Goal: Task Accomplishment & Management: Use online tool/utility

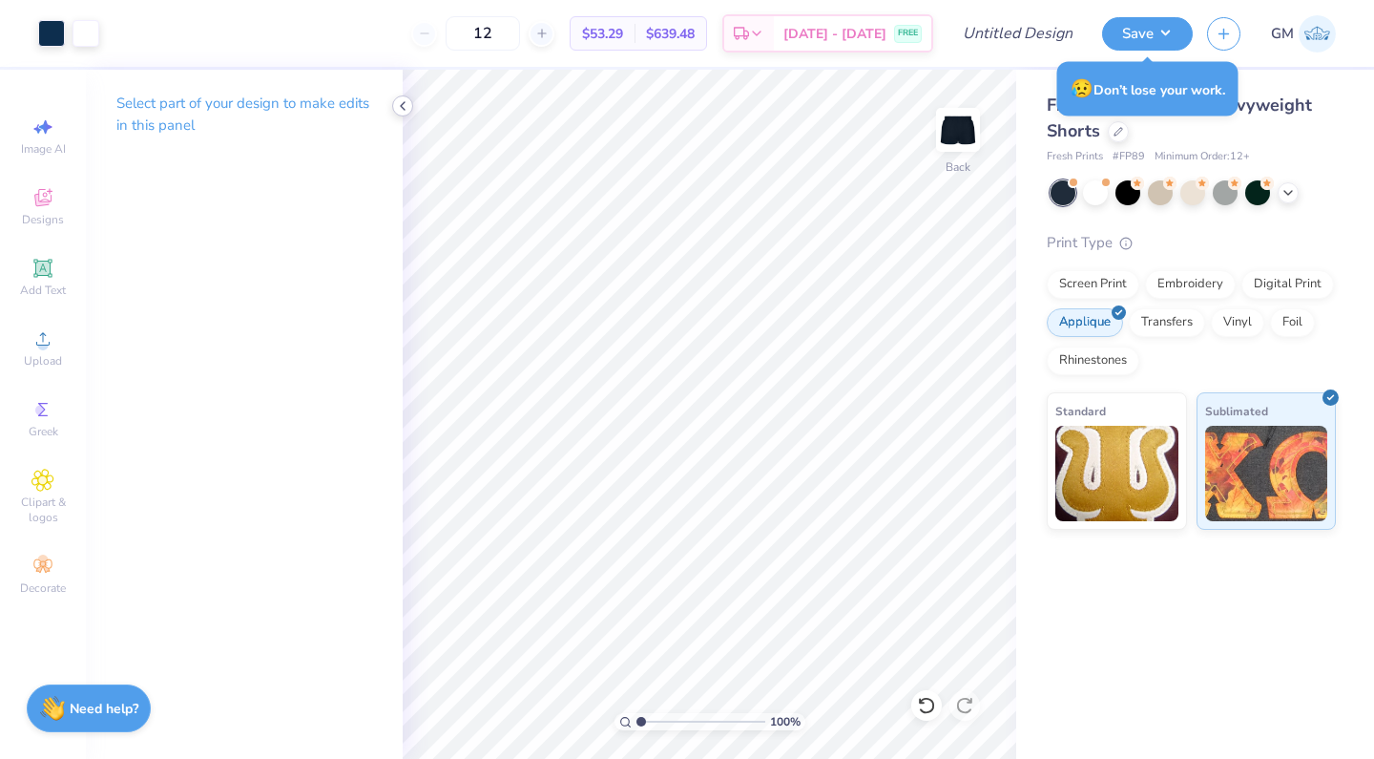
click at [403, 103] on icon at bounding box center [402, 105] width 15 height 15
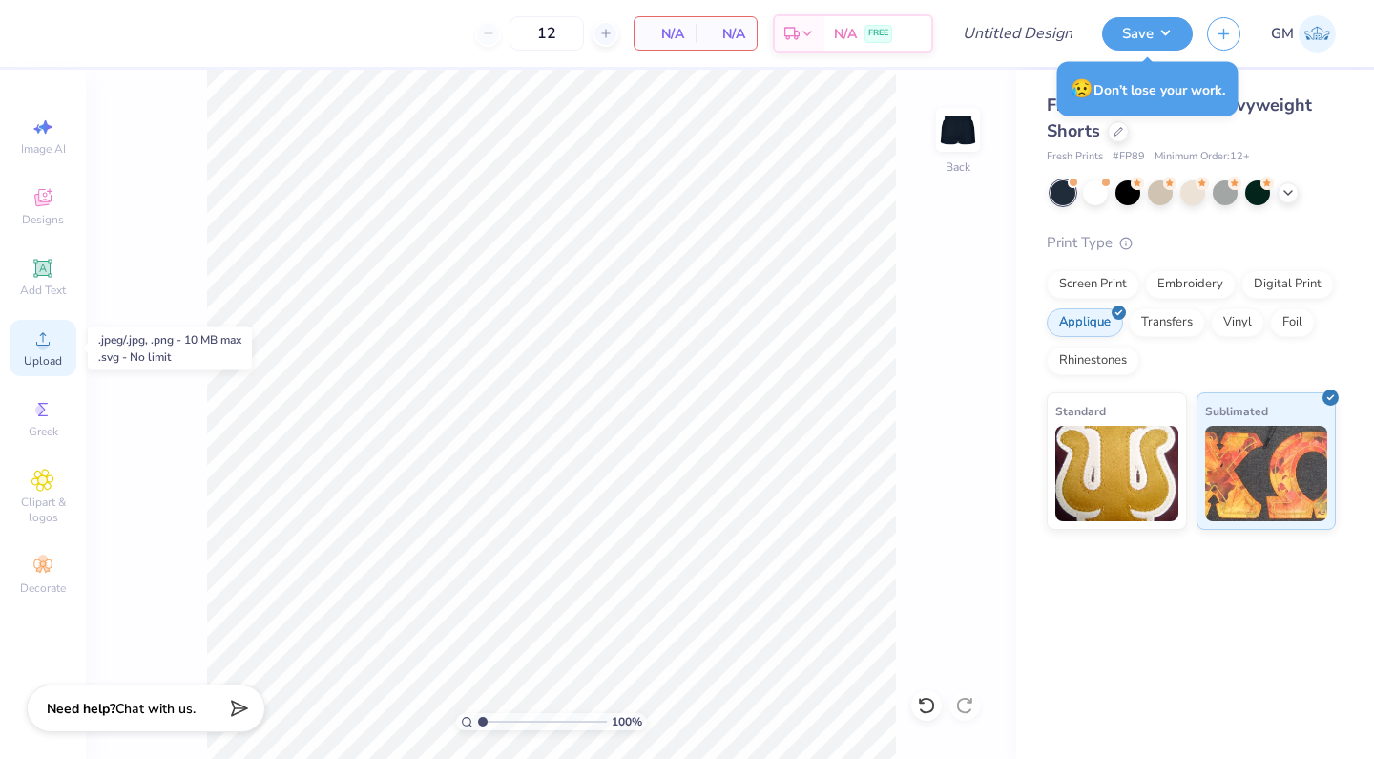
click at [49, 351] on div "Upload" at bounding box center [43, 348] width 67 height 56
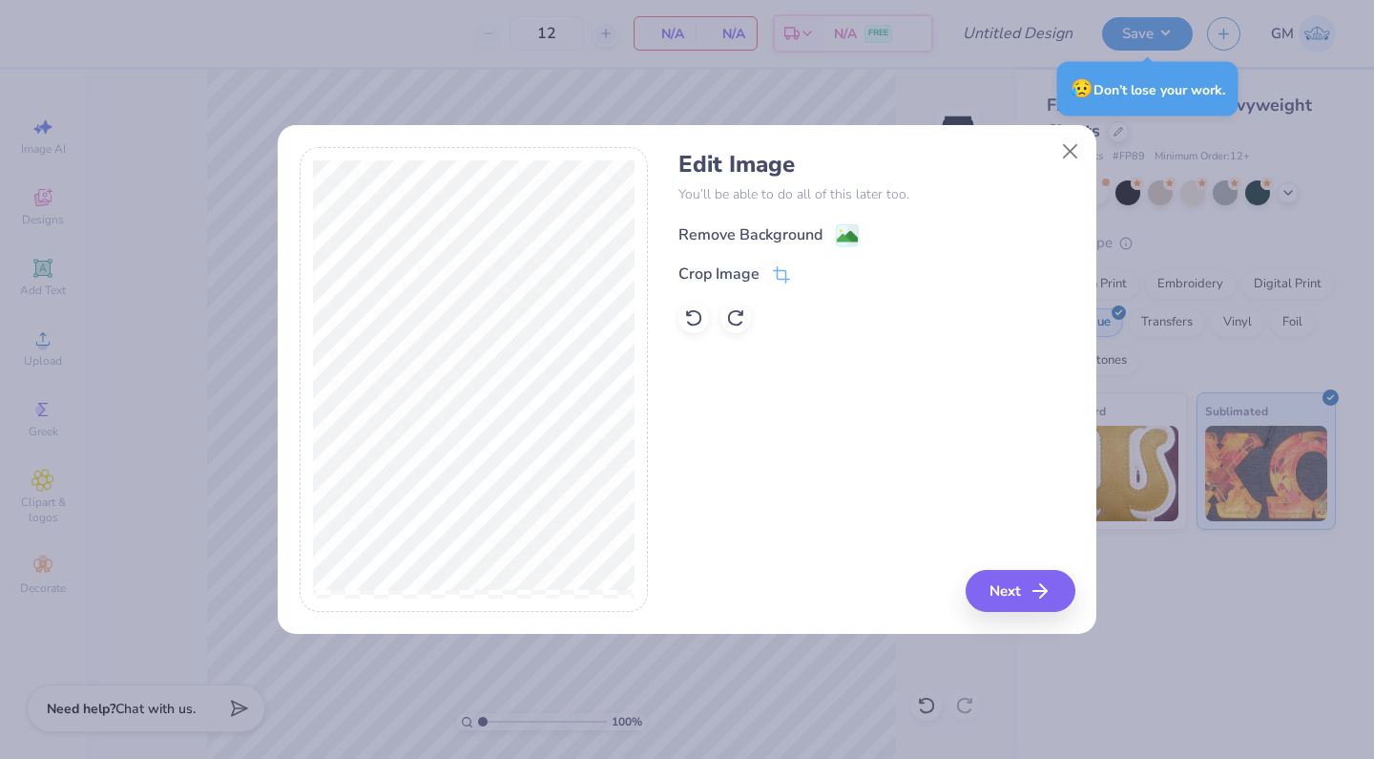
click at [724, 238] on div "Remove Background" at bounding box center [750, 234] width 144 height 23
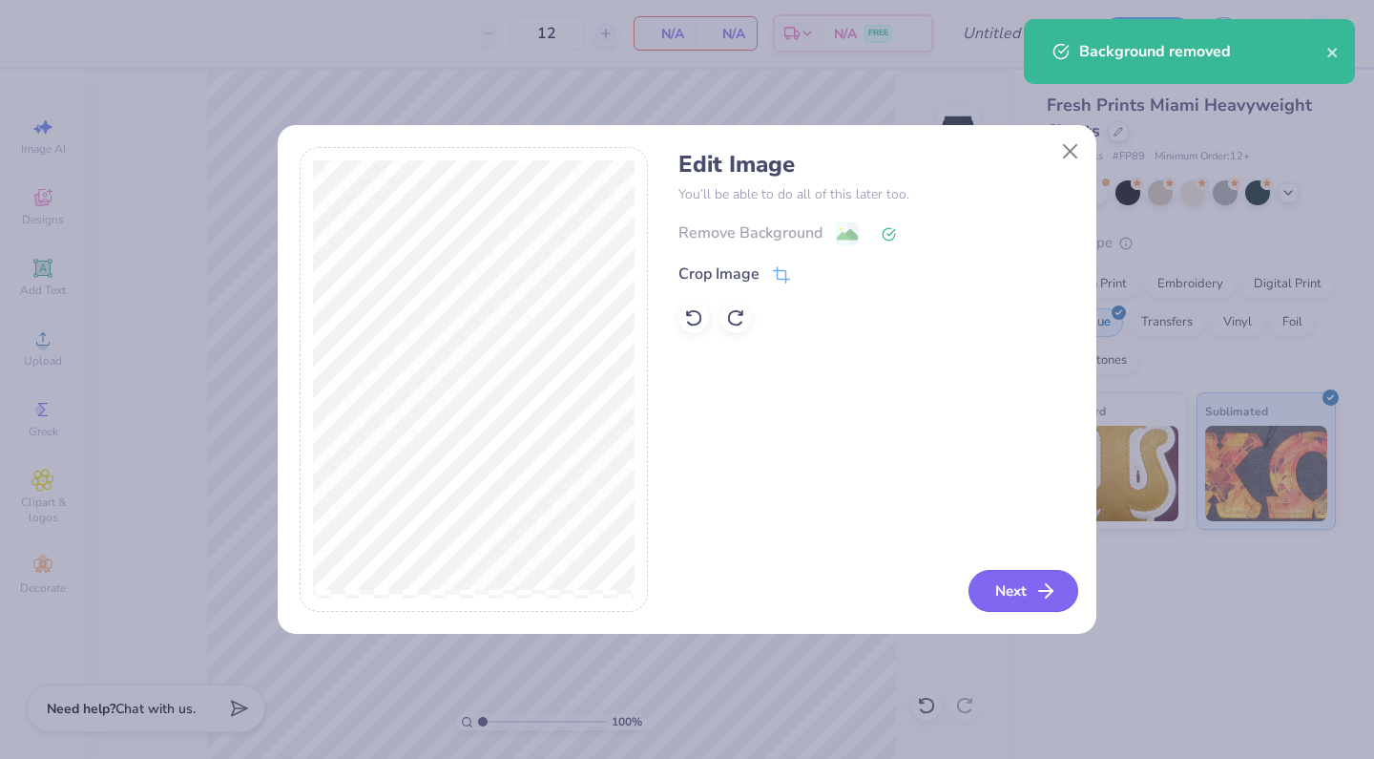
click at [1011, 596] on button "Next" at bounding box center [1023, 591] width 110 height 42
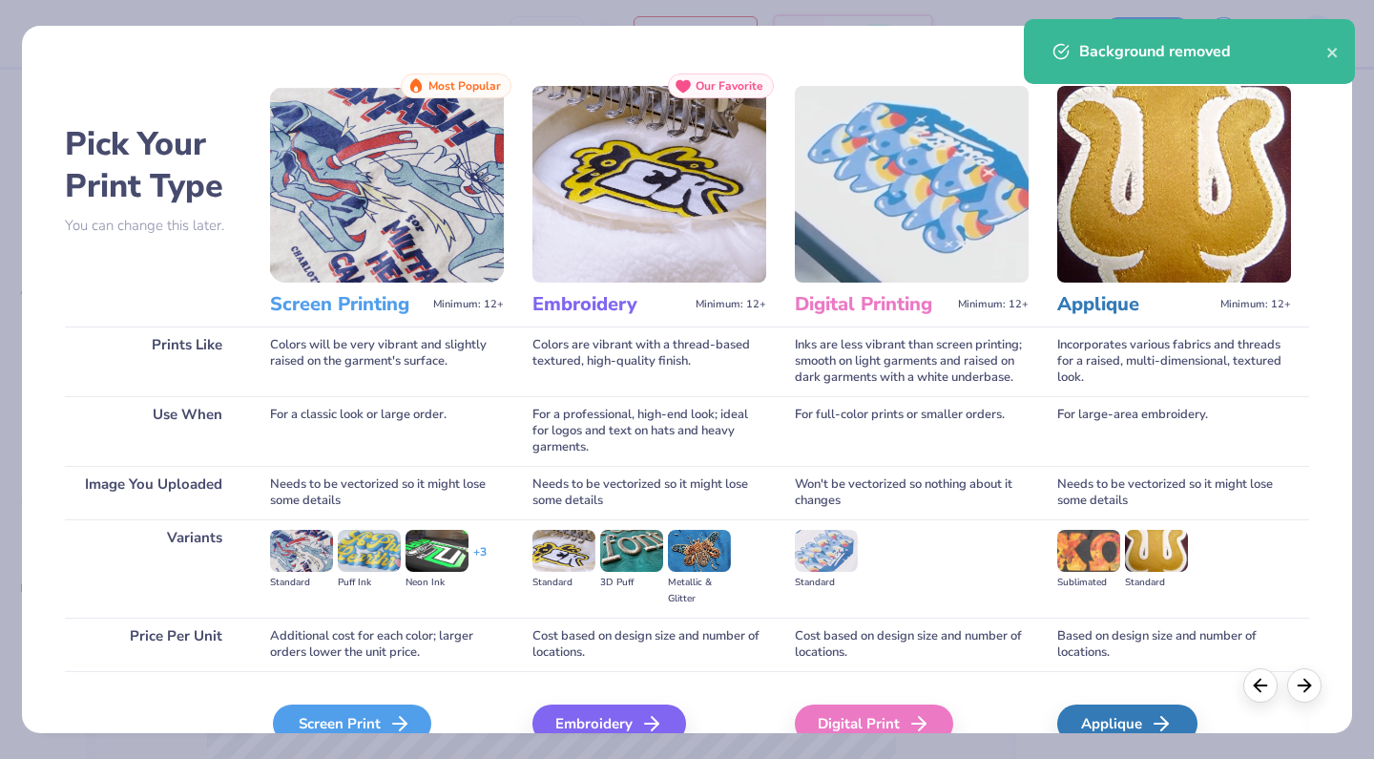
click at [347, 720] on div "Screen Print" at bounding box center [352, 723] width 158 height 38
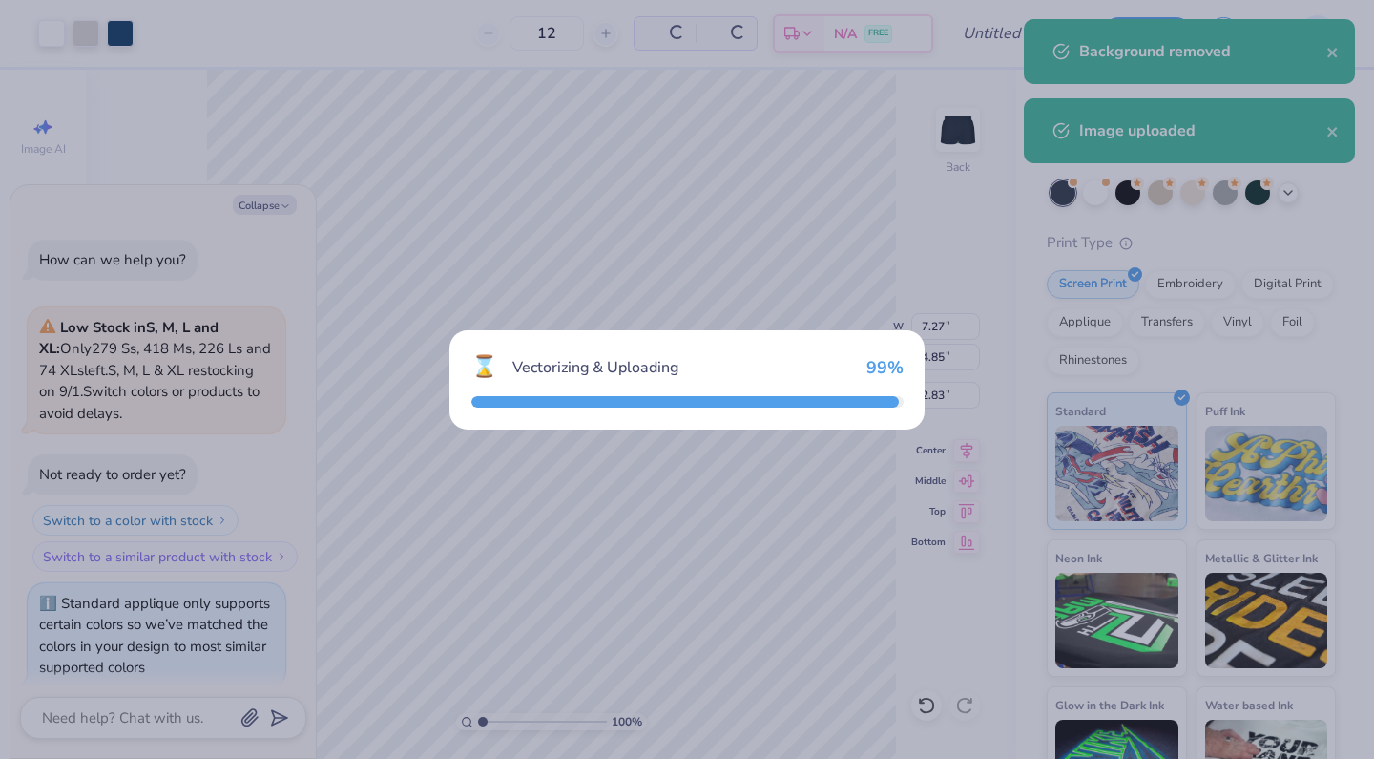
scroll to position [125, 0]
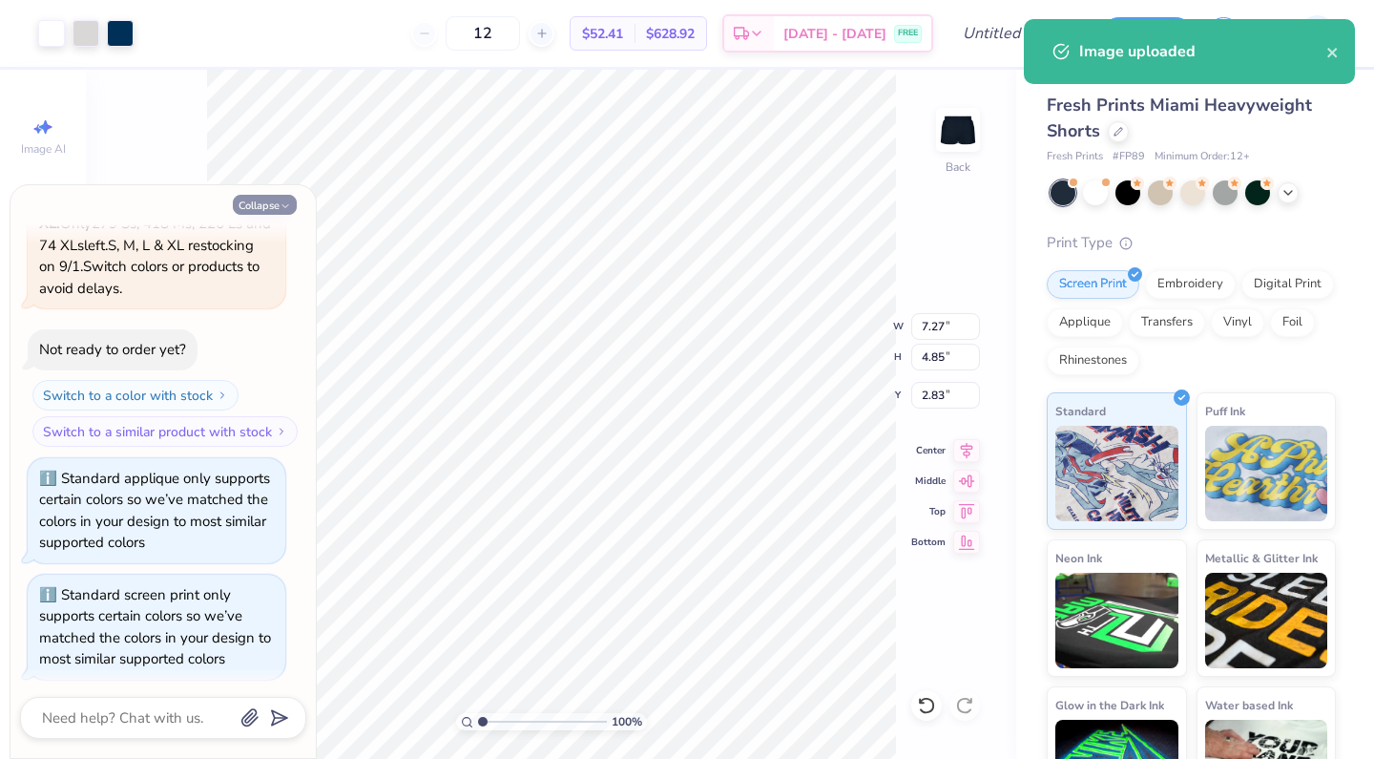
click at [263, 205] on button "Collapse" at bounding box center [265, 205] width 64 height 20
type textarea "x"
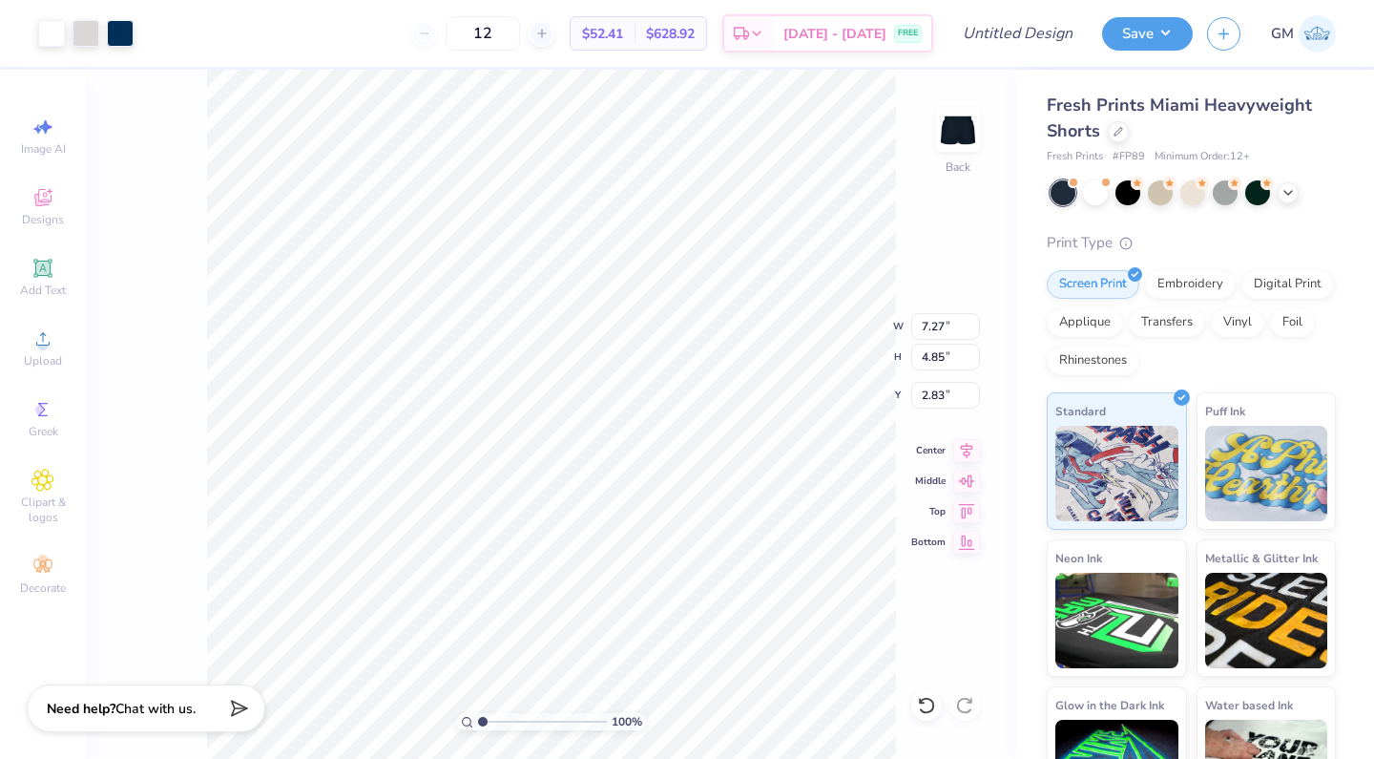
type input "4.27"
type input "2.85"
type input "6.75"
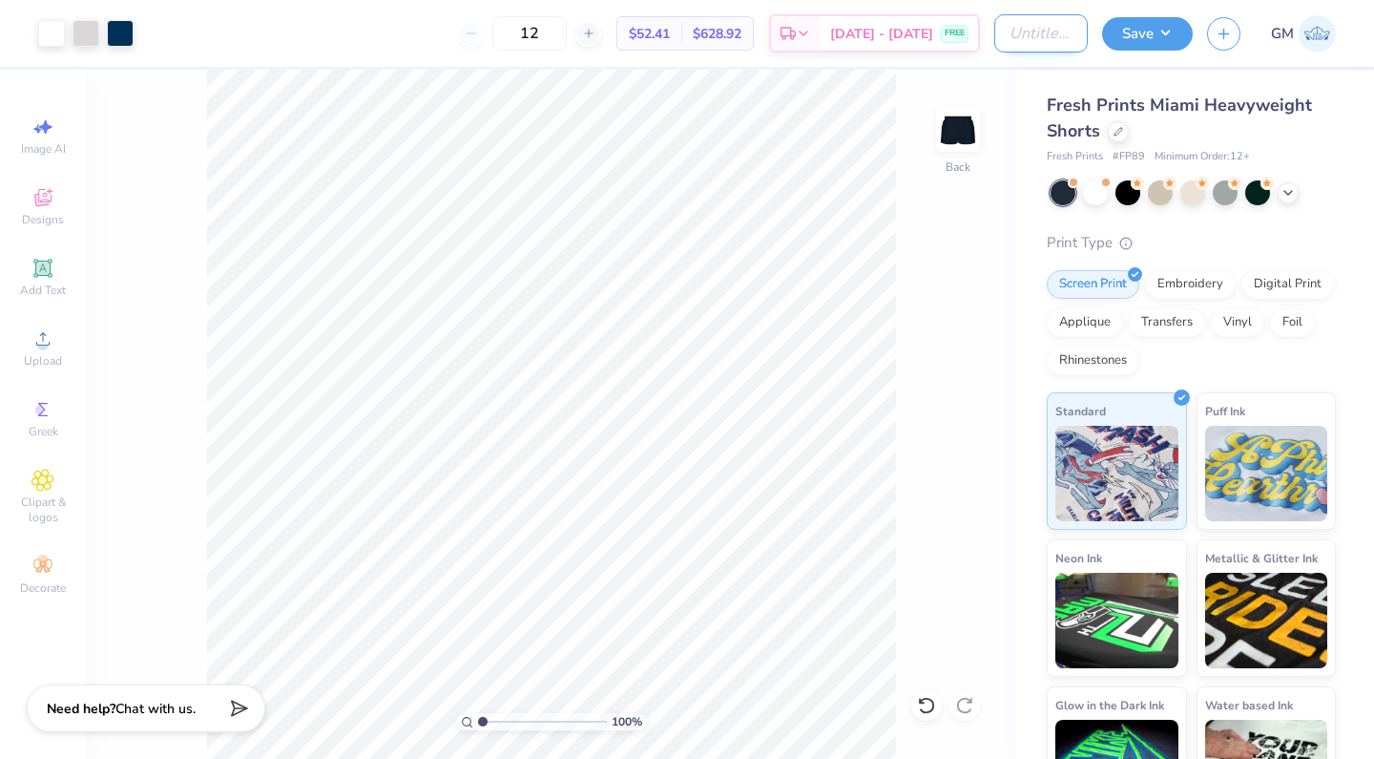
click at [1008, 41] on input "Design Title" at bounding box center [1041, 33] width 94 height 38
type input "z"
type input "KD fall pr shorts navy"
click at [1173, 41] on button "Save" at bounding box center [1147, 30] width 91 height 33
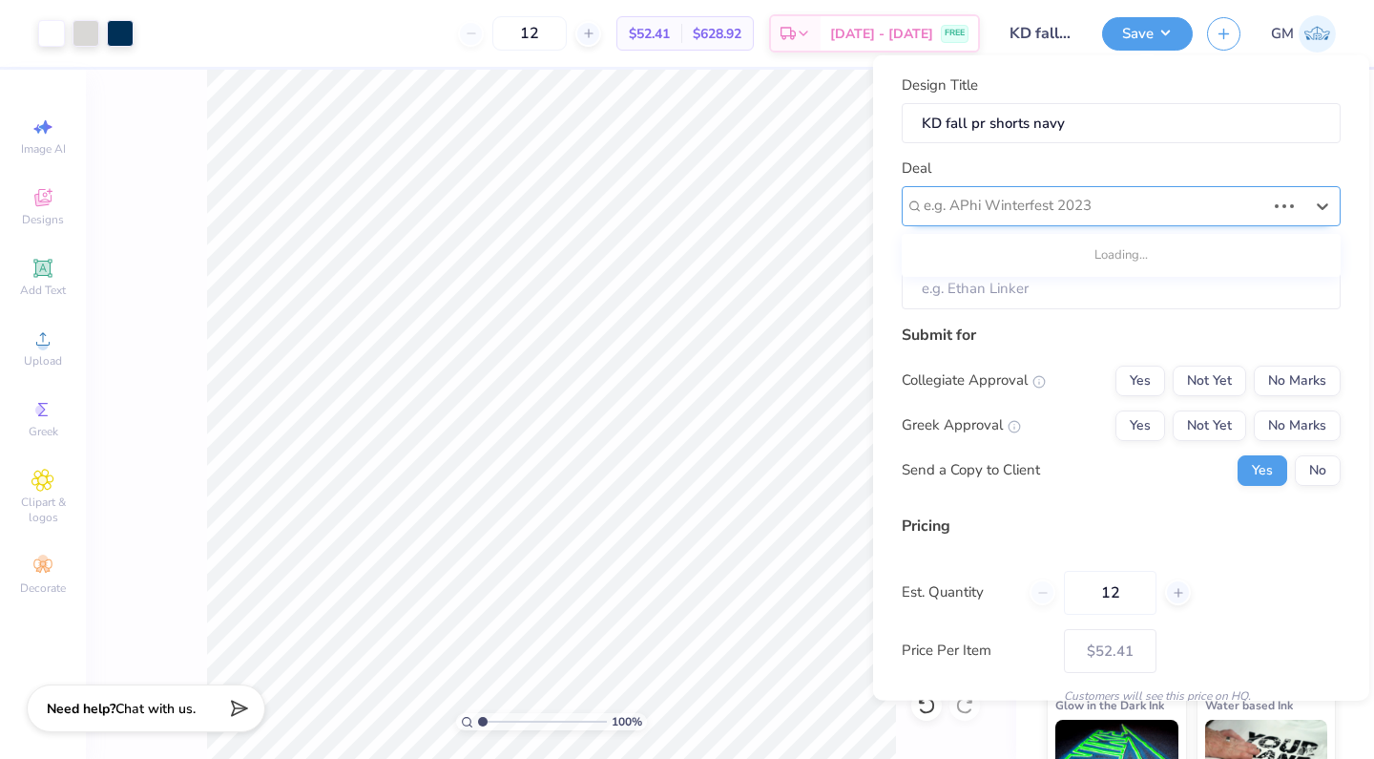
click at [970, 189] on div "e.g. APhi Winterfest 2023" at bounding box center [1121, 205] width 439 height 40
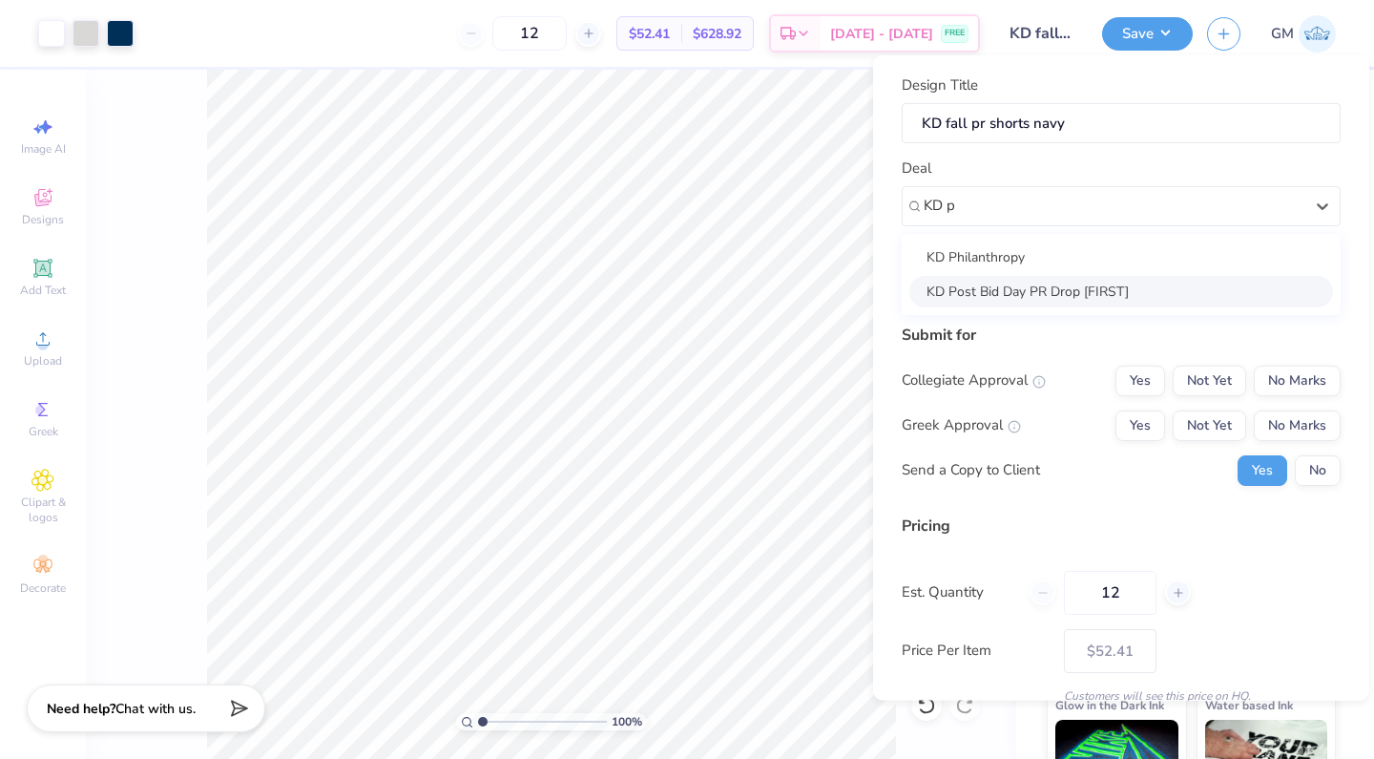
click at [956, 304] on div "KD Post Bid Day PR Drop [FIRST]" at bounding box center [1121, 290] width 424 height 31
type input "KD p"
type input "Uma Trukhan"
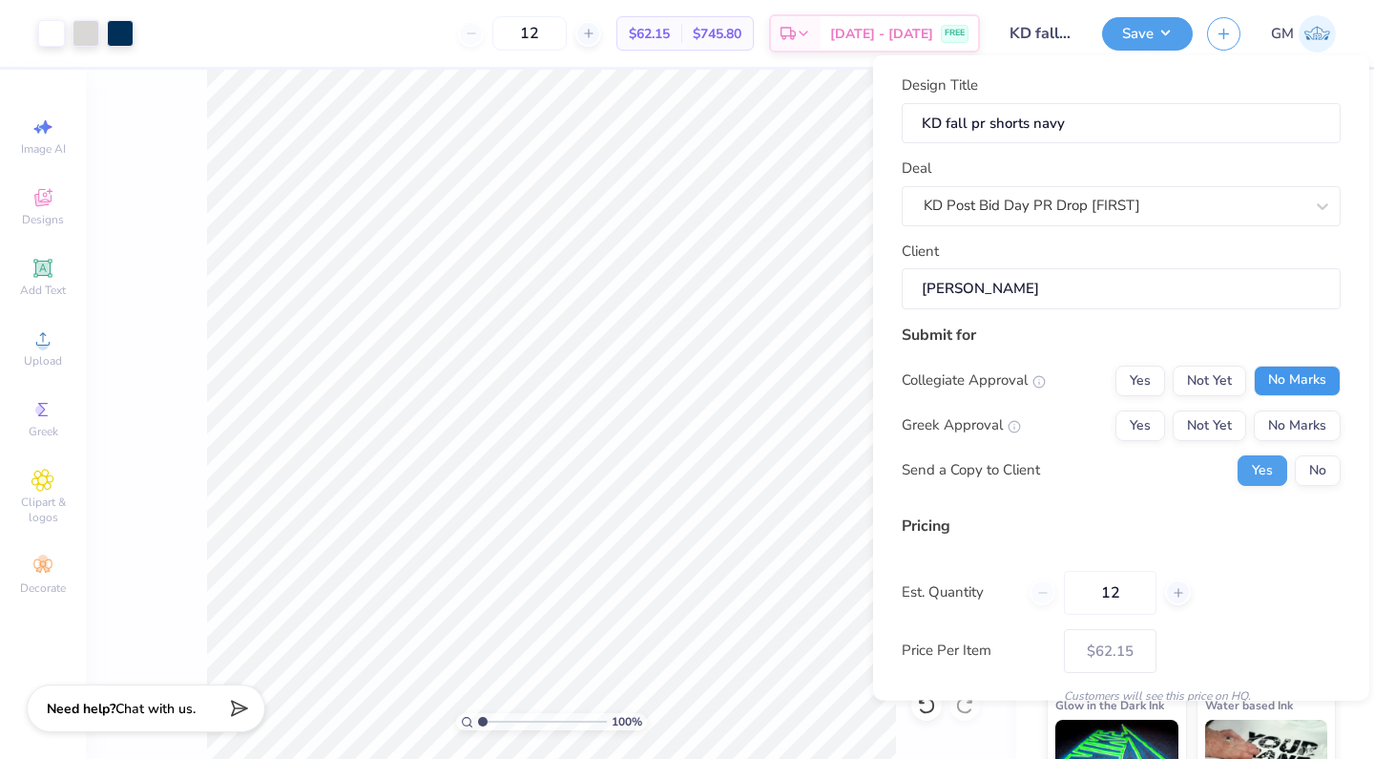
click at [1271, 385] on button "No Marks" at bounding box center [1297, 379] width 87 height 31
click at [1135, 420] on button "Yes" at bounding box center [1140, 424] width 50 height 31
type input "$62.15"
click at [1310, 472] on button "No" at bounding box center [1318, 469] width 46 height 31
click at [1130, 587] on input "12" at bounding box center [1110, 592] width 93 height 44
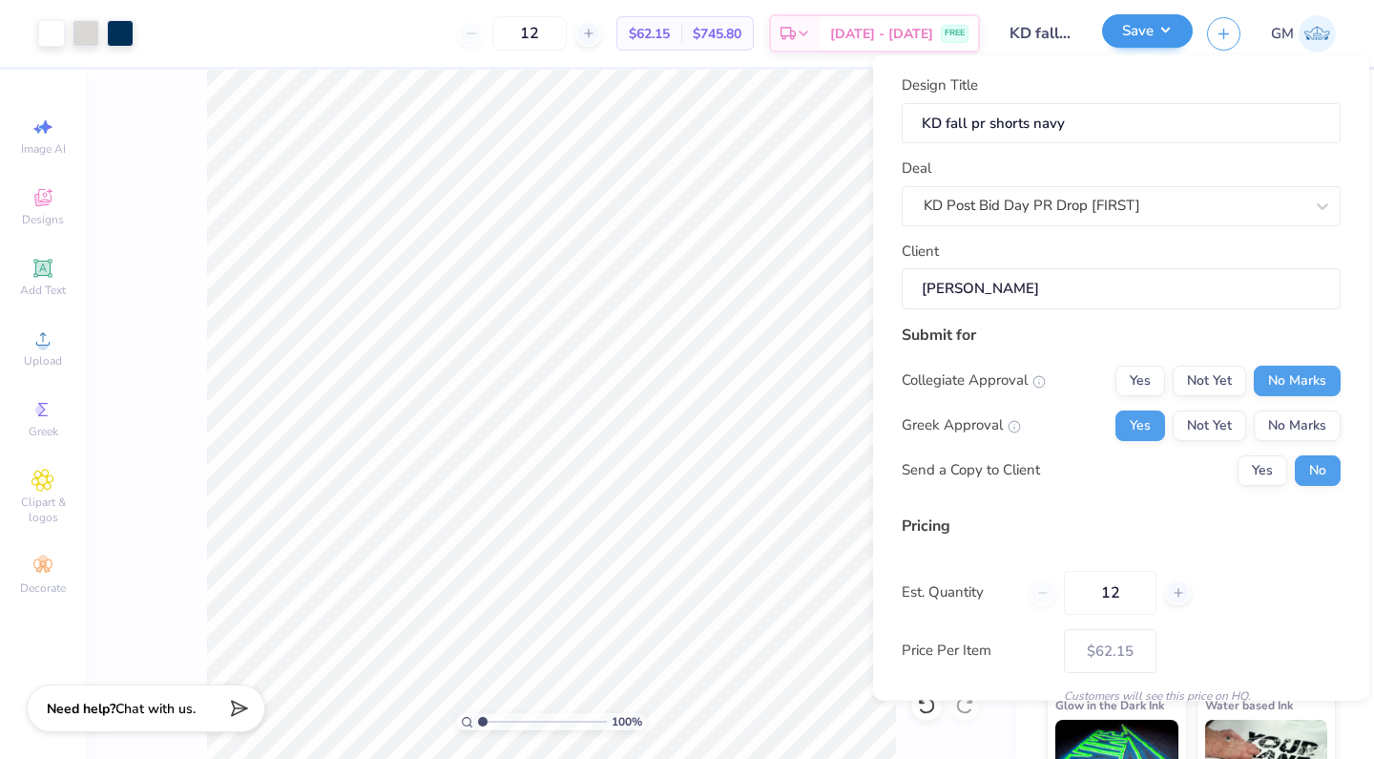
click at [1155, 37] on button "Save" at bounding box center [1147, 30] width 91 height 33
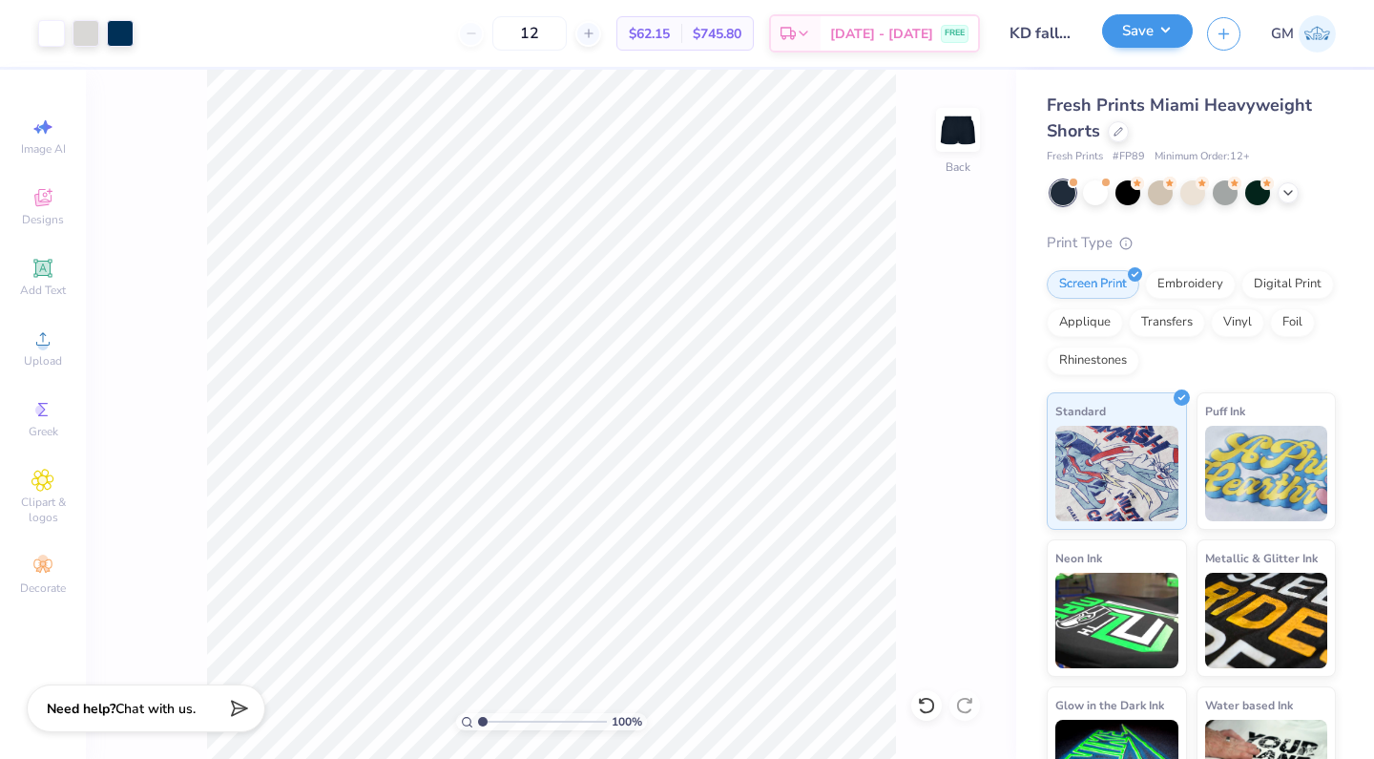
click at [1137, 38] on button "Save" at bounding box center [1147, 30] width 91 height 33
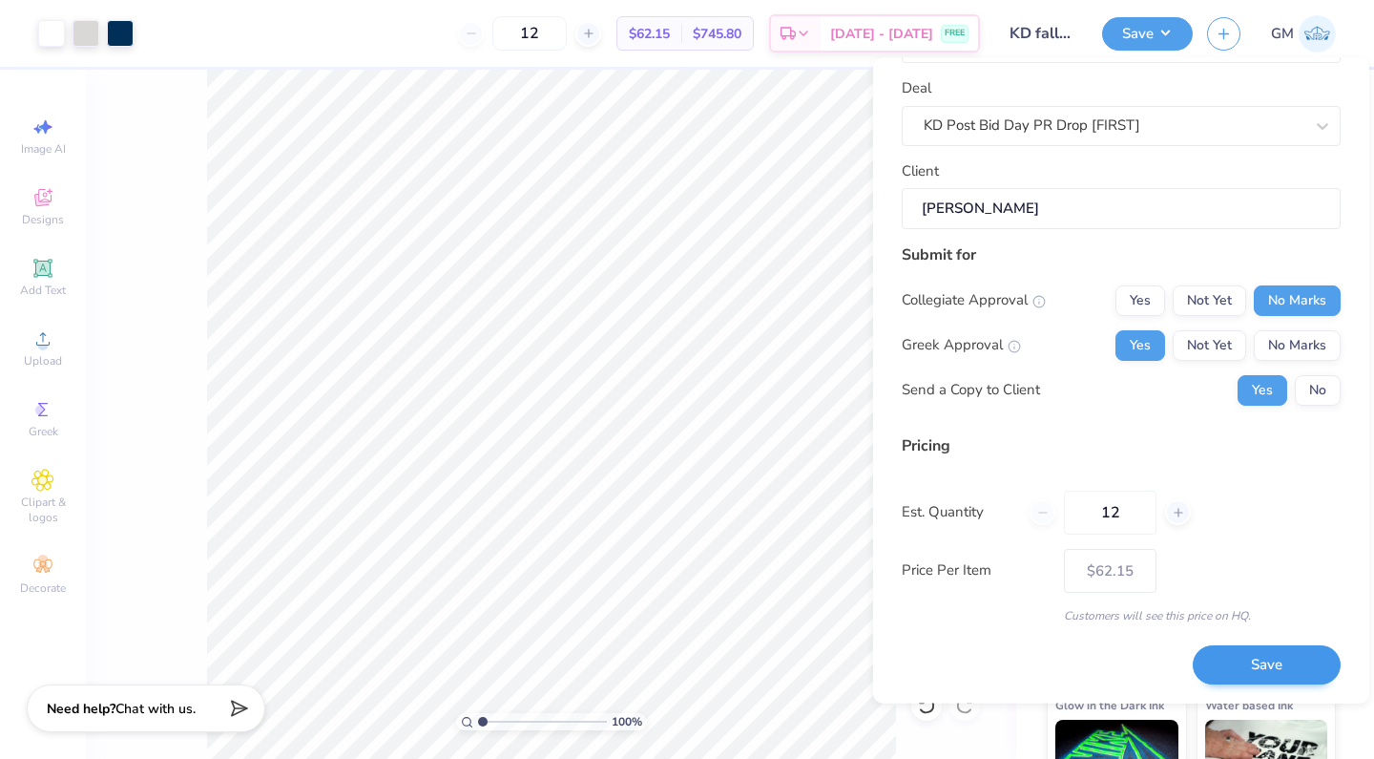
scroll to position [81, 0]
click at [1220, 677] on button "Save" at bounding box center [1267, 666] width 148 height 39
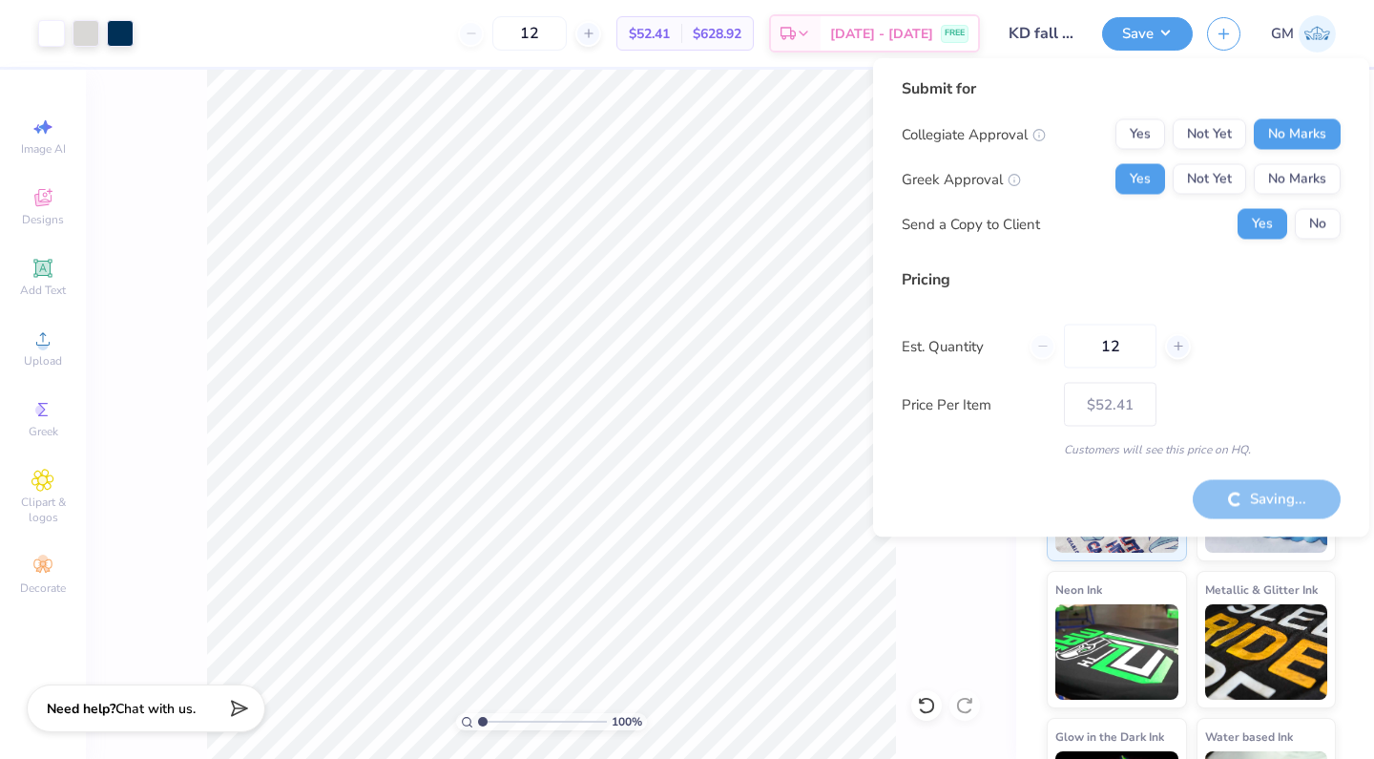
type input "– –"
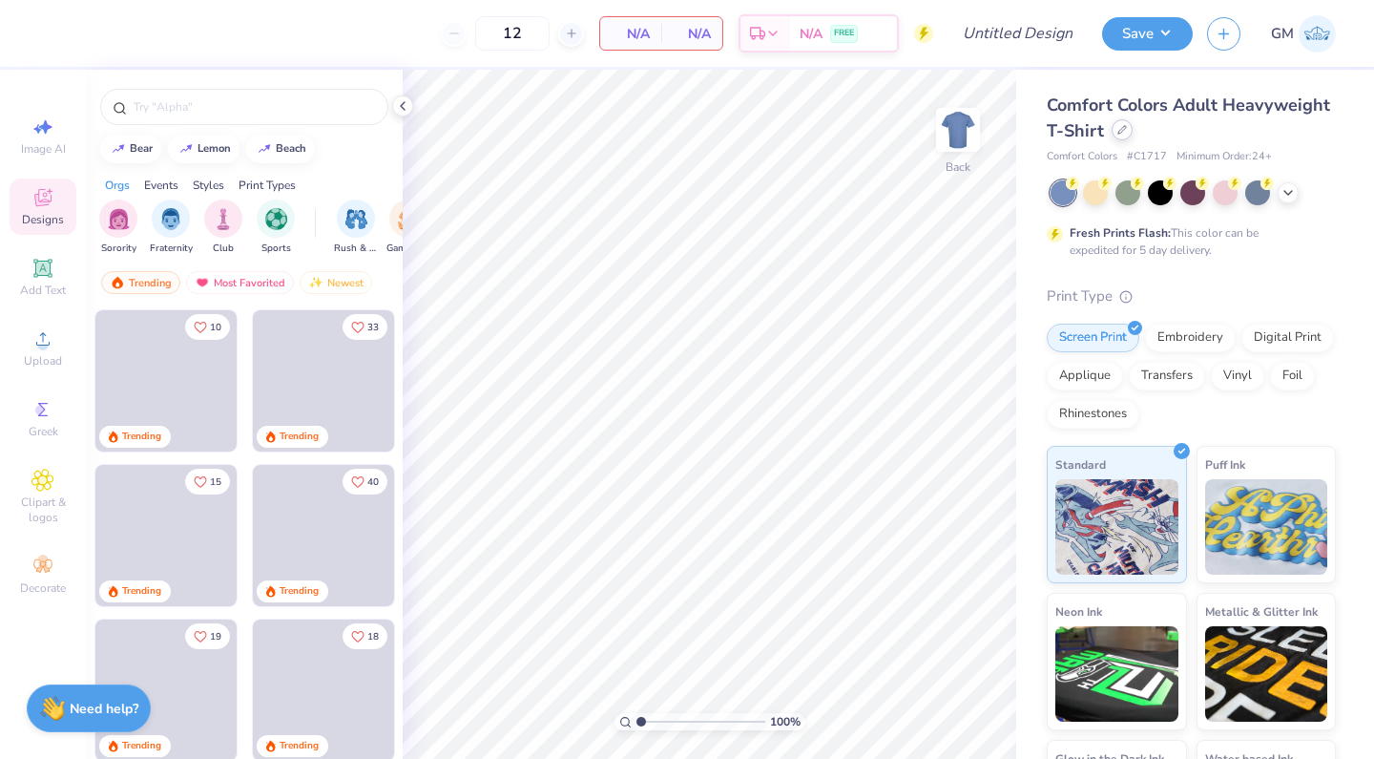
click at [1117, 137] on div at bounding box center [1122, 129] width 21 height 21
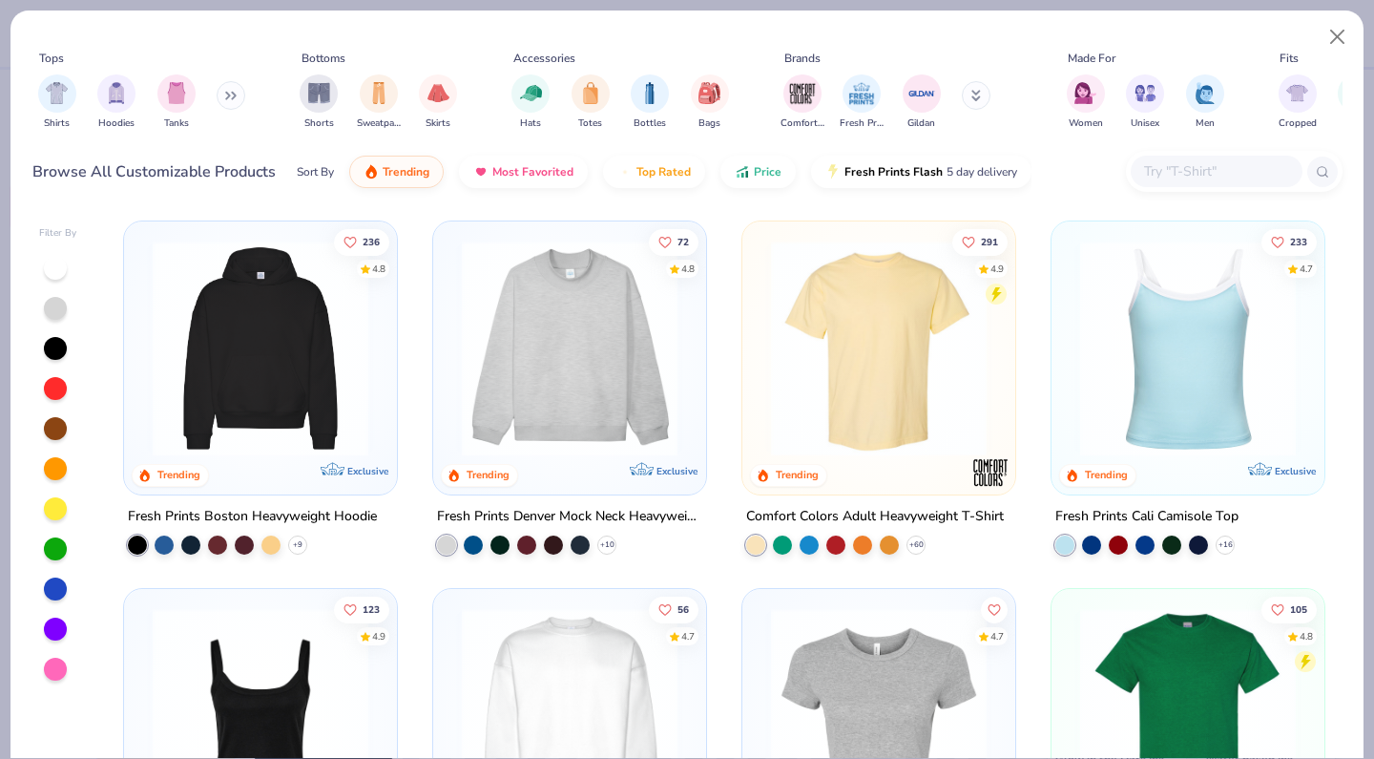
click at [1157, 177] on input "text" at bounding box center [1215, 171] width 147 height 22
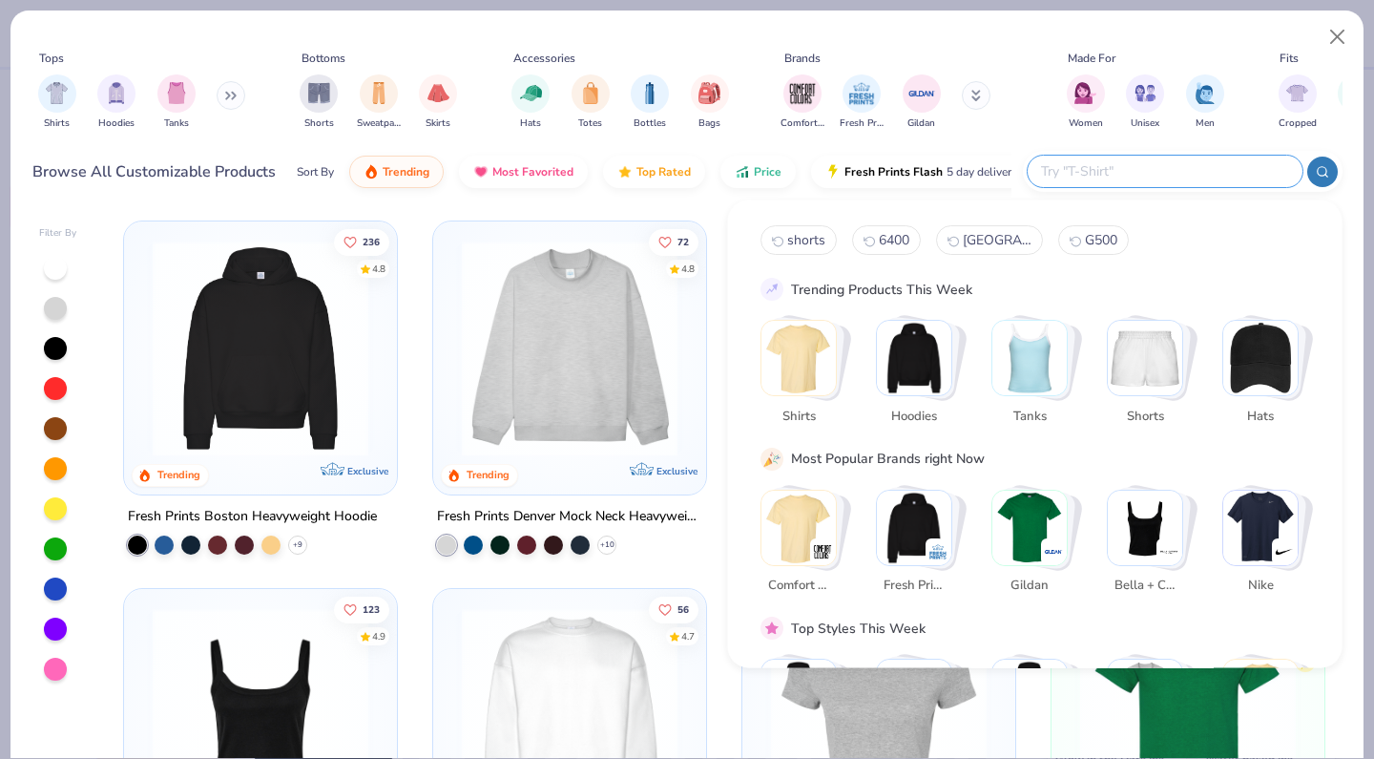
type input "K"
click at [63, 103] on div "filter for Shirts" at bounding box center [57, 92] width 38 height 38
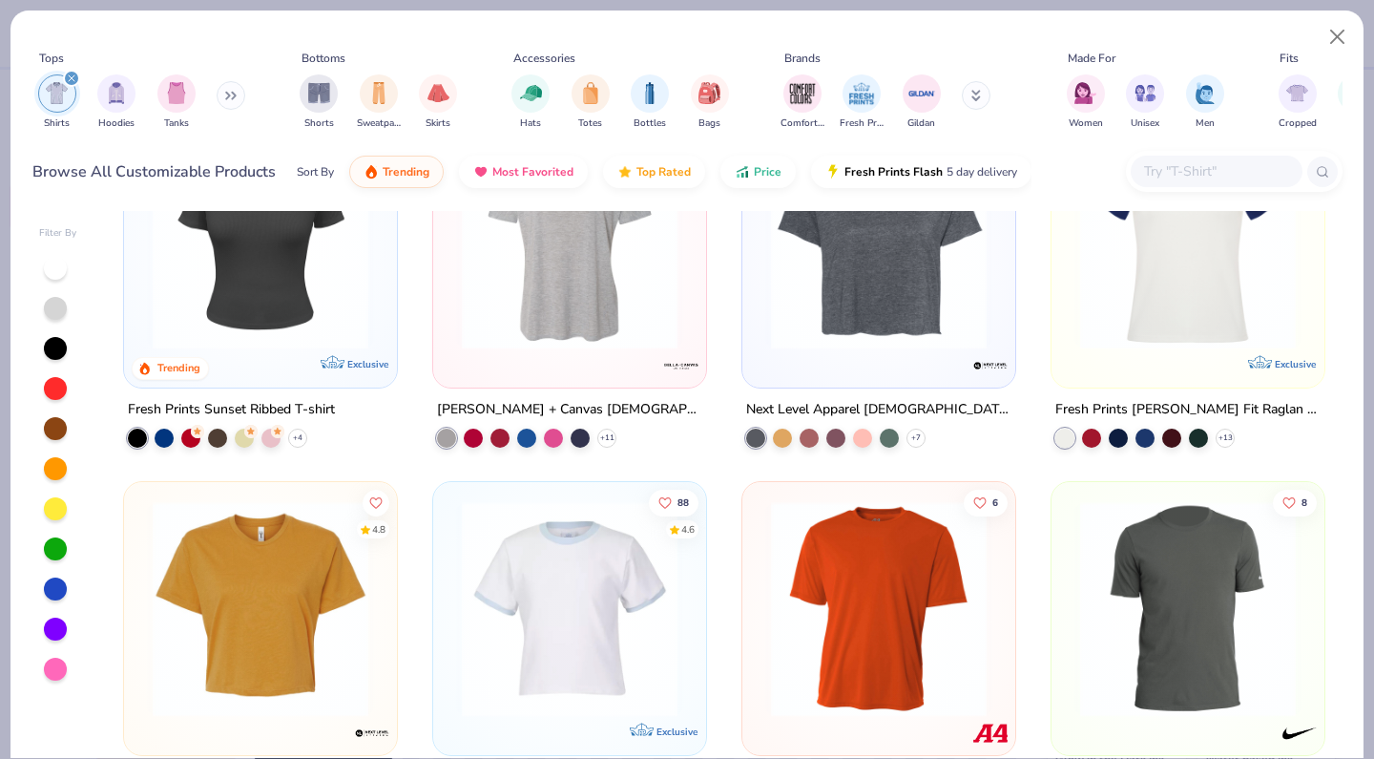
scroll to position [1125, 0]
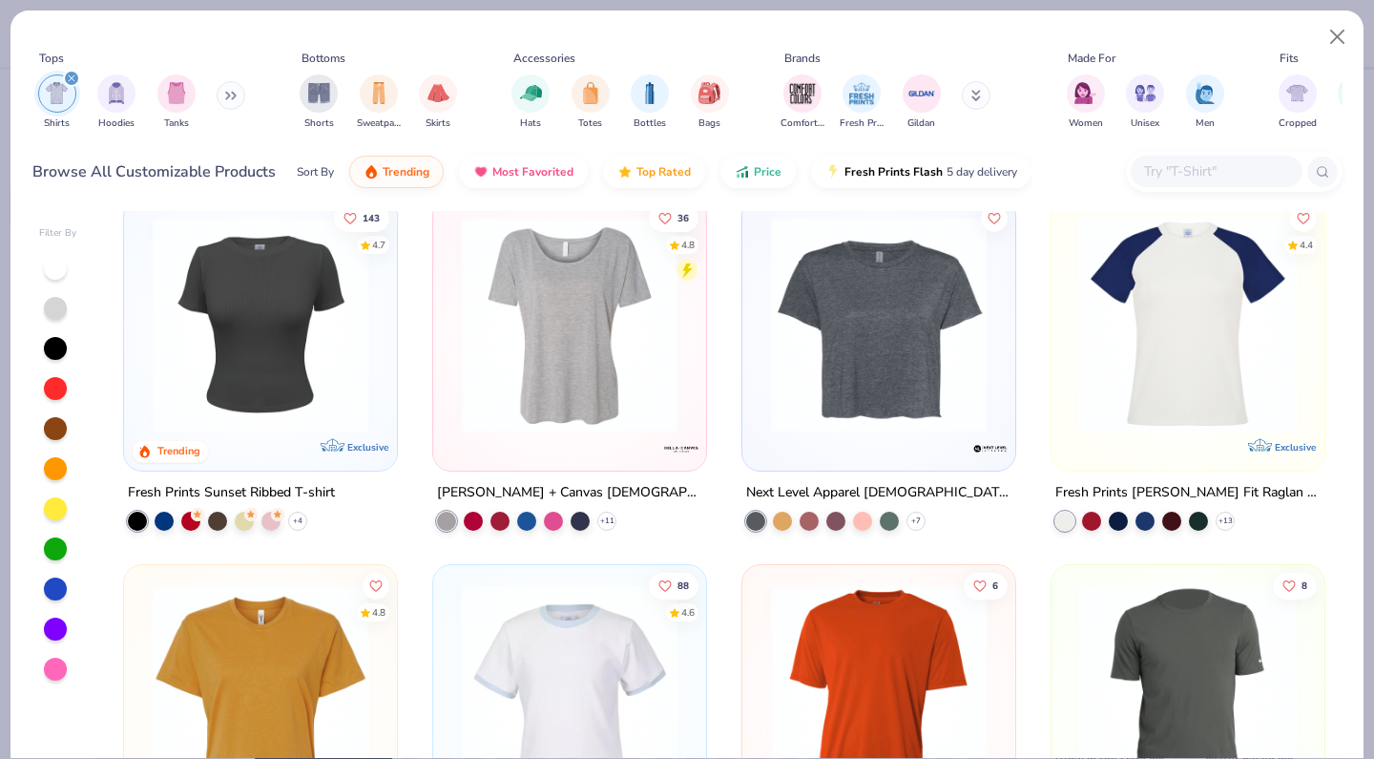
click at [1196, 320] on img at bounding box center [1188, 325] width 235 height 216
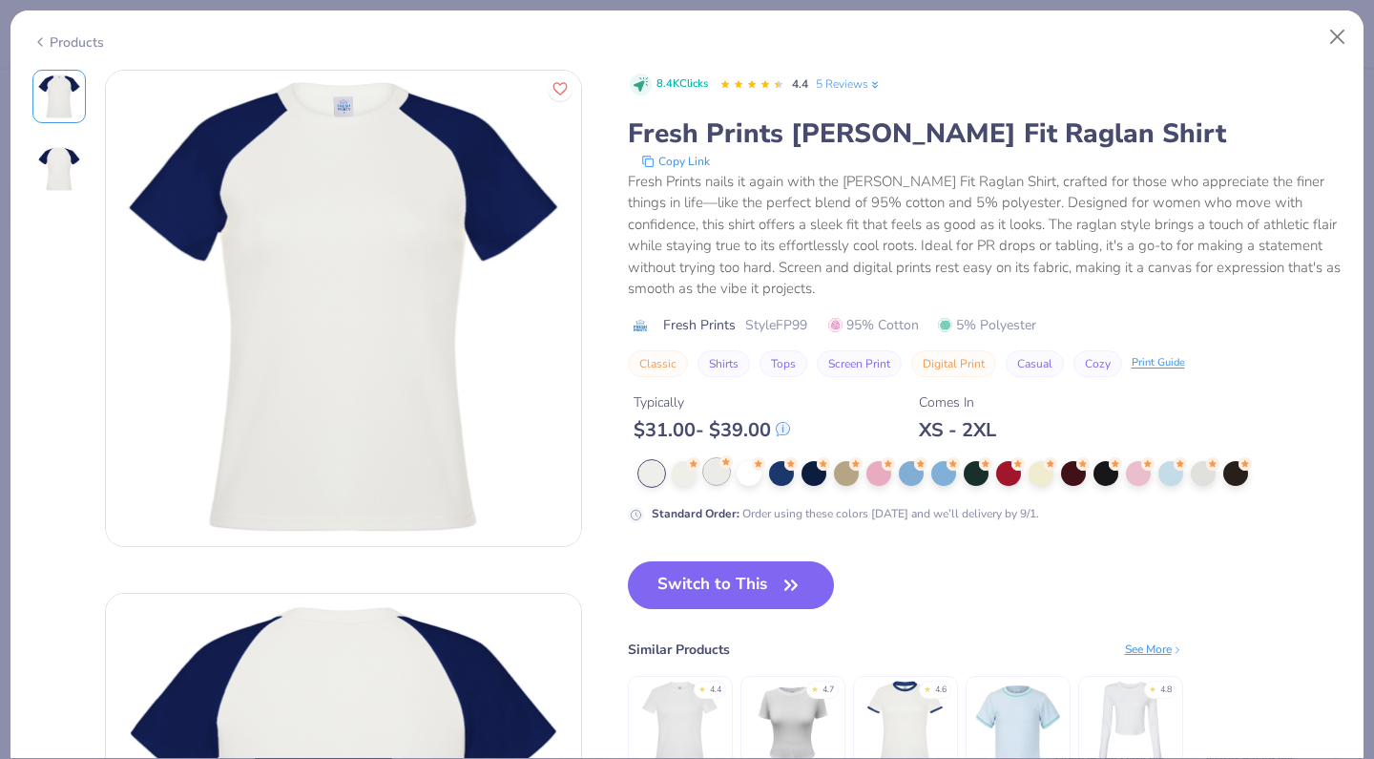
click at [717, 472] on div at bounding box center [716, 471] width 25 height 25
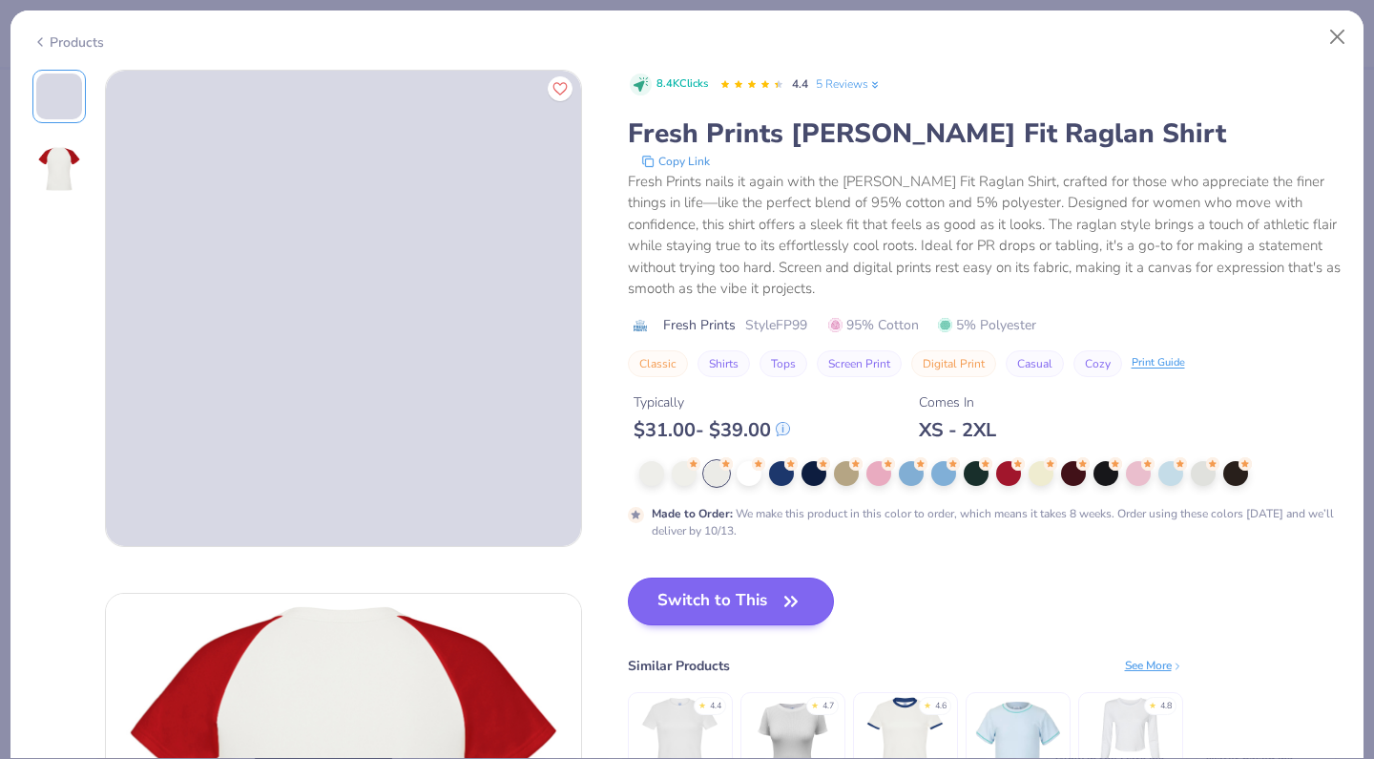
click at [711, 605] on button "Switch to This" at bounding box center [731, 601] width 207 height 48
type input "50"
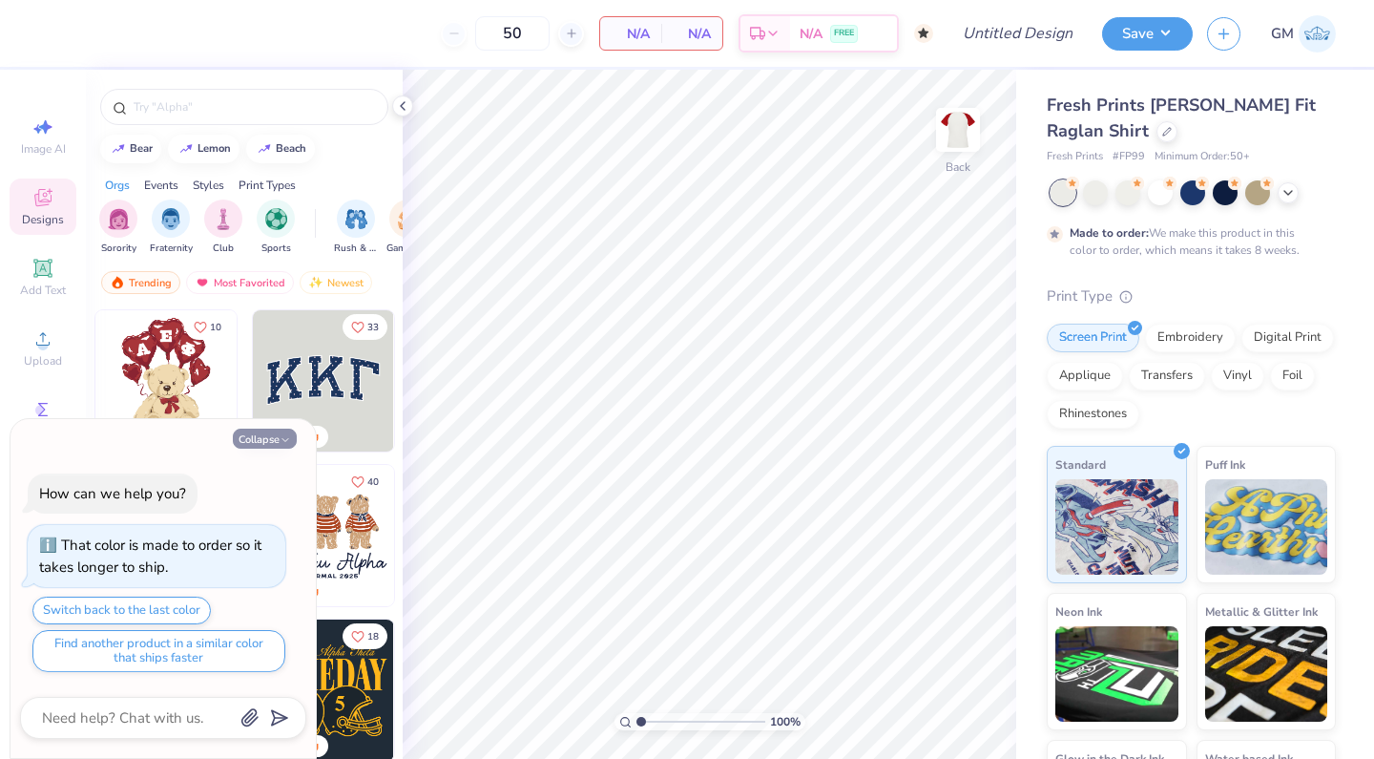
click at [279, 435] on button "Collapse" at bounding box center [265, 438] width 64 height 20
type textarea "x"
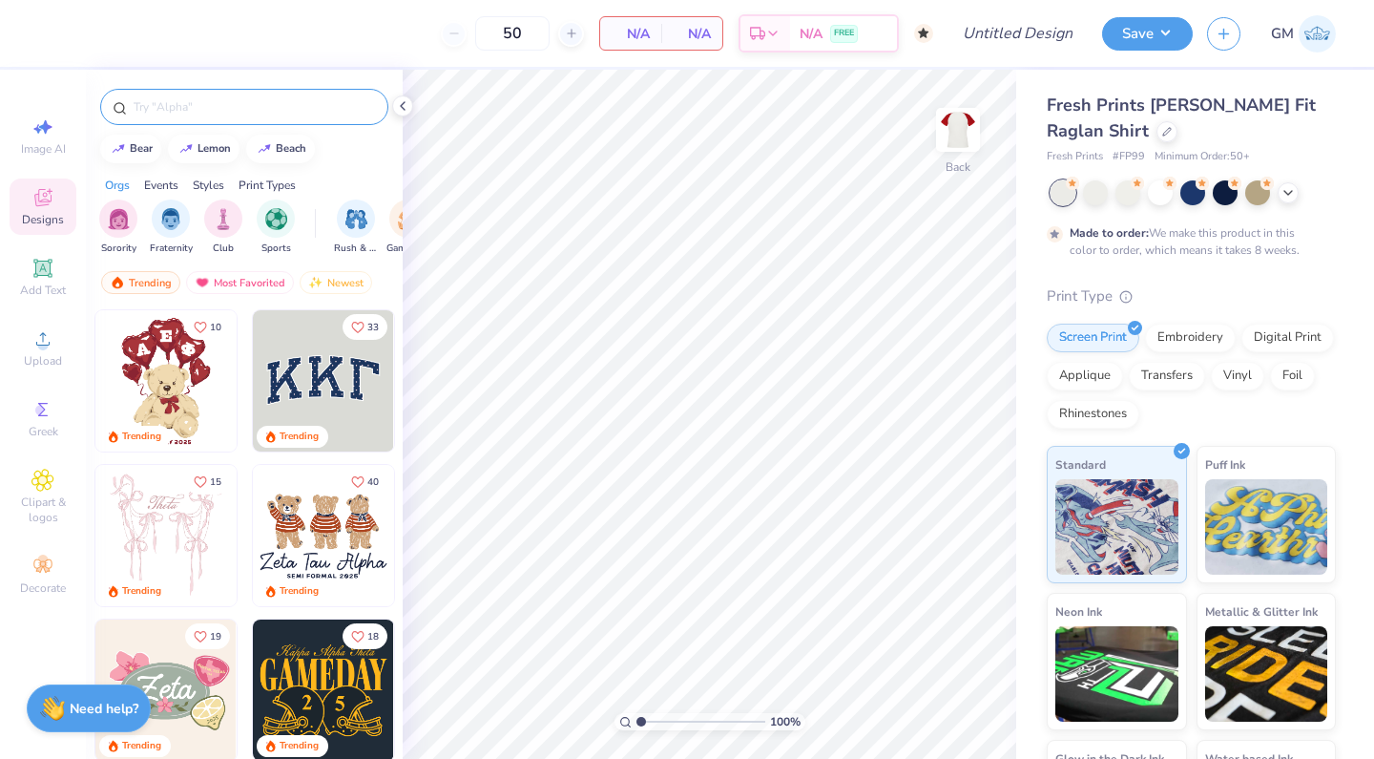
click at [193, 111] on input "text" at bounding box center [254, 106] width 244 height 19
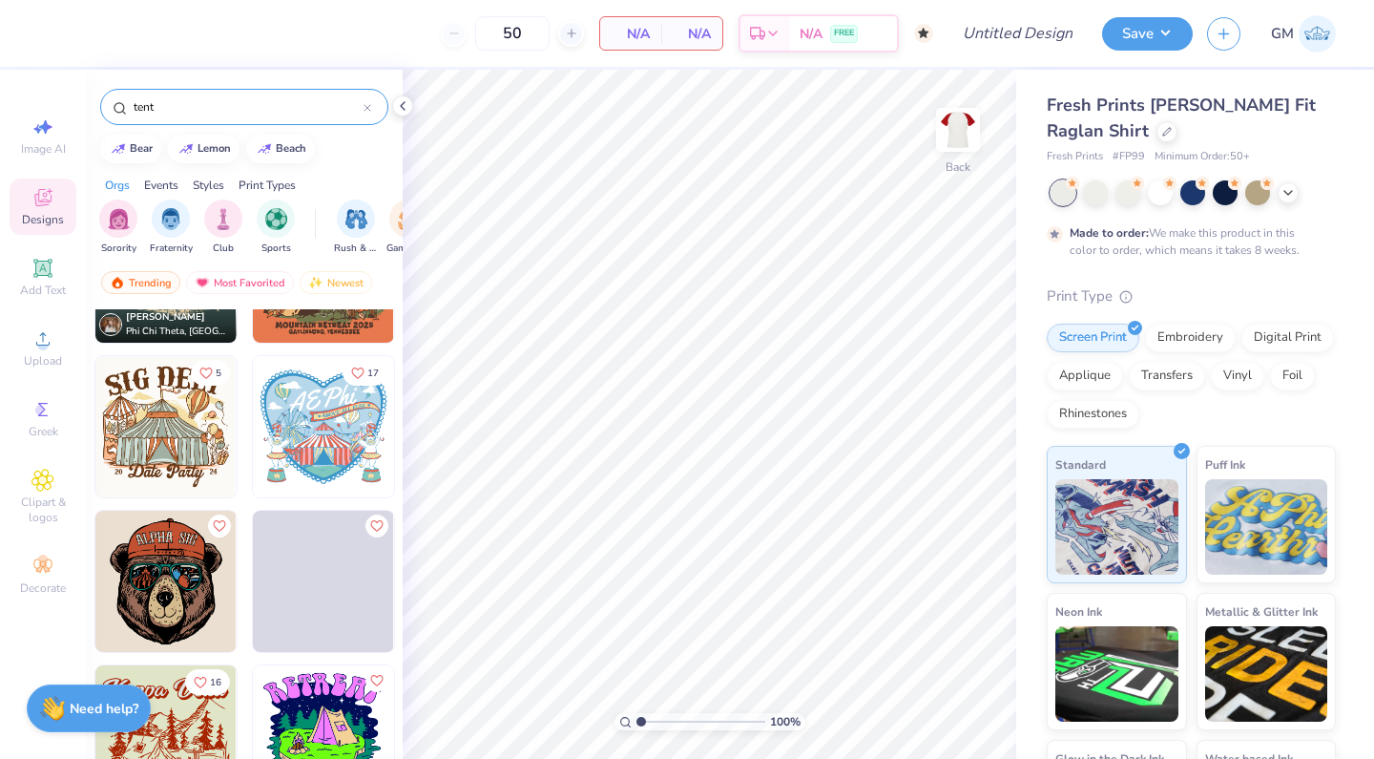
scroll to position [1176, 0]
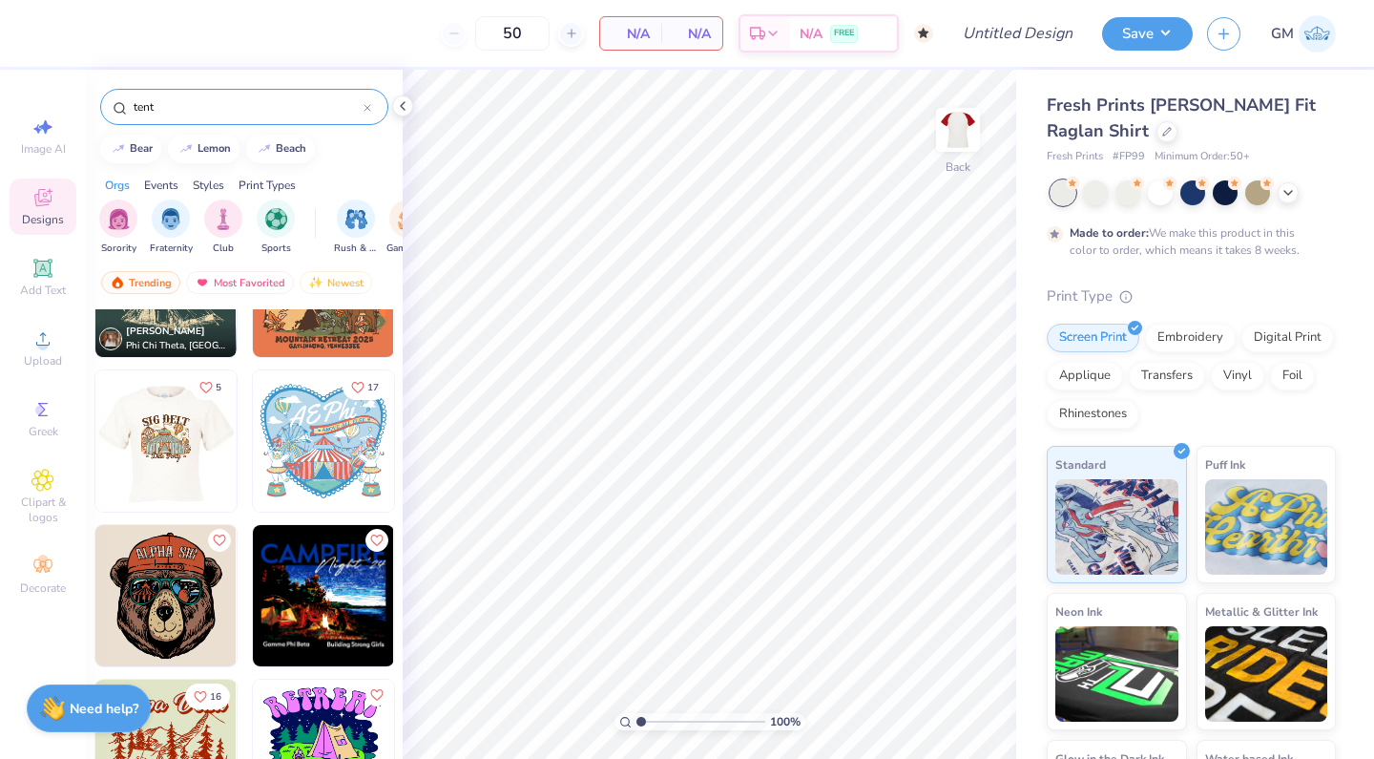
type input "tent"
click at [169, 455] on div at bounding box center [166, 440] width 424 height 141
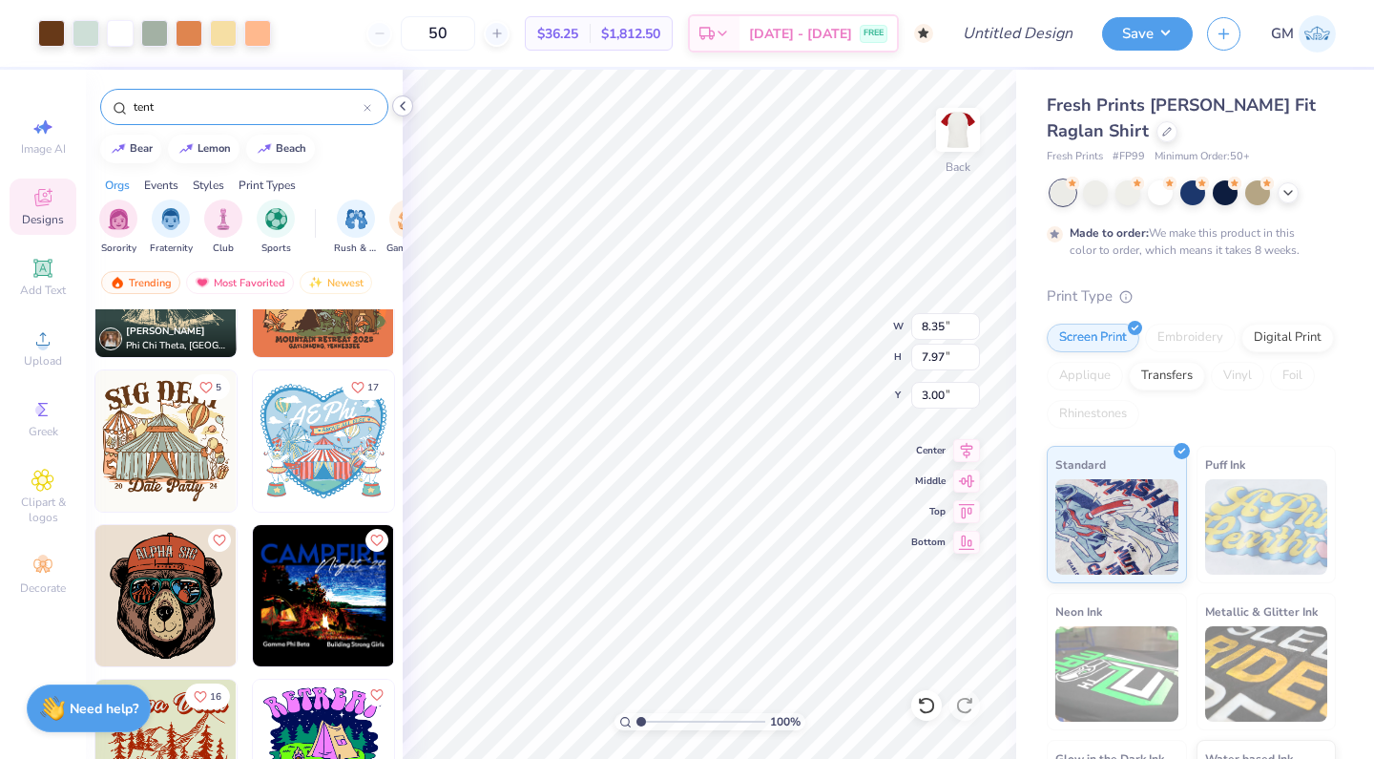
click at [407, 107] on icon at bounding box center [402, 105] width 15 height 15
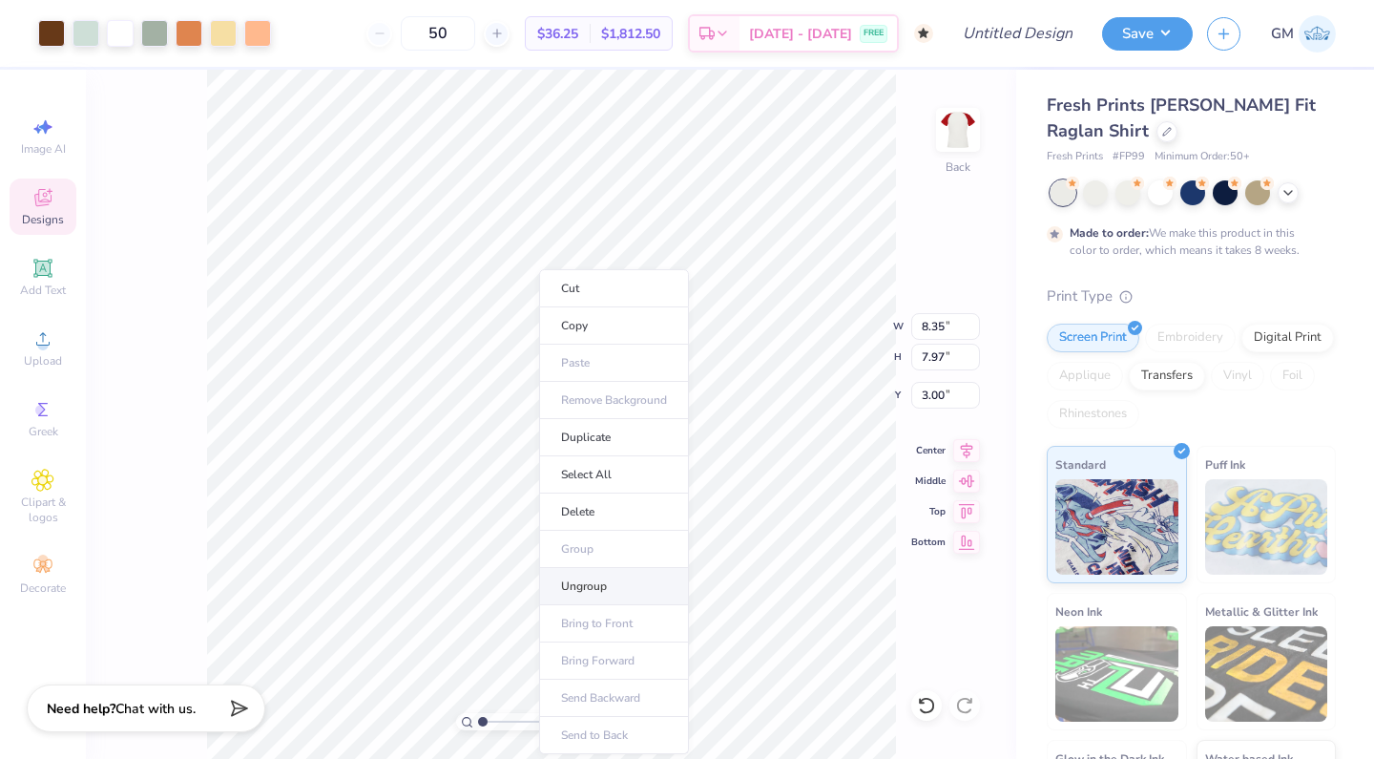
click at [605, 580] on li "Ungroup" at bounding box center [614, 586] width 150 height 37
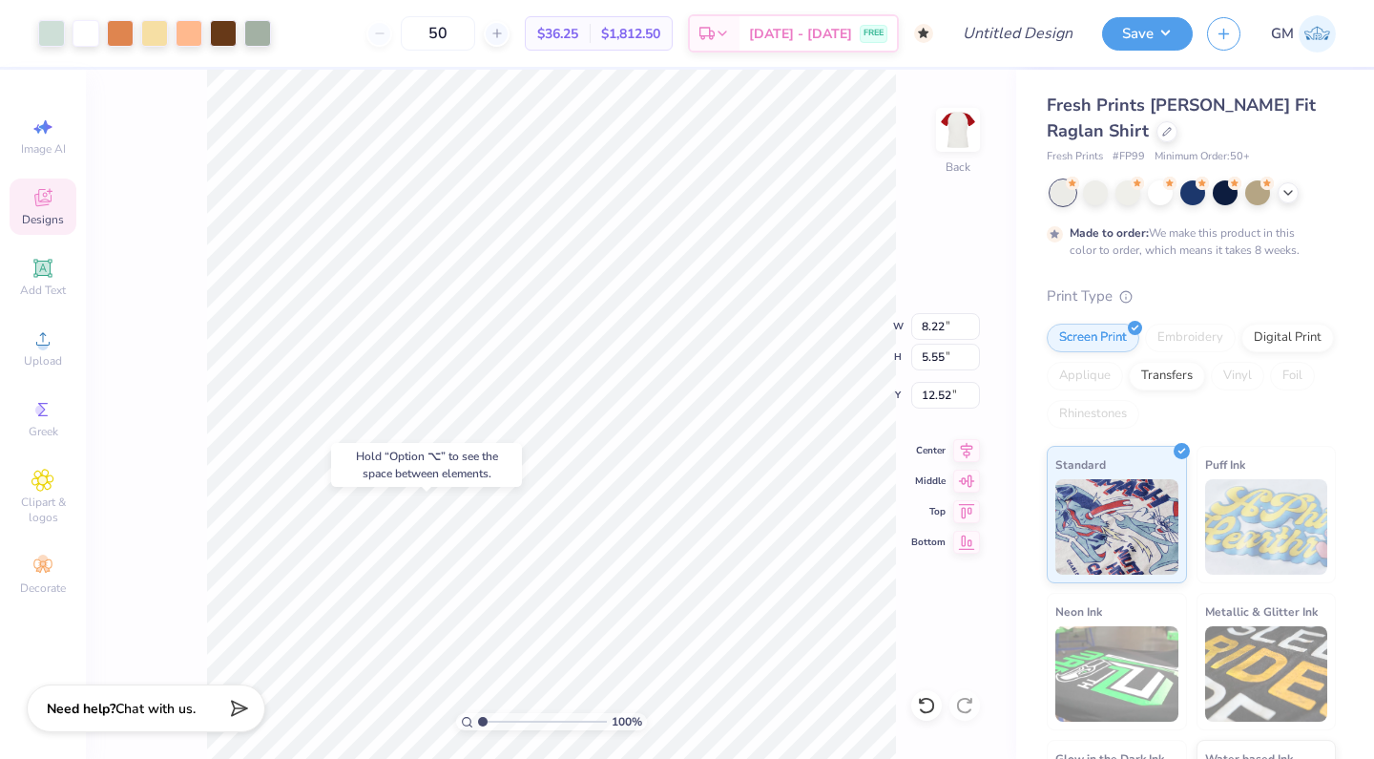
type input "12.52"
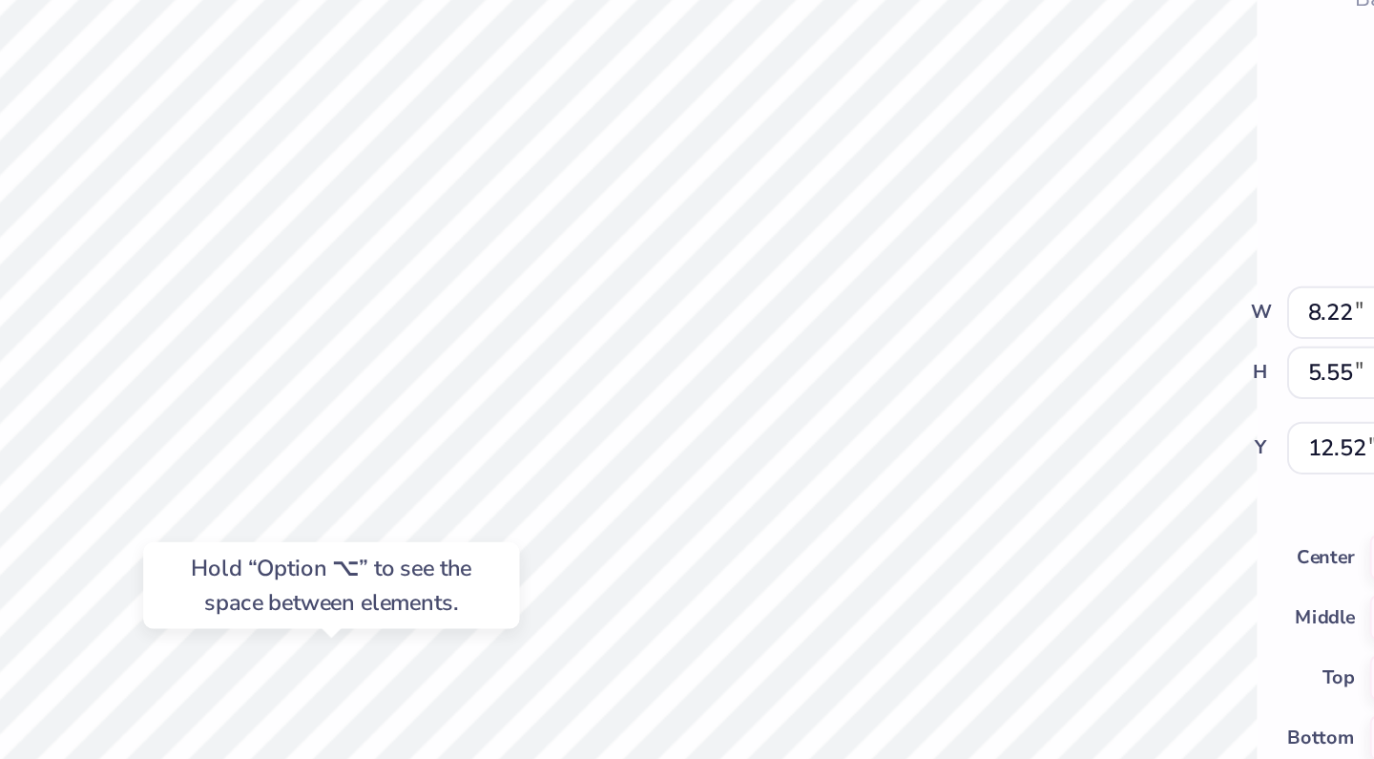
type input "1.30"
type input "0.48"
type input "4.21"
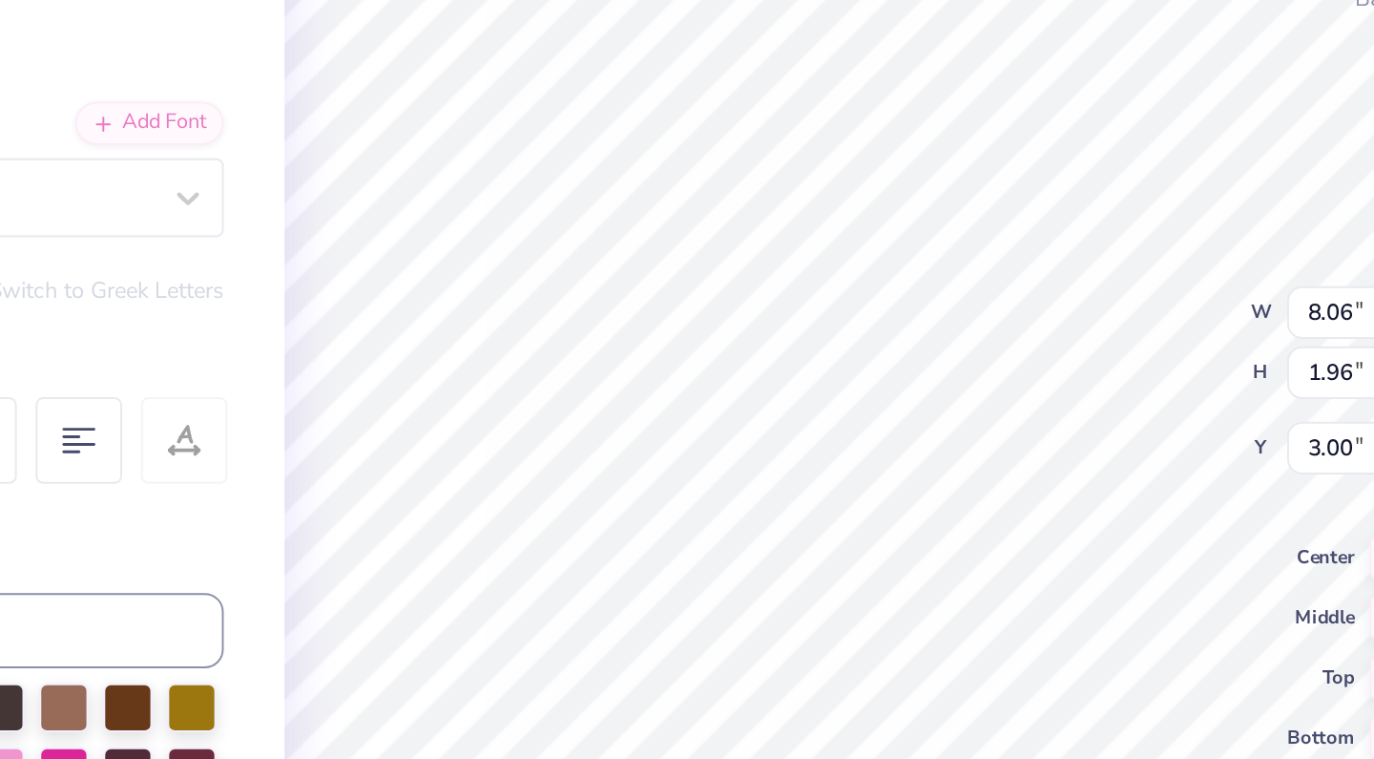
type input "2.59"
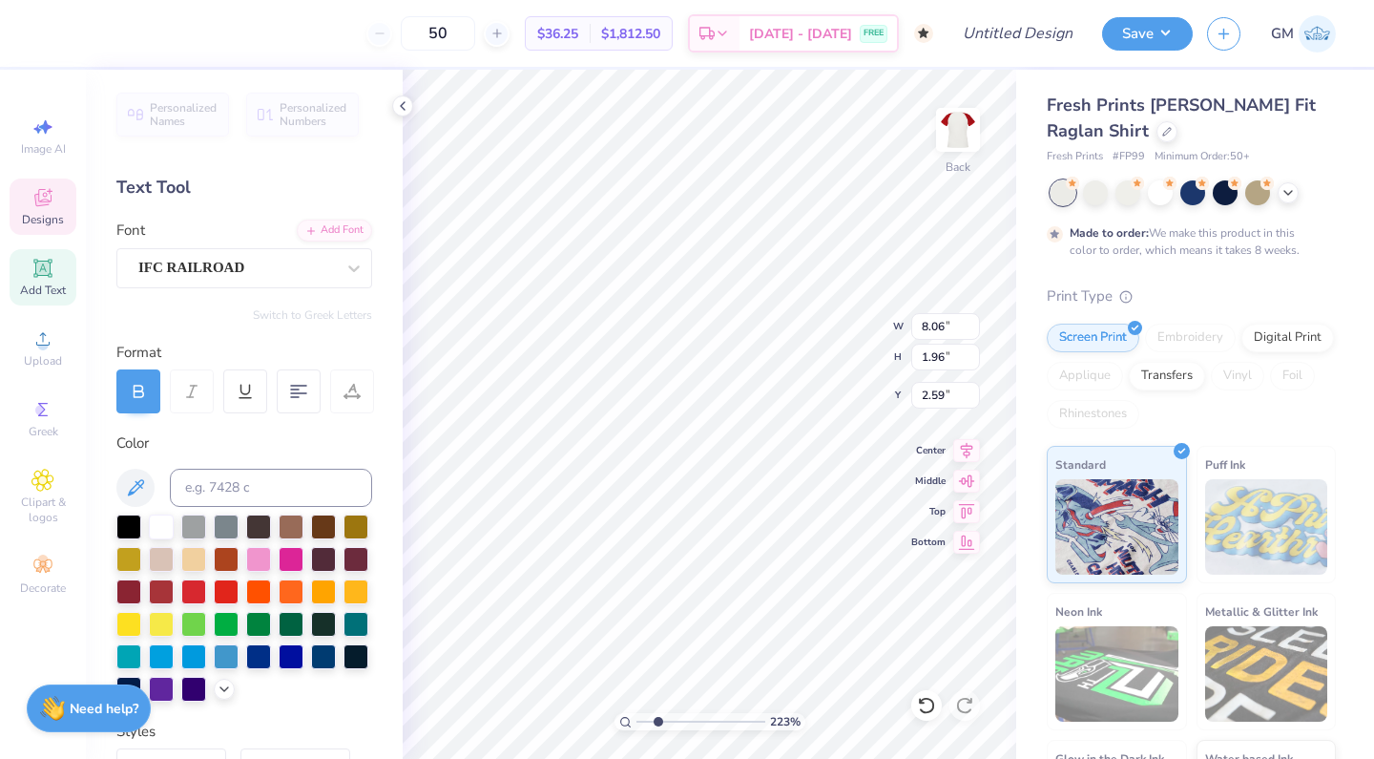
type input "2.38"
drag, startPoint x: 640, startPoint y: 719, endPoint x: 658, endPoint y: 719, distance: 18.1
click at [658, 719] on input "range" at bounding box center [700, 721] width 129 height 17
type input "5.02"
type input "1.57"
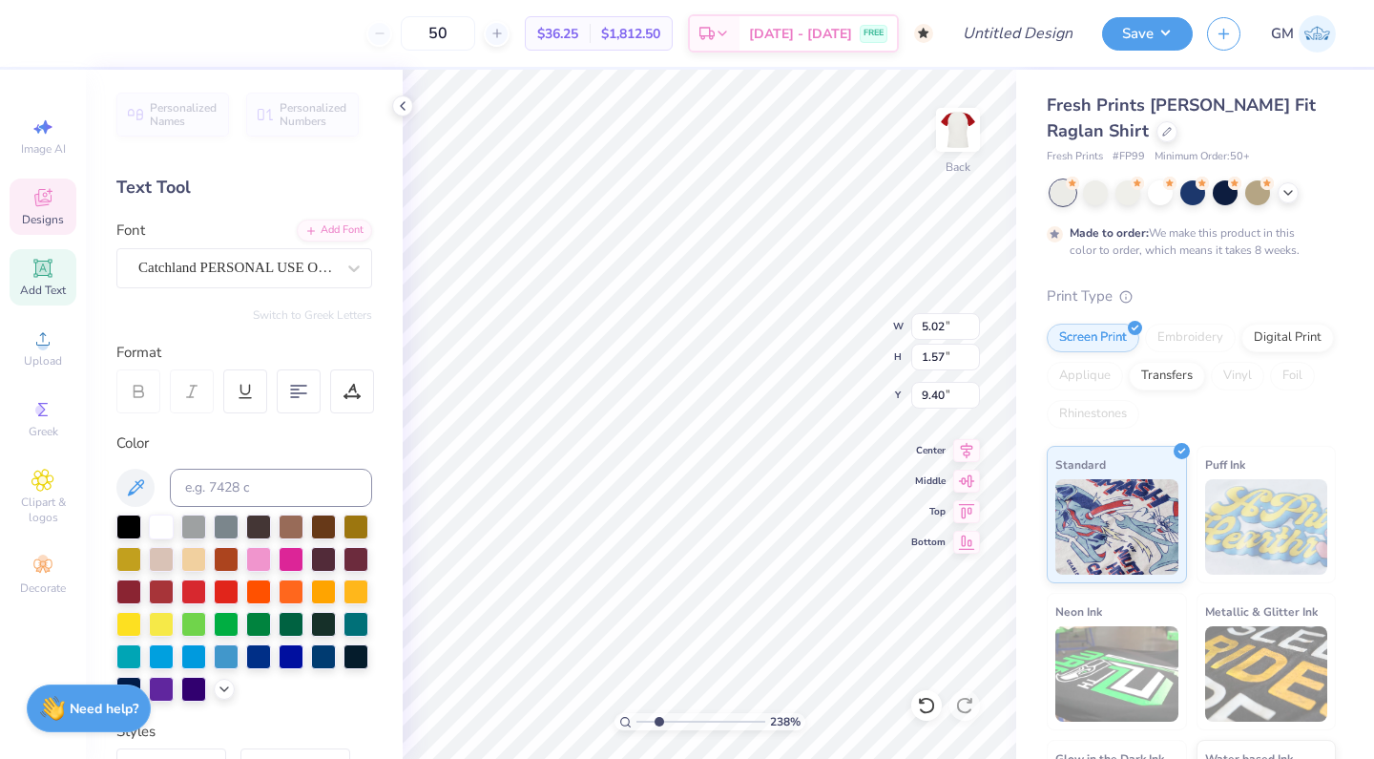
type input "10.46"
type input "7.64"
type input "0.55"
type input "9.29"
type input "2.19"
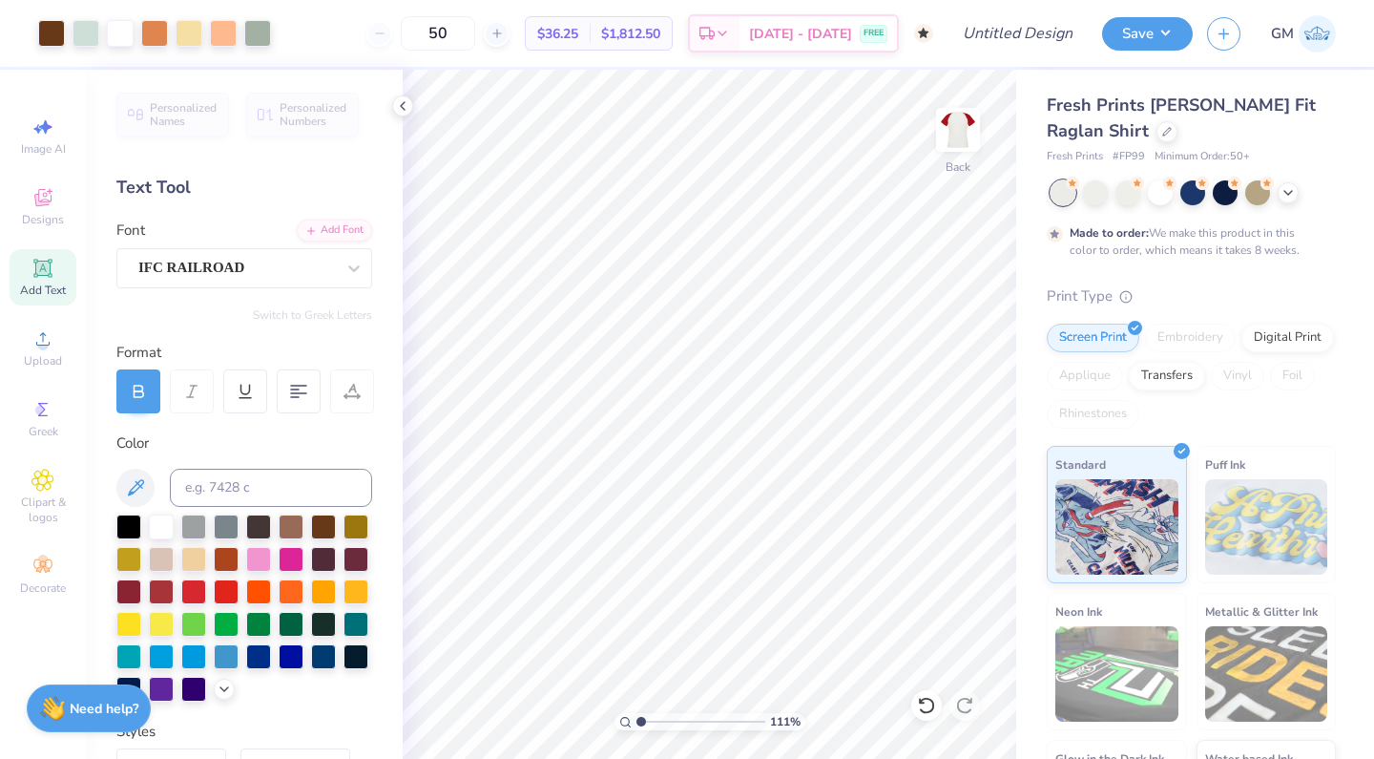
type input "1.04"
drag, startPoint x: 661, startPoint y: 720, endPoint x: 641, endPoint y: 711, distance: 22.2
click at [641, 711] on div "111 %" at bounding box center [709, 414] width 689 height 689
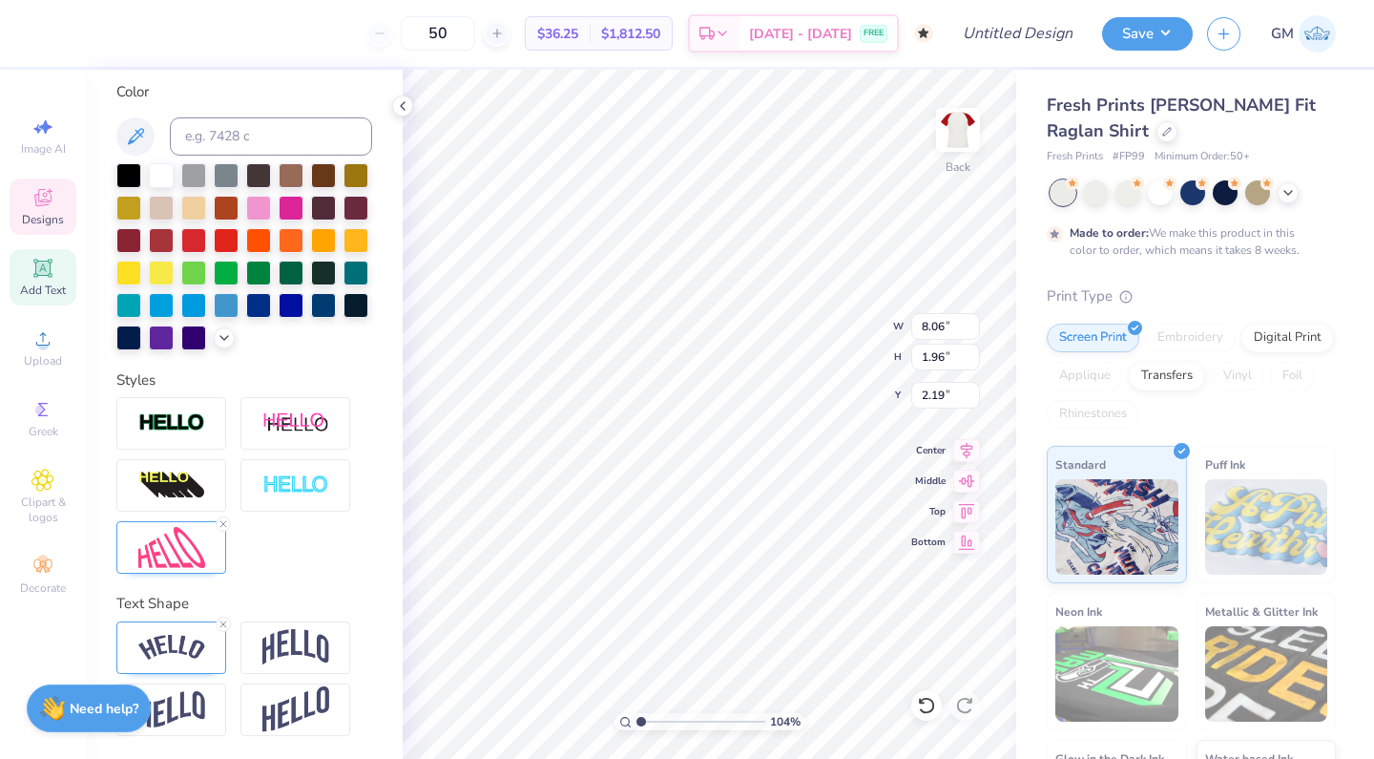
scroll to position [351, 0]
click at [223, 619] on icon at bounding box center [223, 623] width 11 height 11
type input "8.21"
type input "1.46"
type input "2.69"
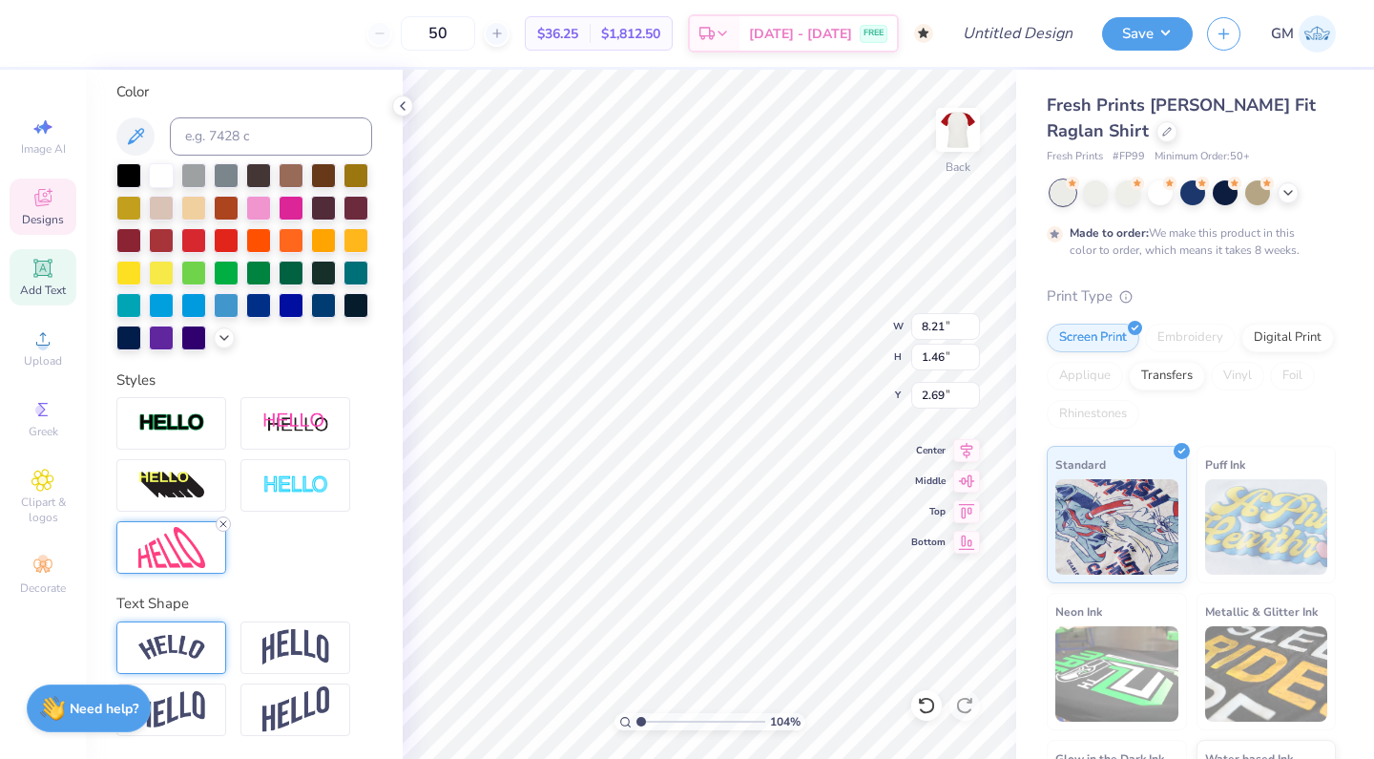
click at [226, 524] on icon at bounding box center [223, 523] width 11 height 11
type input "7.20"
type input "1.37"
type input "2.76"
type input "8.42"
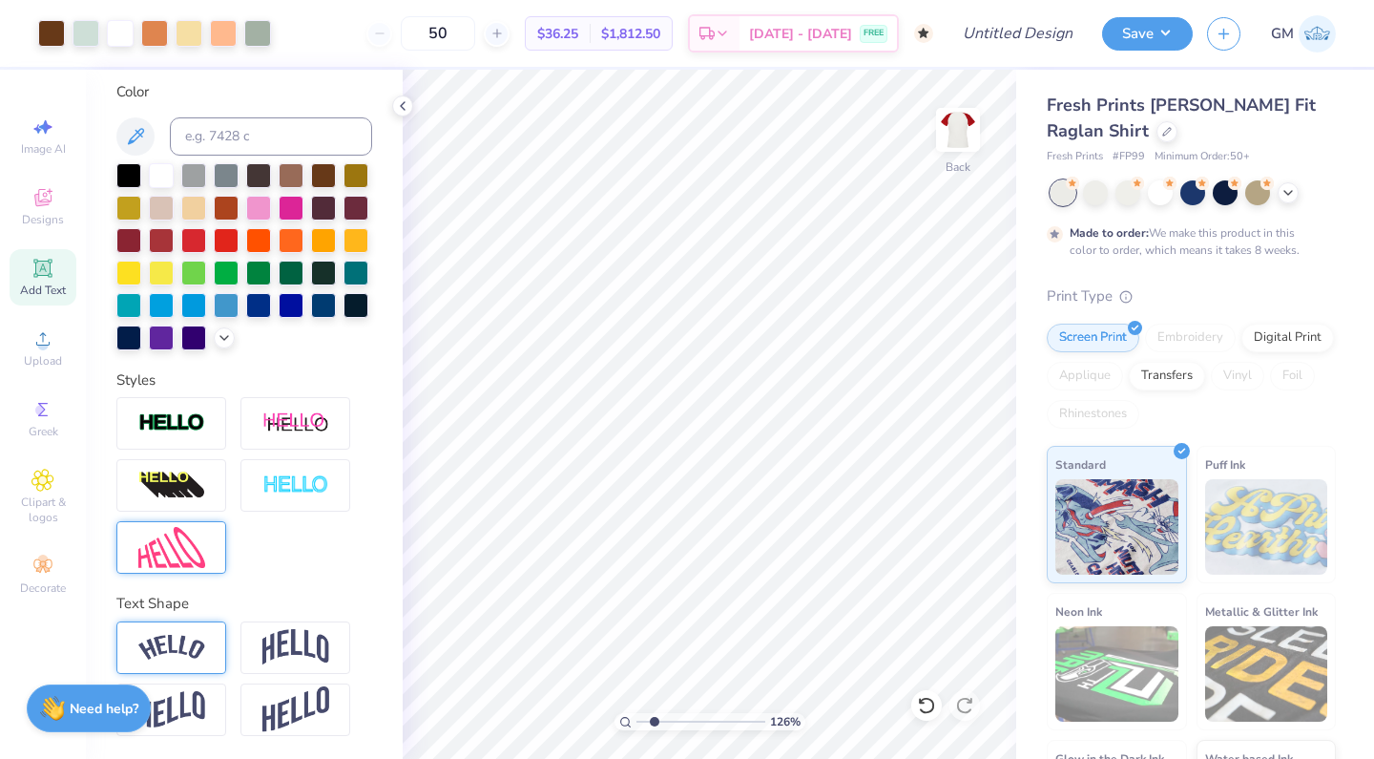
drag, startPoint x: 644, startPoint y: 719, endPoint x: 660, endPoint y: 719, distance: 16.2
click at [654, 719] on input "range" at bounding box center [700, 721] width 129 height 17
type input "2.68"
click at [662, 719] on input "range" at bounding box center [700, 721] width 129 height 17
type input "15.20"
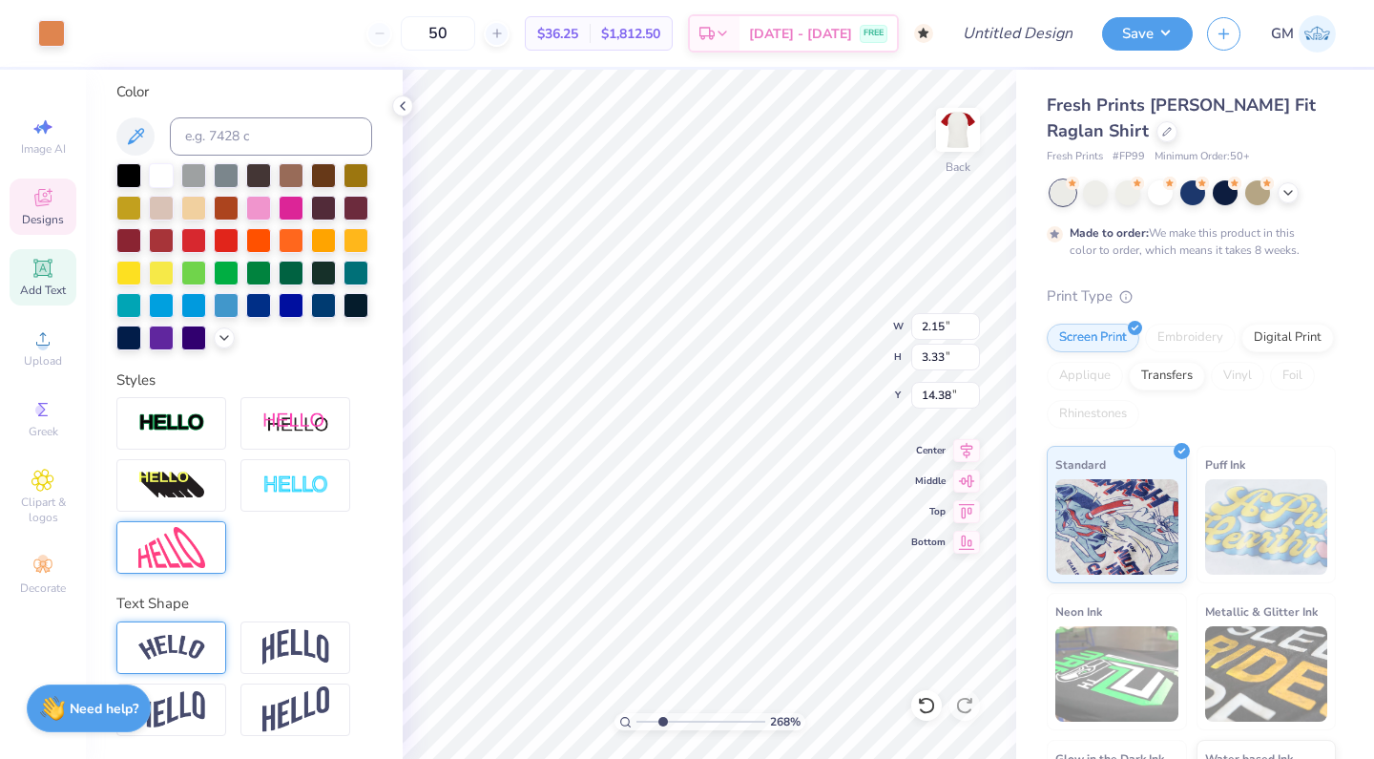
type input "15.91"
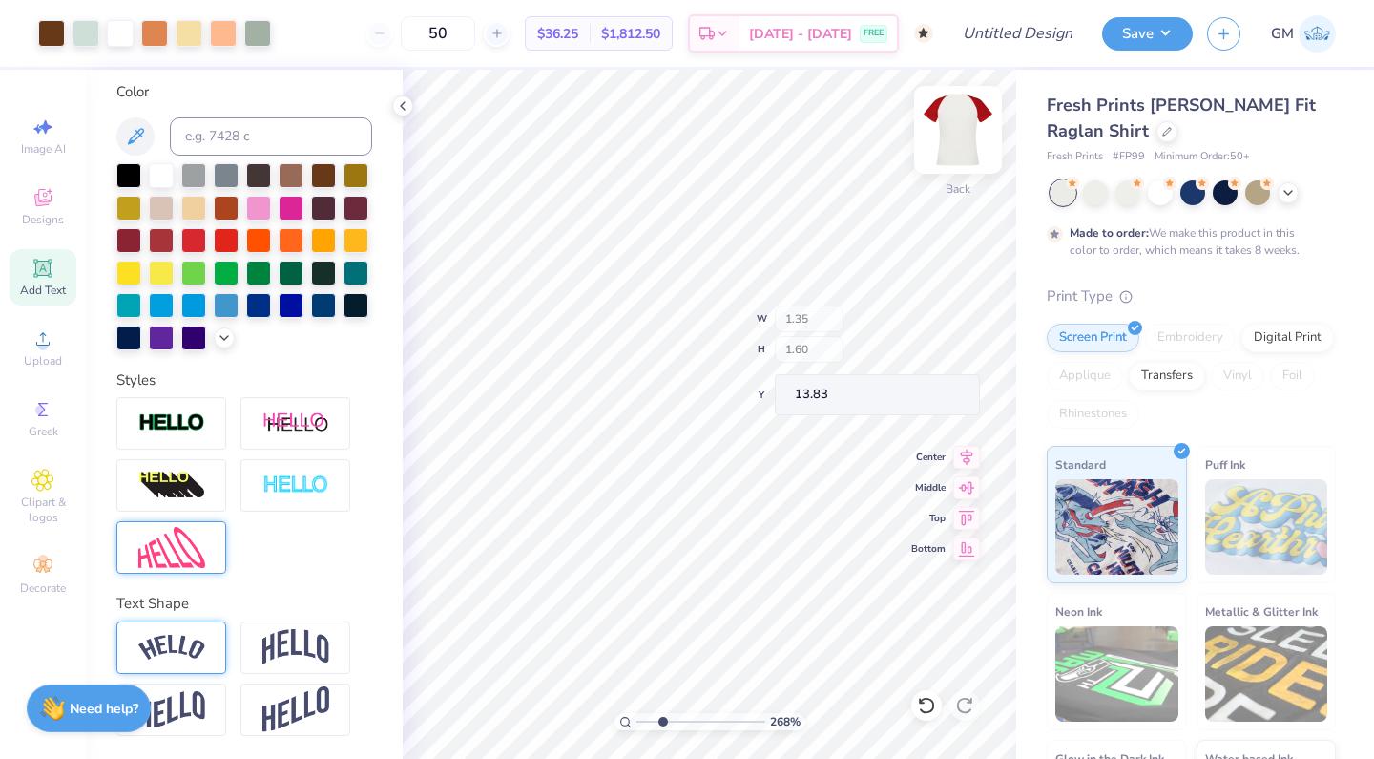
type input "13.83"
type input "15.07"
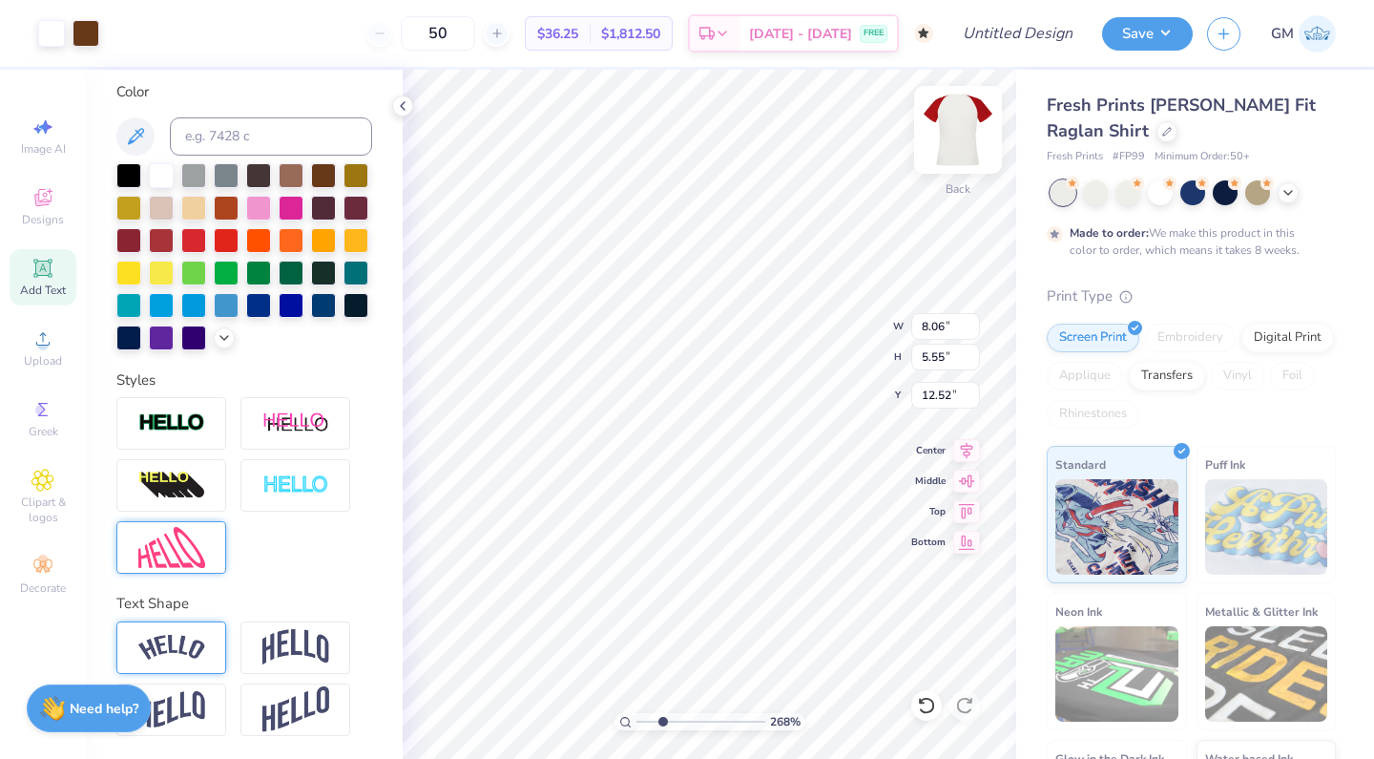
type input "14.05"
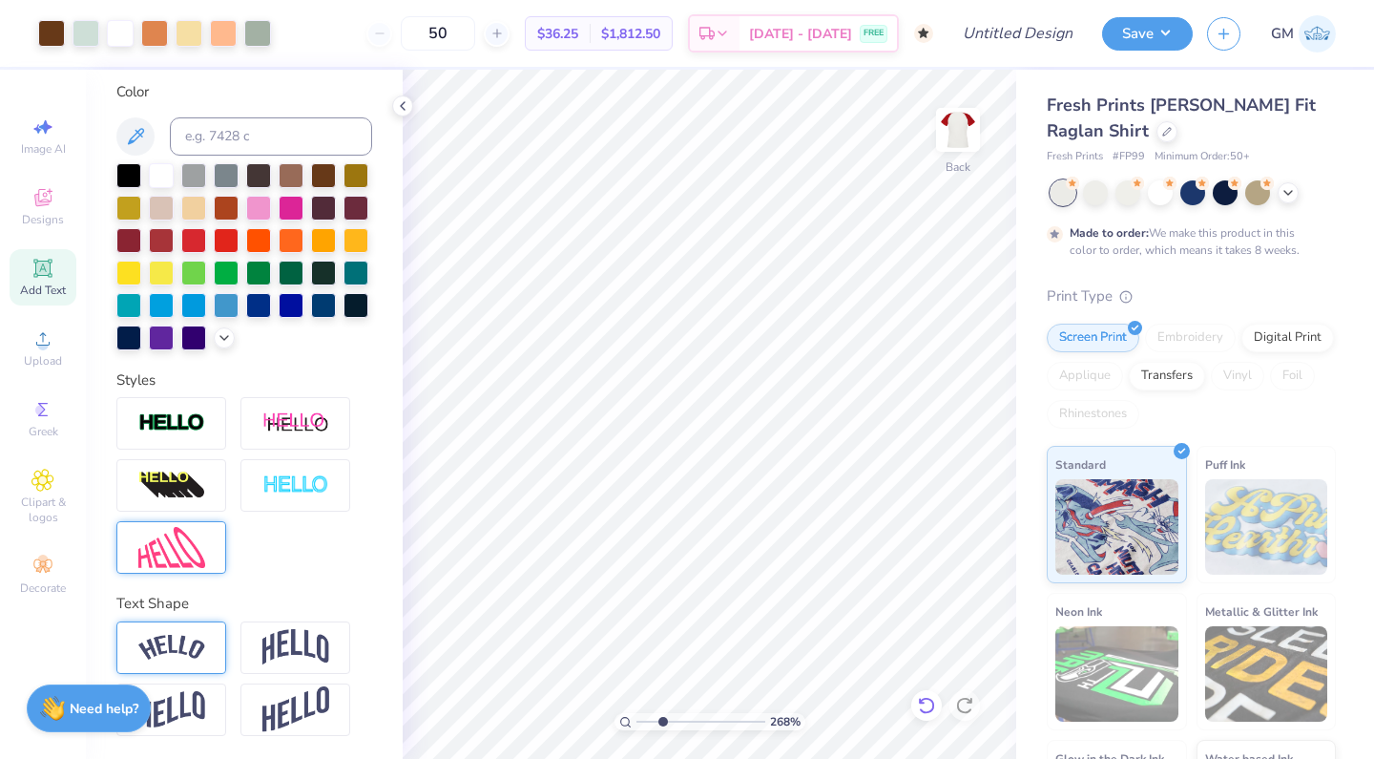
click at [933, 710] on icon at bounding box center [926, 705] width 19 height 19
click at [920, 698] on icon at bounding box center [926, 705] width 19 height 19
type input "16.60"
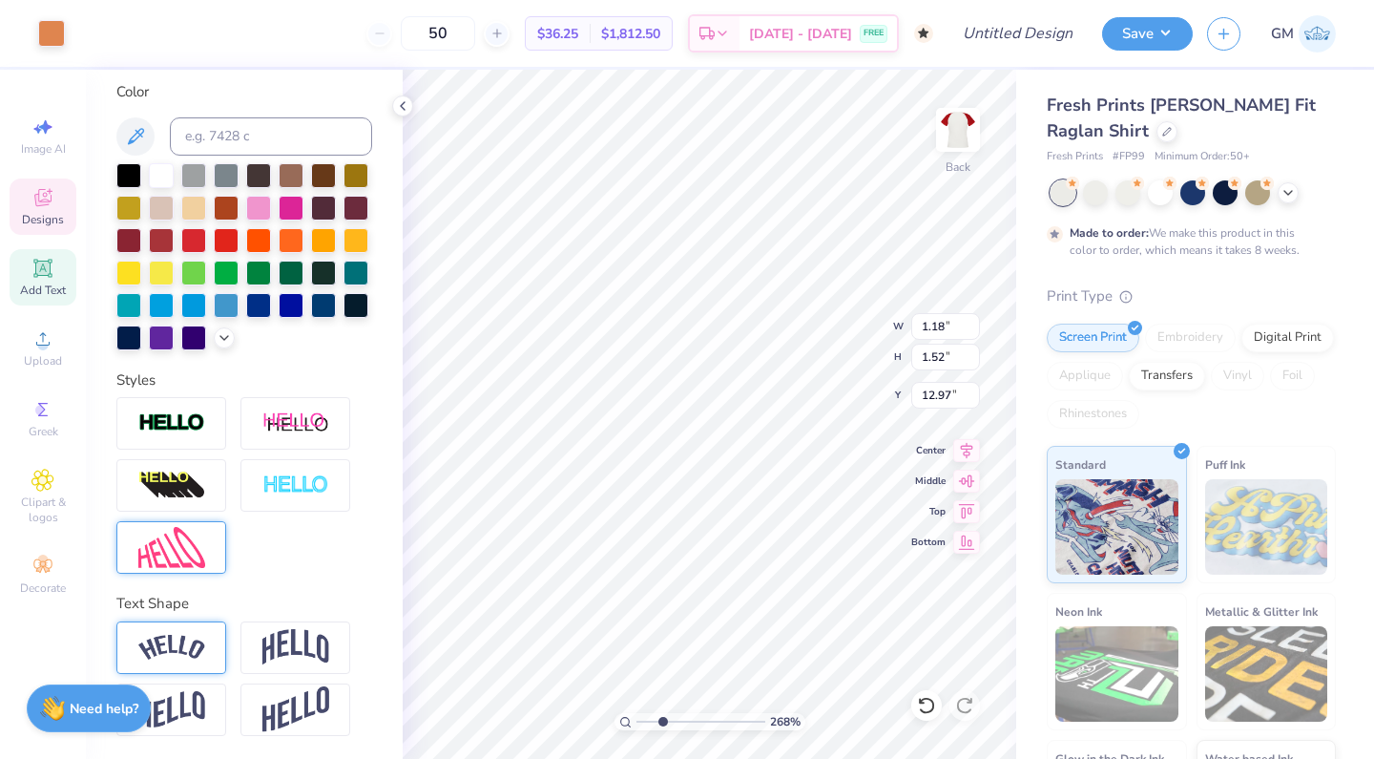
type input "18.00"
type input "7.96"
type input "1.87"
type input "13.12"
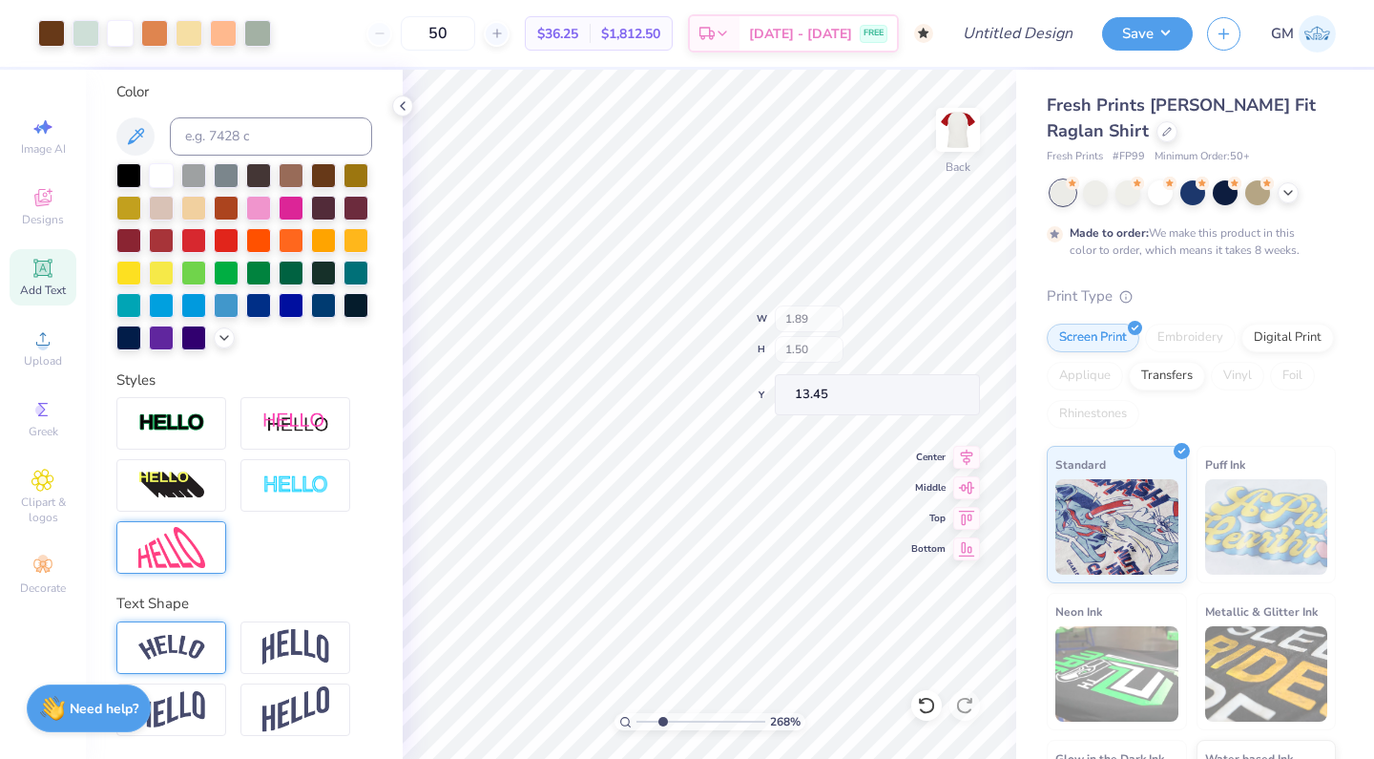
type input "16.70"
type input "16.91"
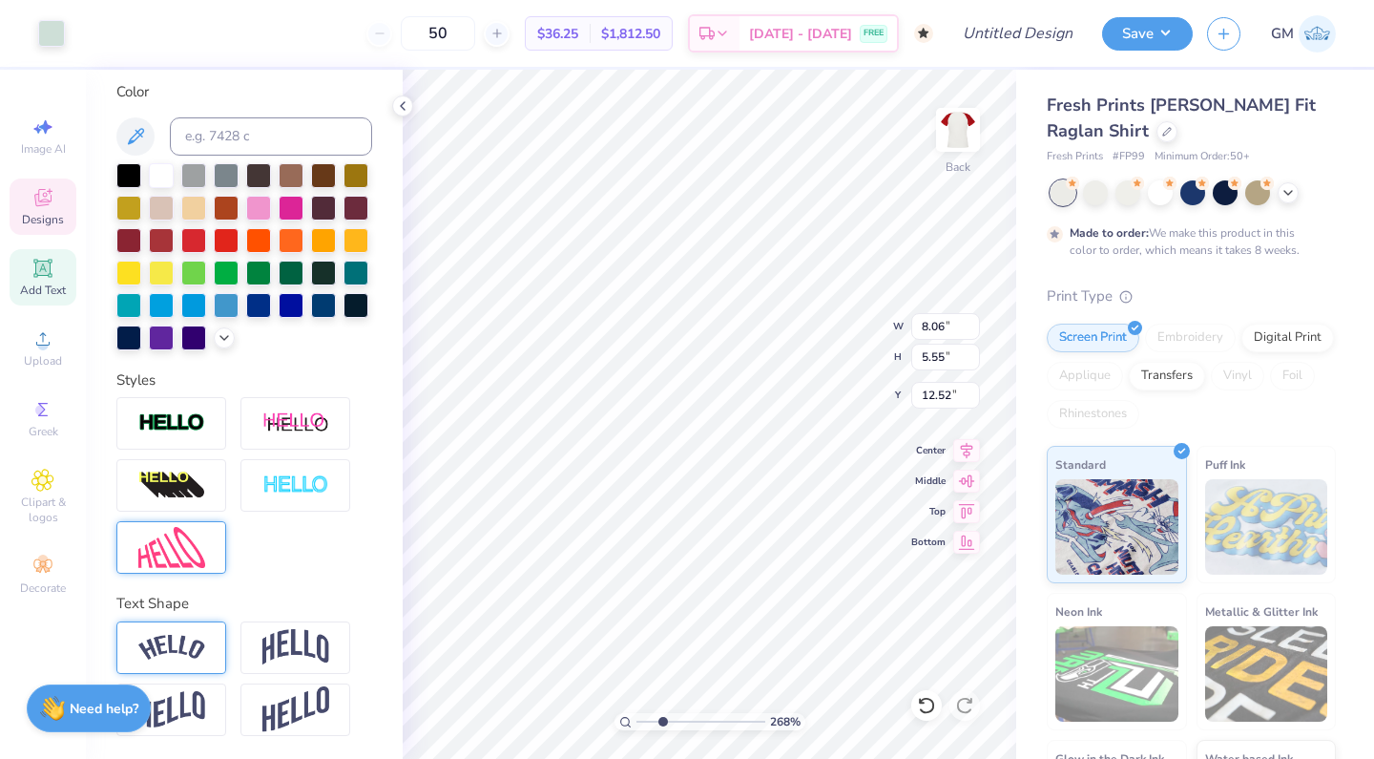
type input "1.58"
type input "0.53"
type input "13.77"
type input "0.69"
type input "0.66"
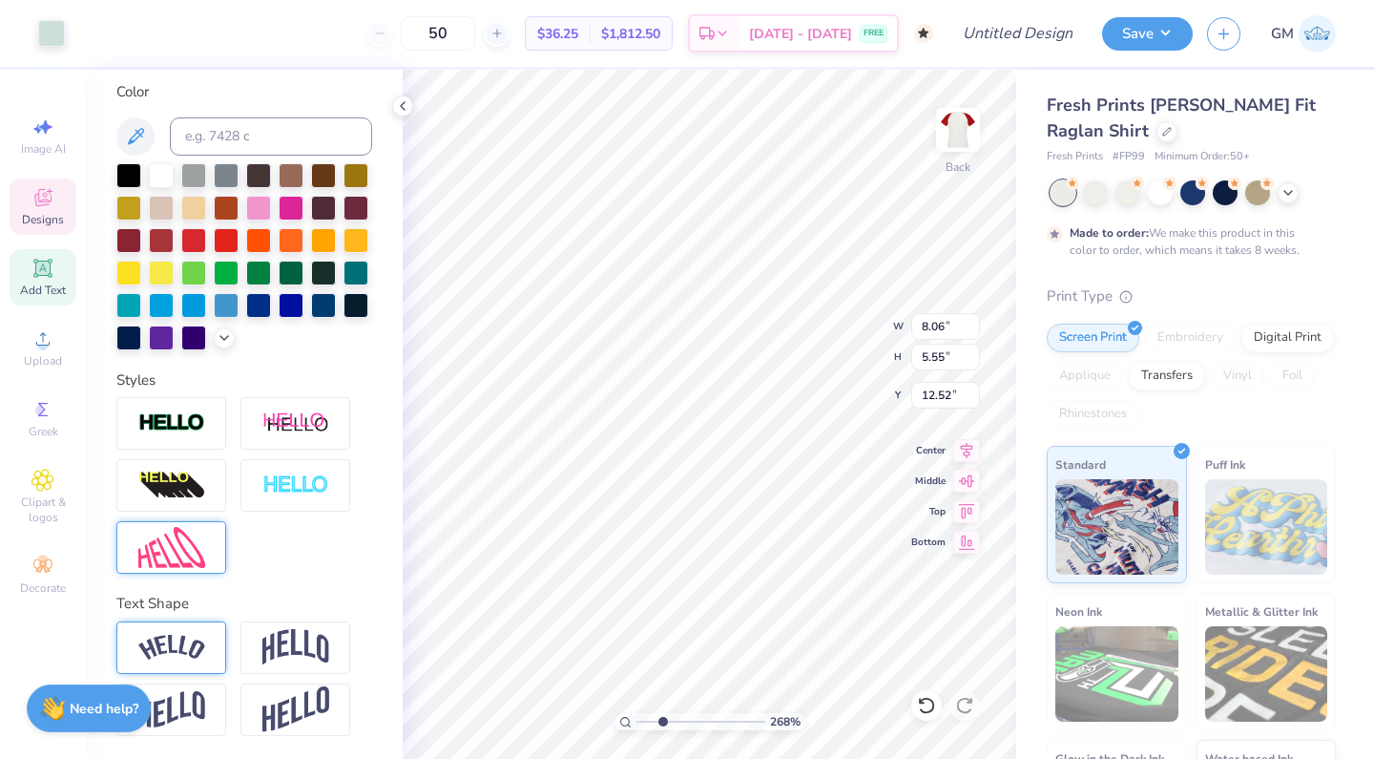
type input "15.12"
type input "0.34"
type input "0.62"
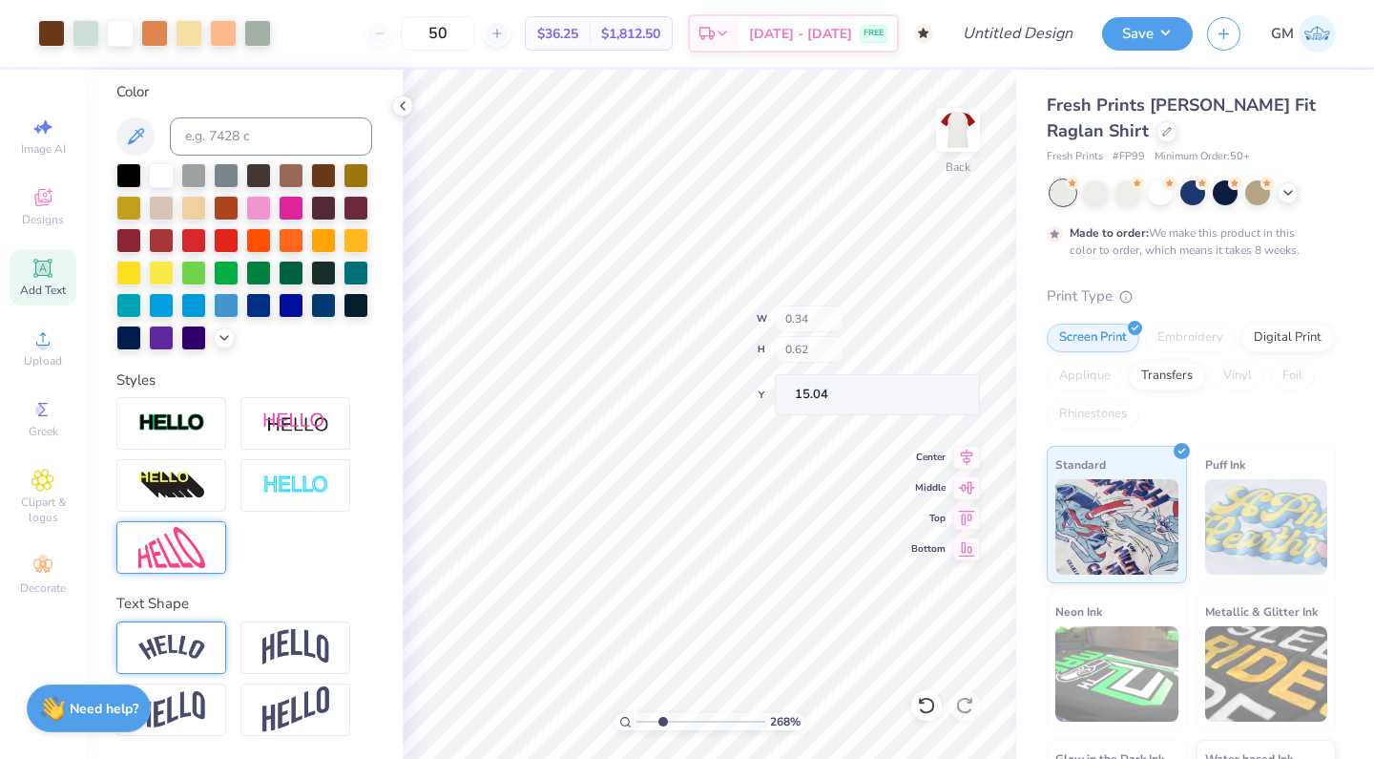
type input "15.30"
type input "15.97"
type input "15.82"
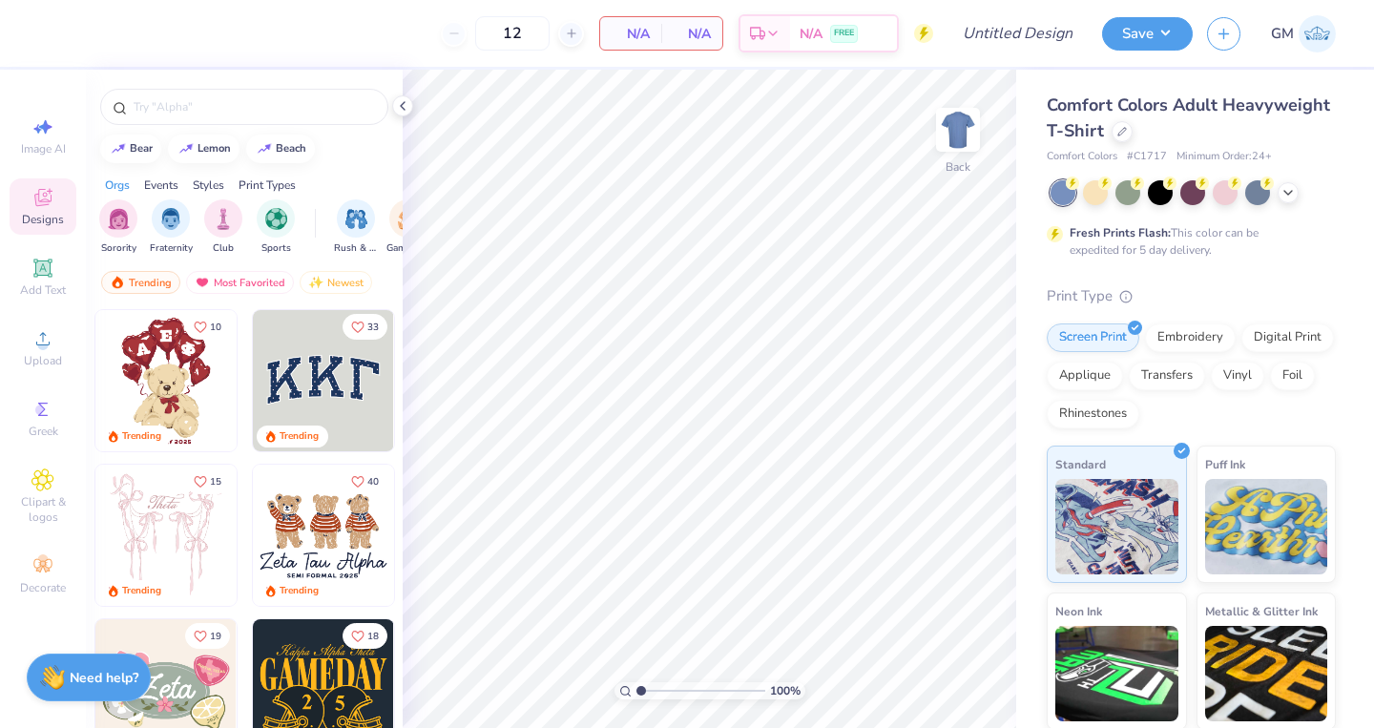
click at [795, 0] on html "12 N/A Per Item N/A Total Est. Delivery N/A FREE Design Title Save GM Image AI …" at bounding box center [687, 364] width 1374 height 728
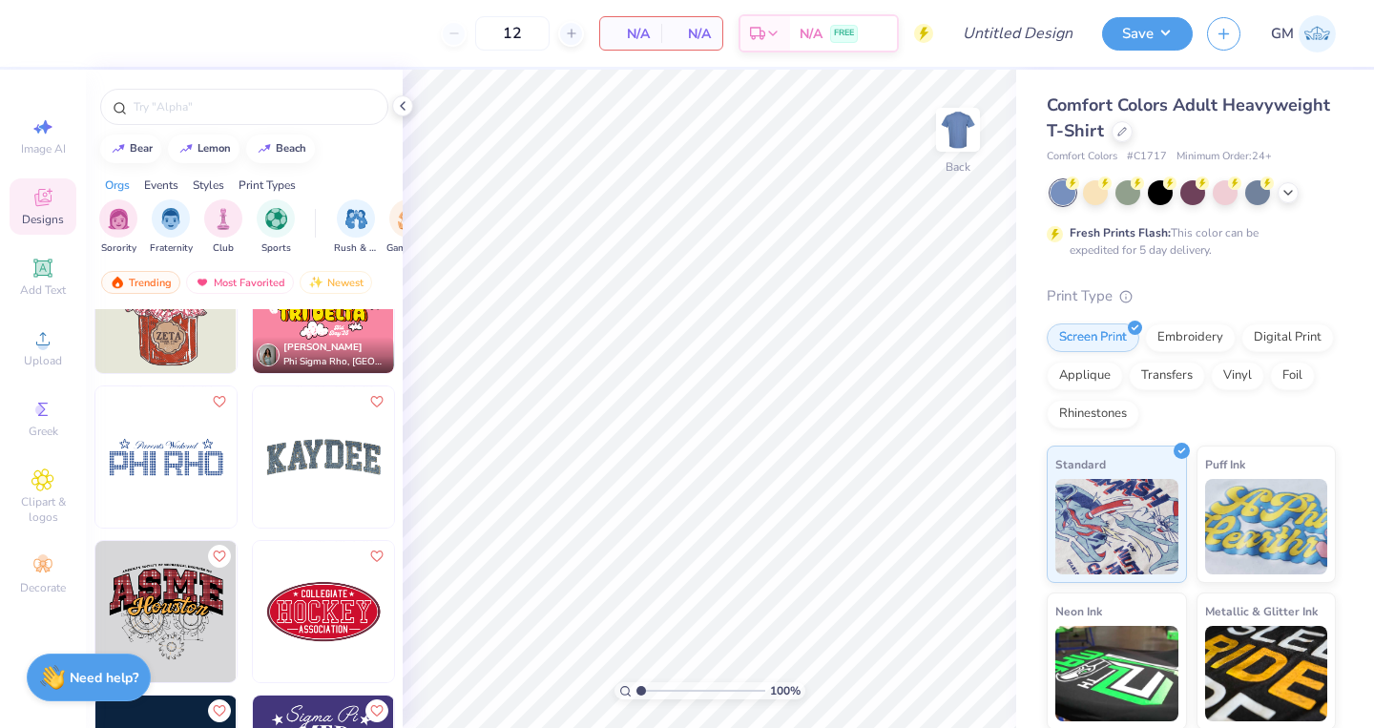
scroll to position [17852, 0]
click at [309, 116] on div at bounding box center [244, 107] width 288 height 36
click at [1118, 134] on icon at bounding box center [1122, 130] width 8 height 8
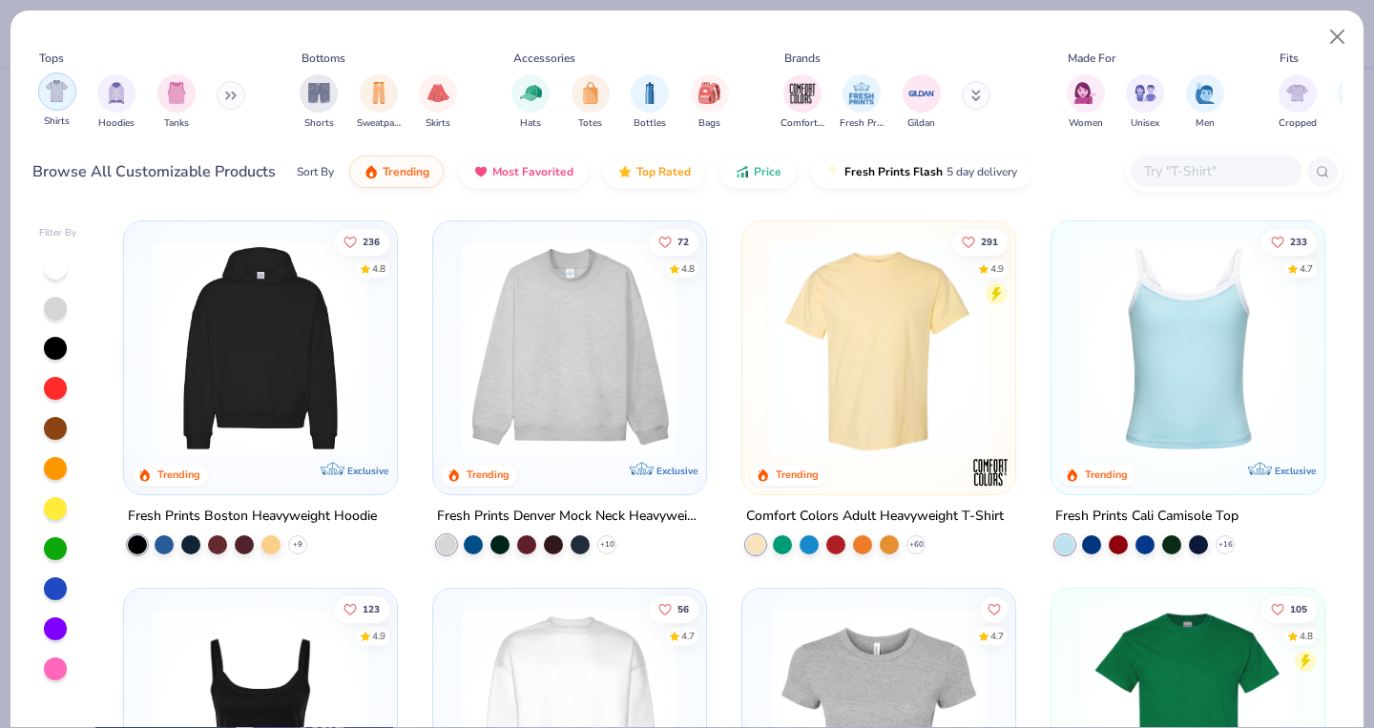
click at [62, 106] on div "filter for Shirts" at bounding box center [57, 92] width 38 height 38
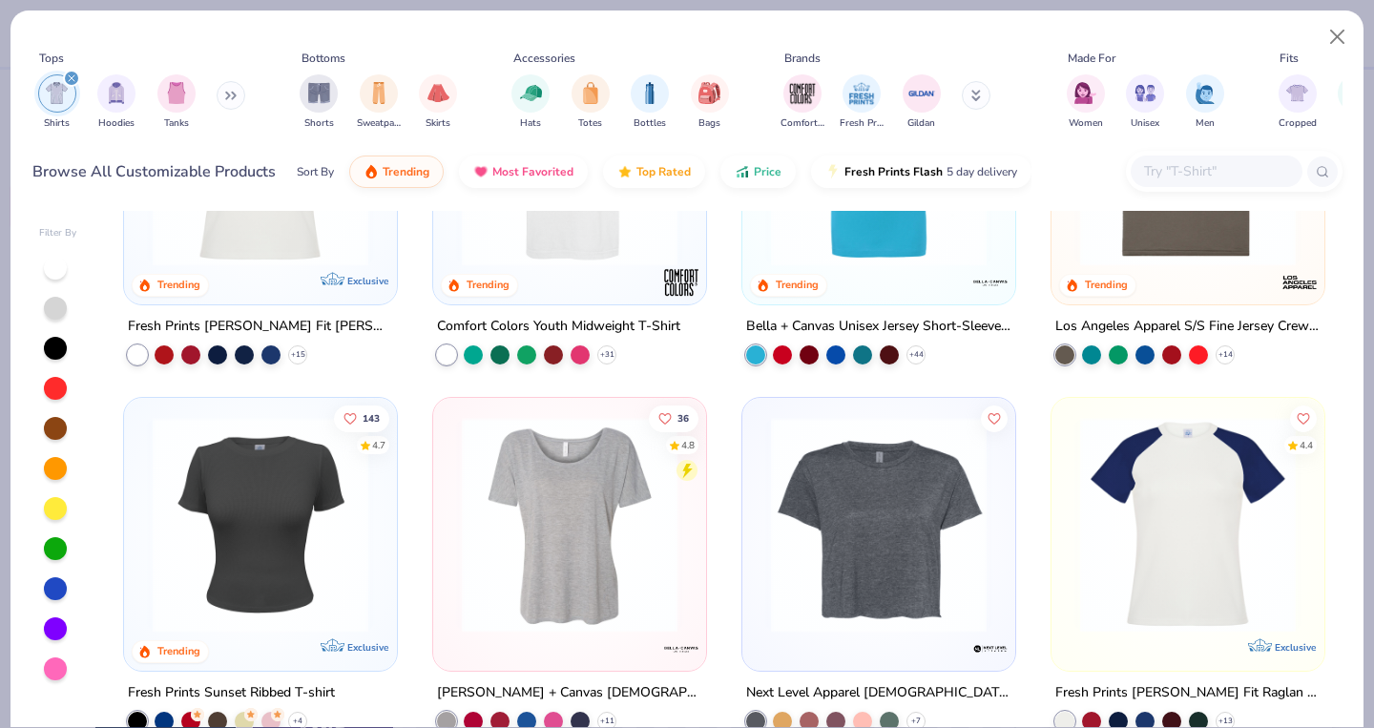
scroll to position [929, 0]
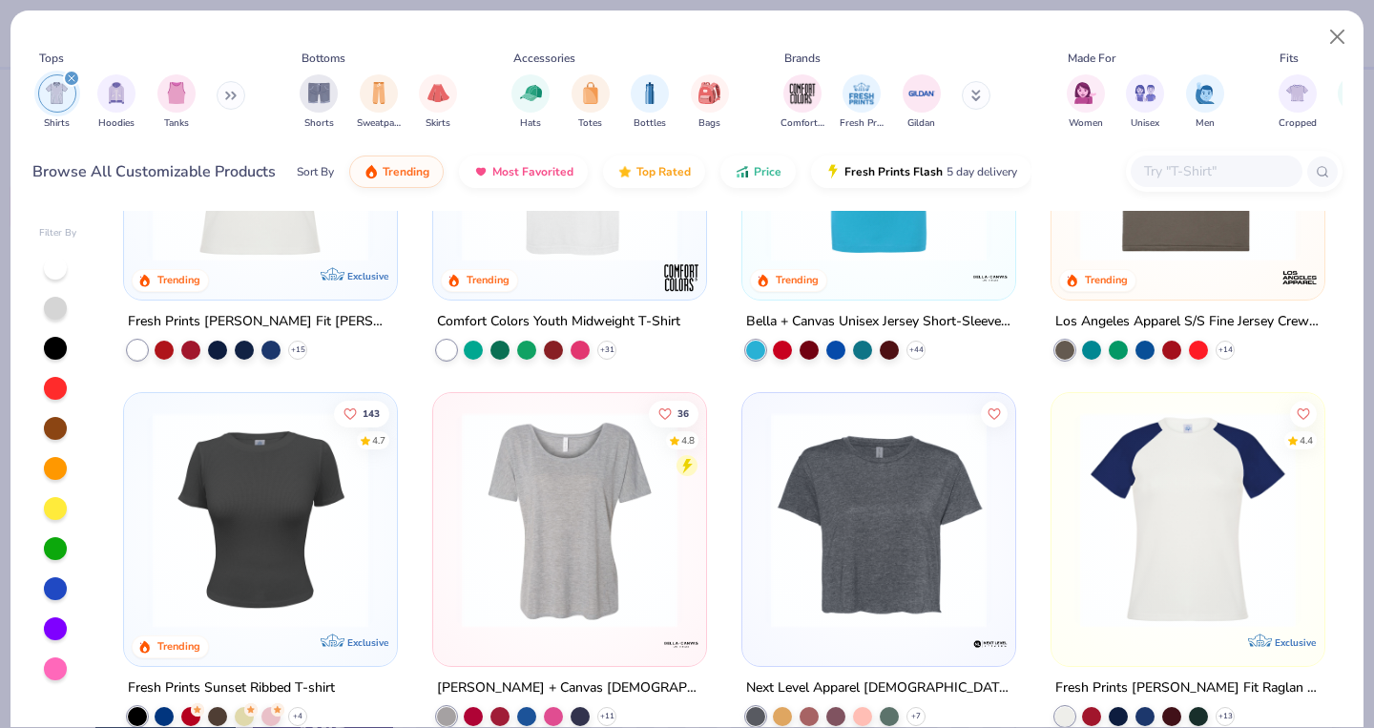
click at [1187, 471] on img at bounding box center [1188, 520] width 235 height 216
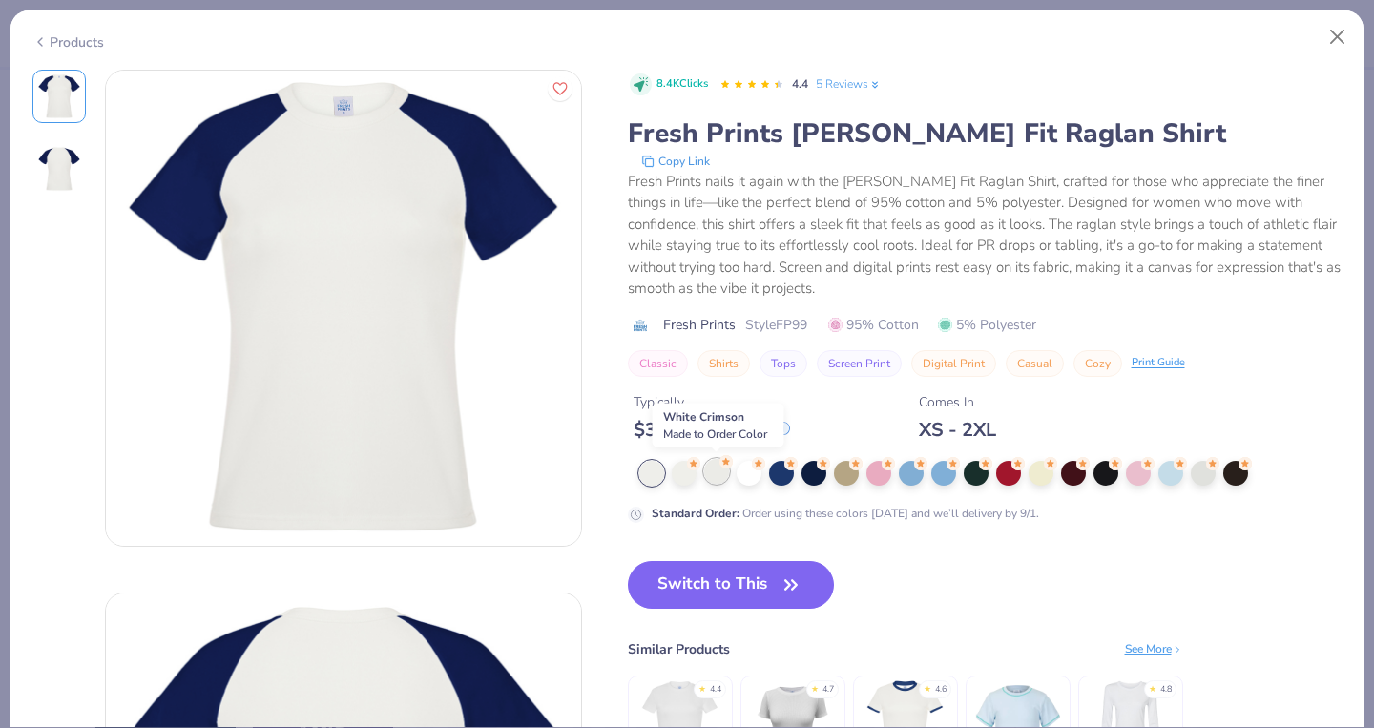
click at [716, 472] on div at bounding box center [716, 471] width 25 height 25
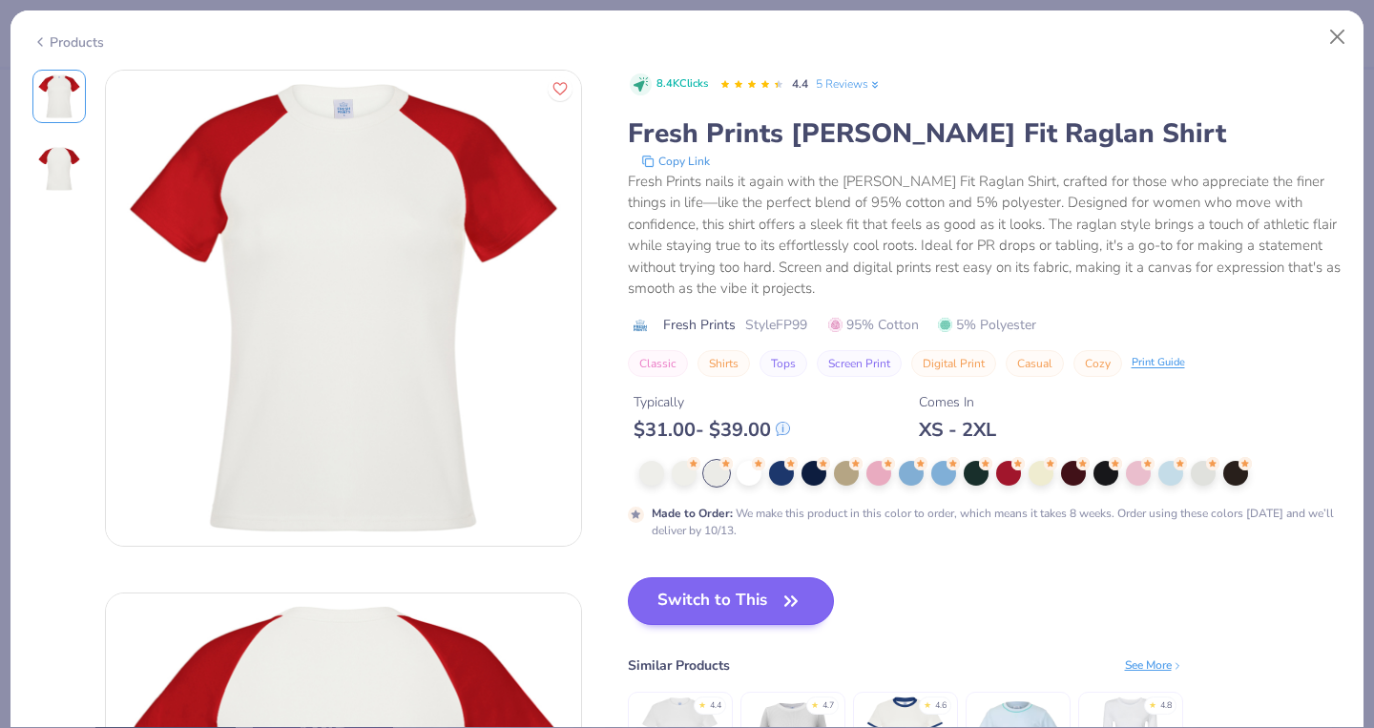
click at [690, 589] on button "Switch to This" at bounding box center [731, 601] width 207 height 48
type input "50"
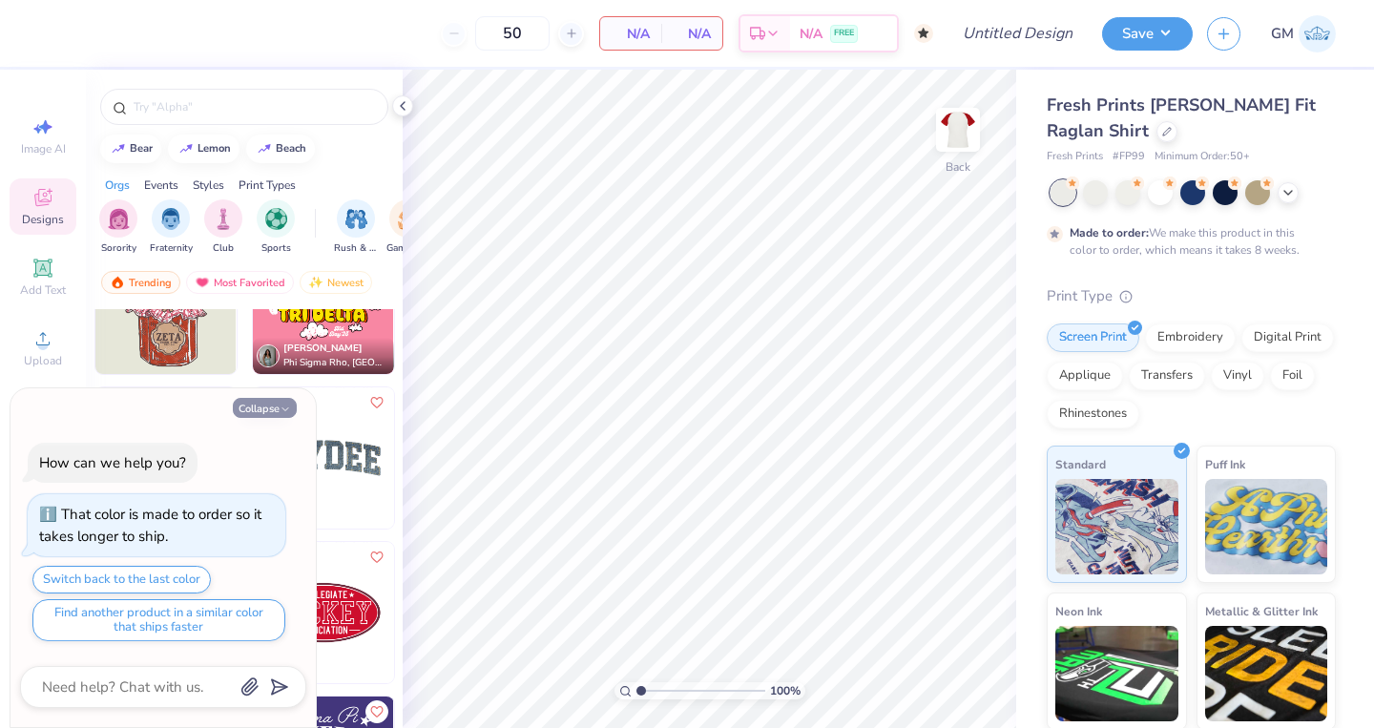
click at [282, 411] on icon "button" at bounding box center [285, 409] width 11 height 11
type textarea "x"
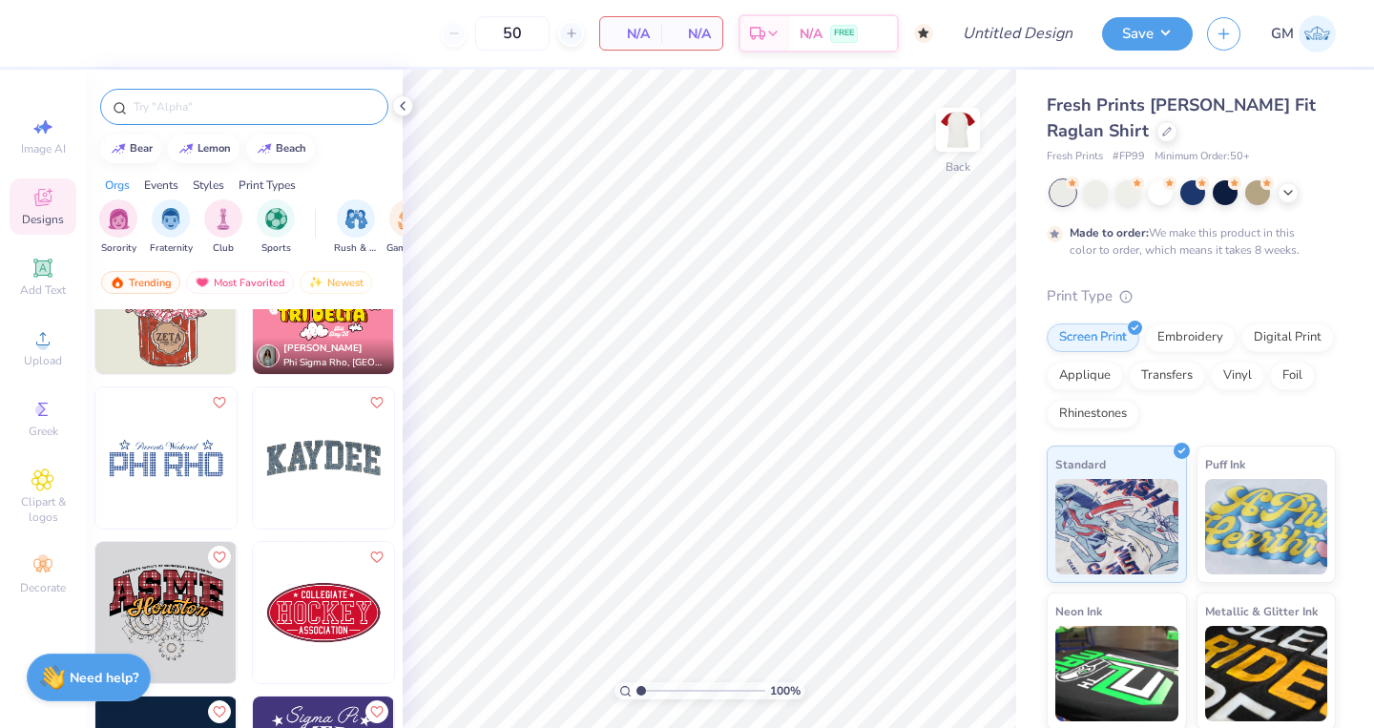
click at [260, 121] on div at bounding box center [244, 107] width 288 height 36
click at [249, 105] on input "text" at bounding box center [254, 106] width 244 height 19
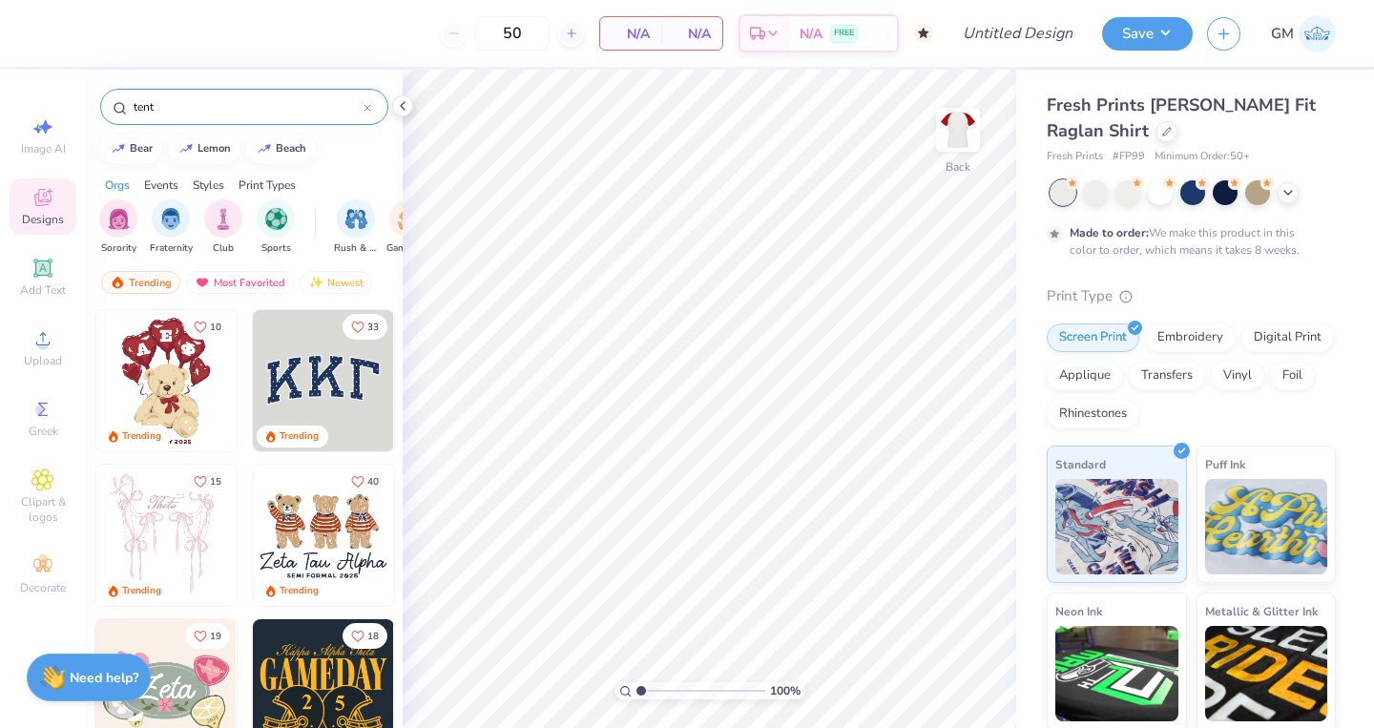
type input "tent"
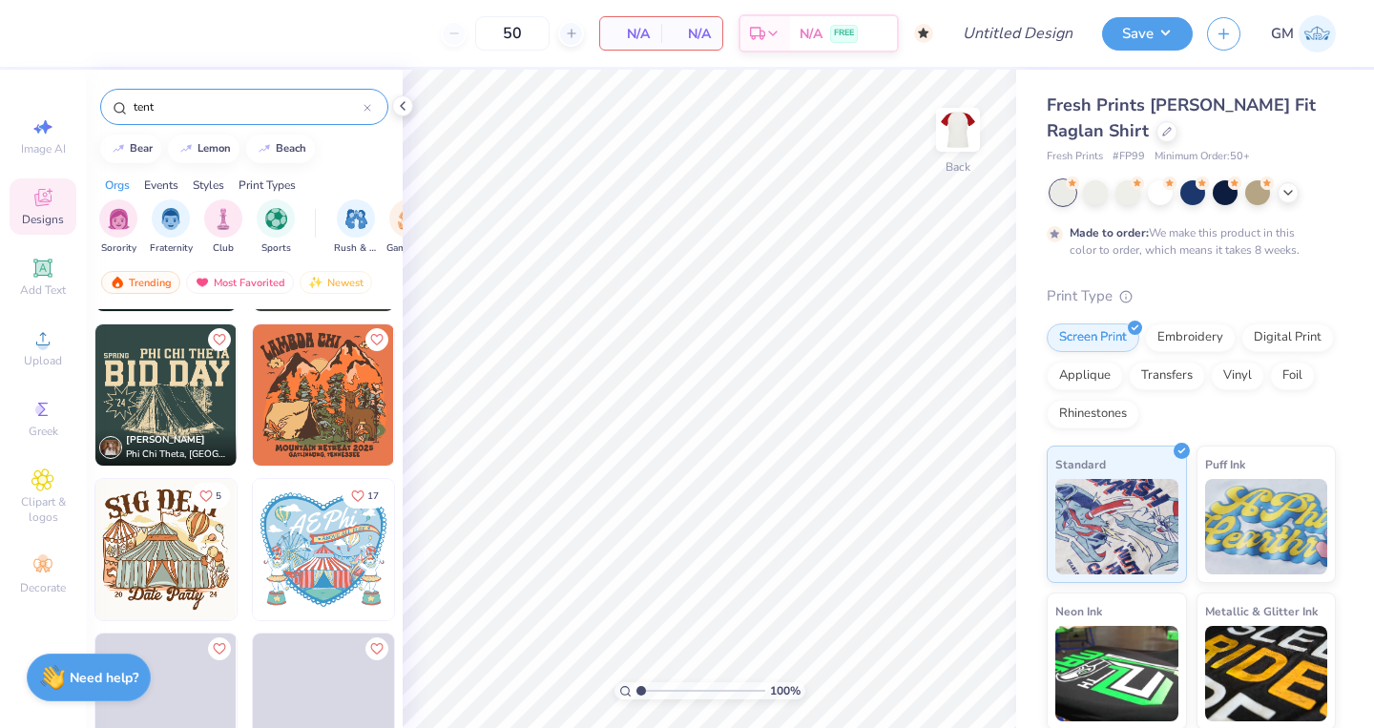
scroll to position [1069, 0]
click at [180, 537] on img at bounding box center [165, 548] width 141 height 141
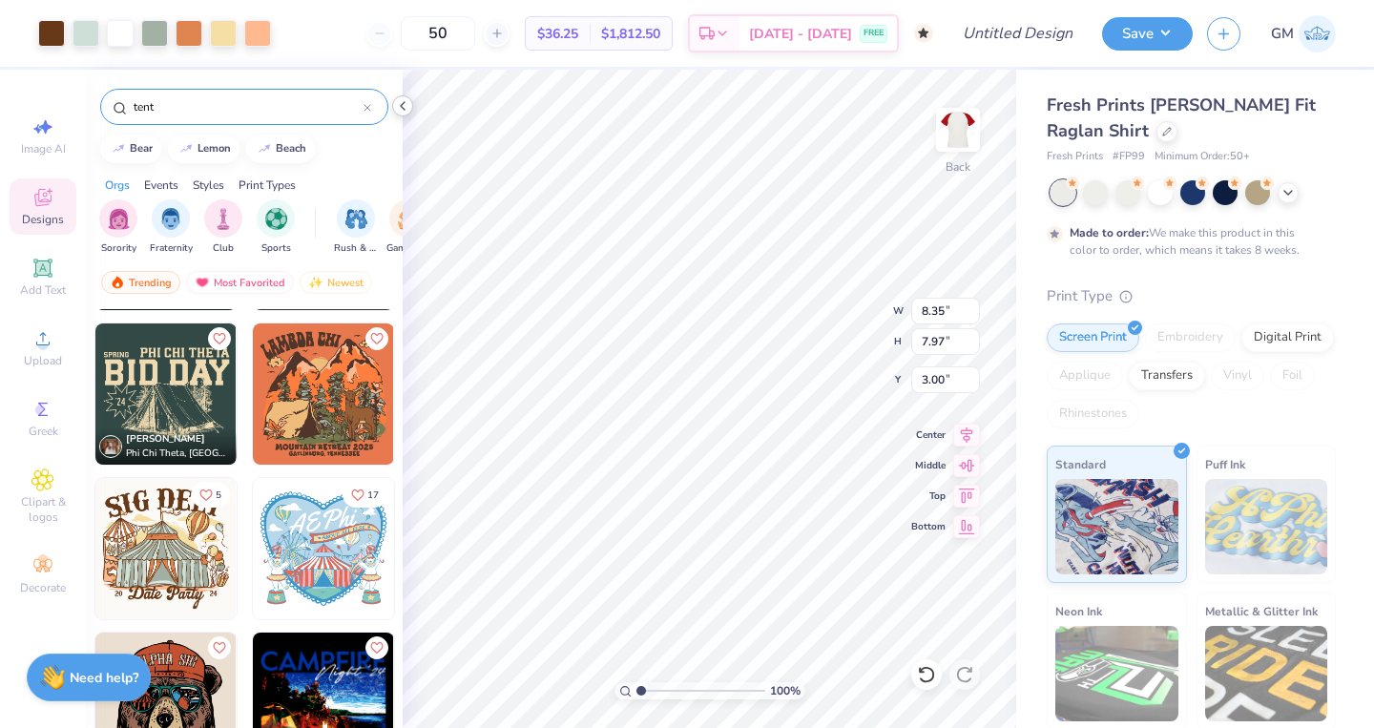
click at [405, 107] on icon at bounding box center [402, 105] width 15 height 15
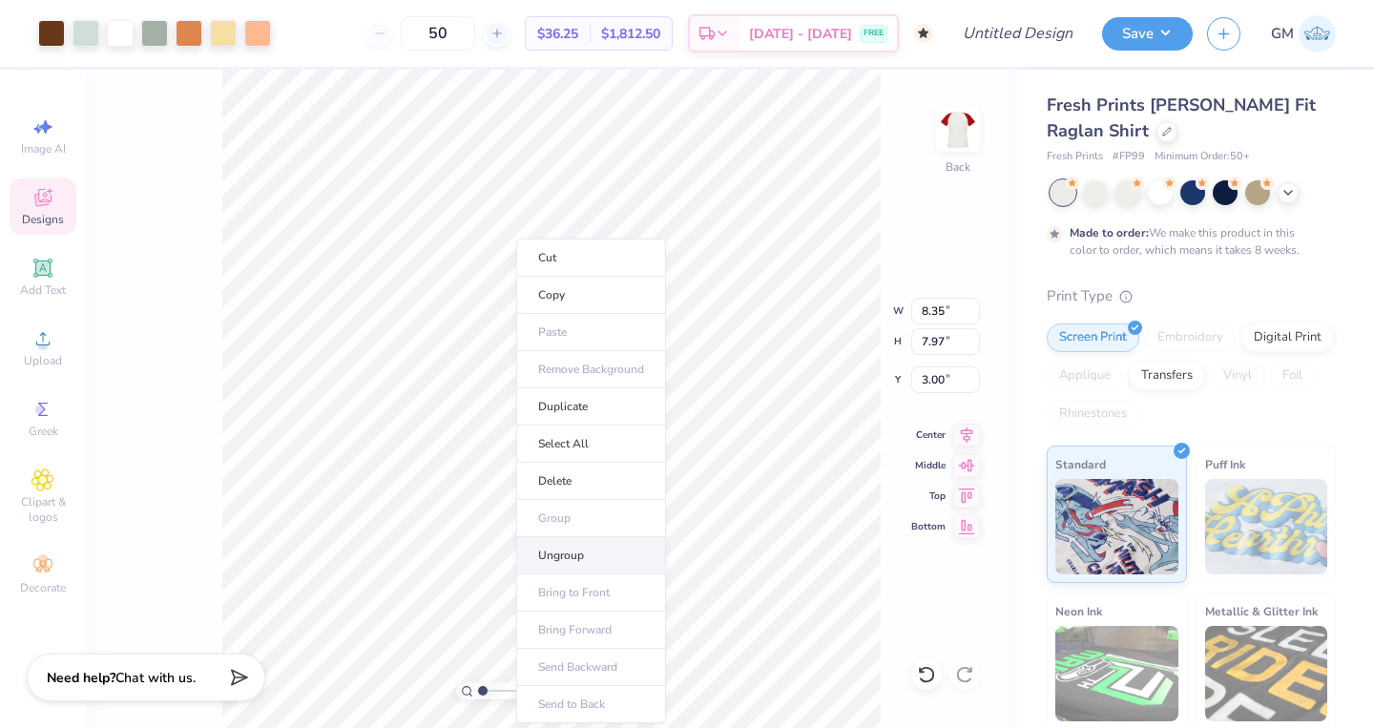
click at [592, 567] on li "Ungroup" at bounding box center [591, 555] width 150 height 37
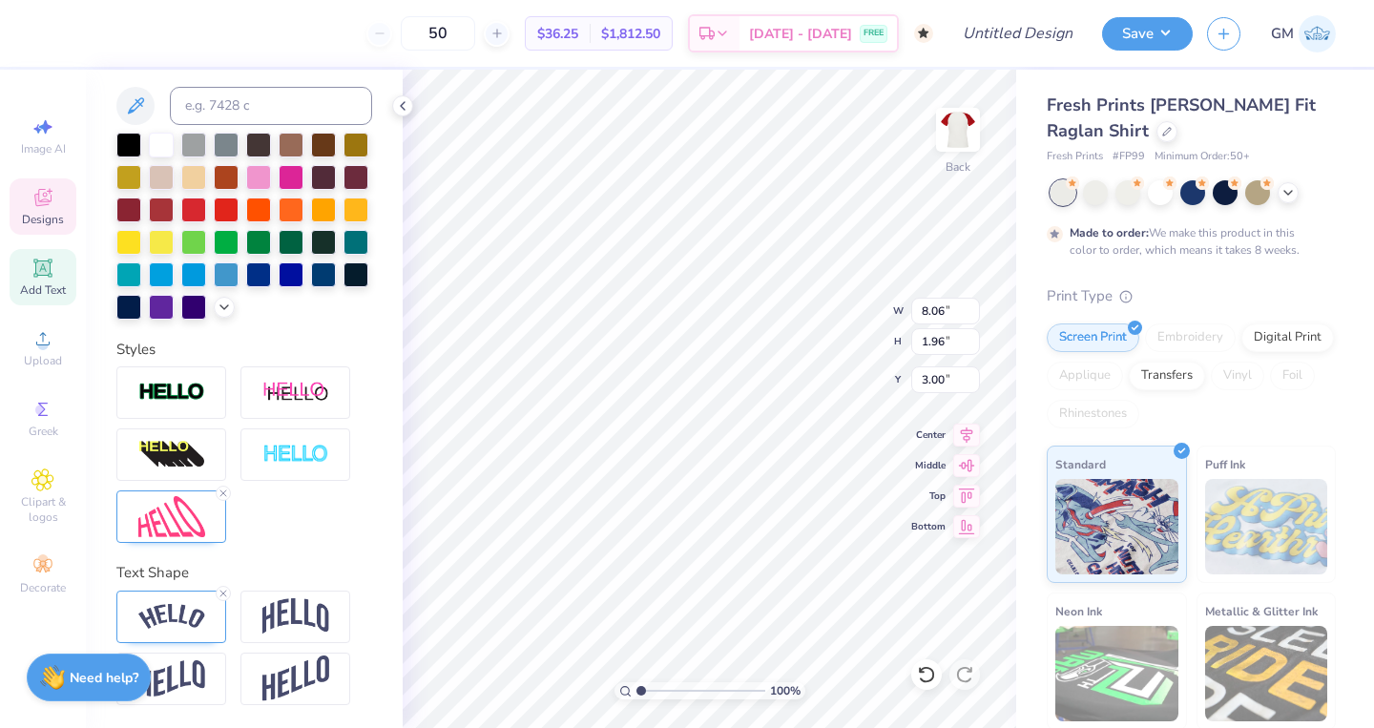
scroll to position [382, 0]
click at [223, 493] on icon at bounding box center [223, 493] width 11 height 11
type input "8.40"
type input "1.84"
type input "3.04"
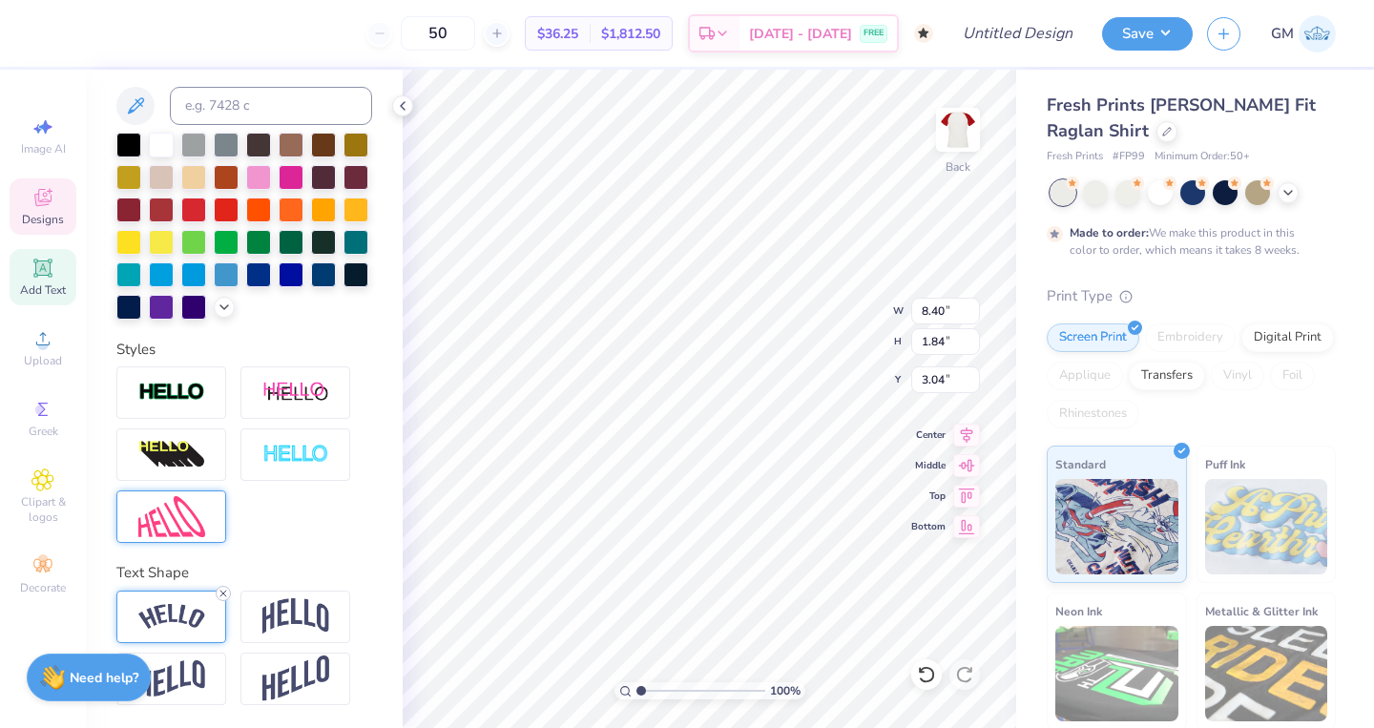
click at [221, 593] on icon at bounding box center [223, 593] width 11 height 11
type input "7.20"
type input "1.37"
type input "1.96"
type input "5.02"
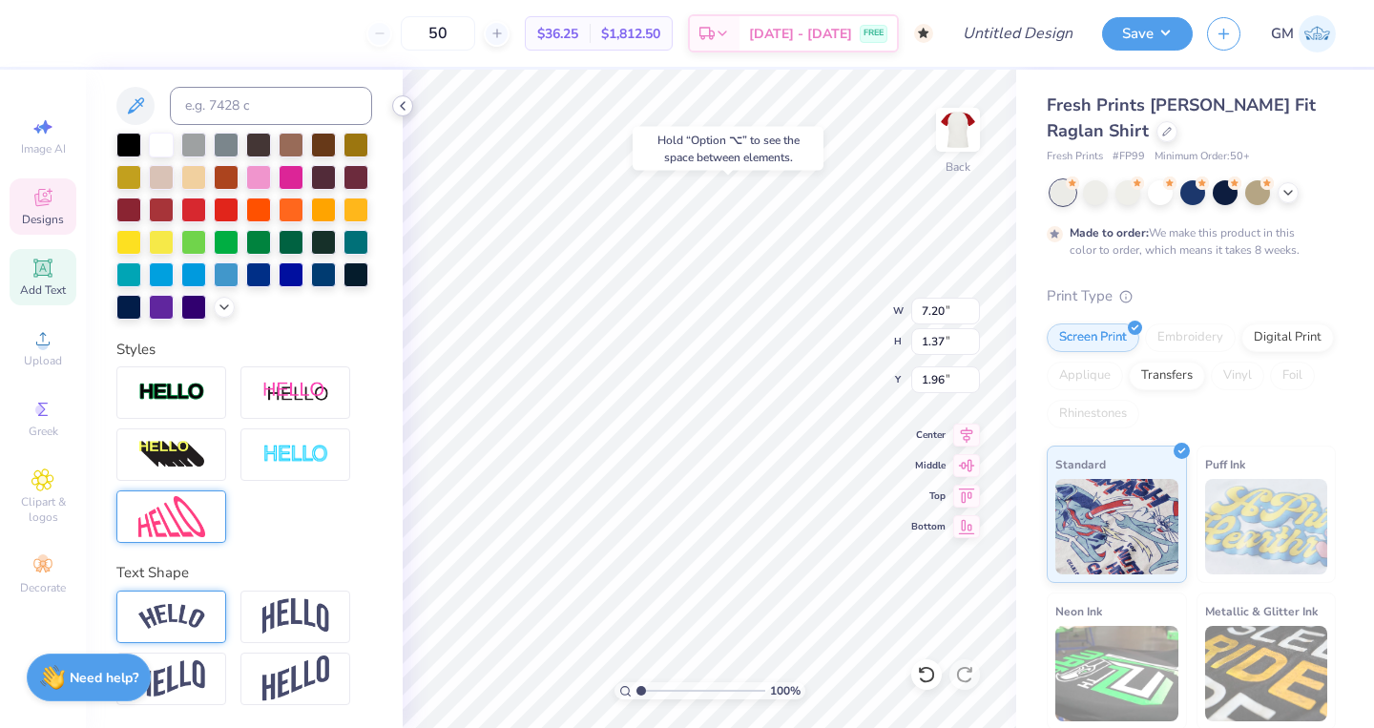
type input "1.57"
type input "14.14"
type input "0.50"
type input "0.35"
type input "14.58"
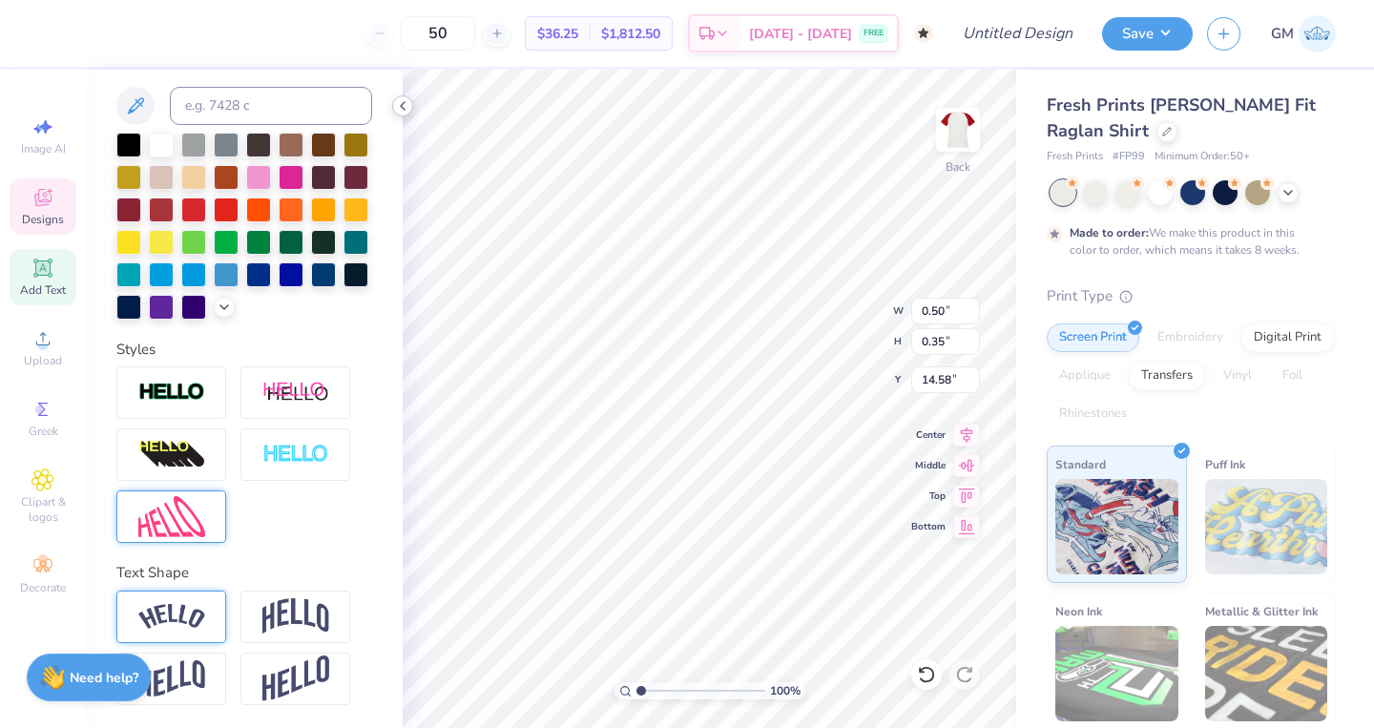
type input "0.47"
type input "0.34"
type input "14.75"
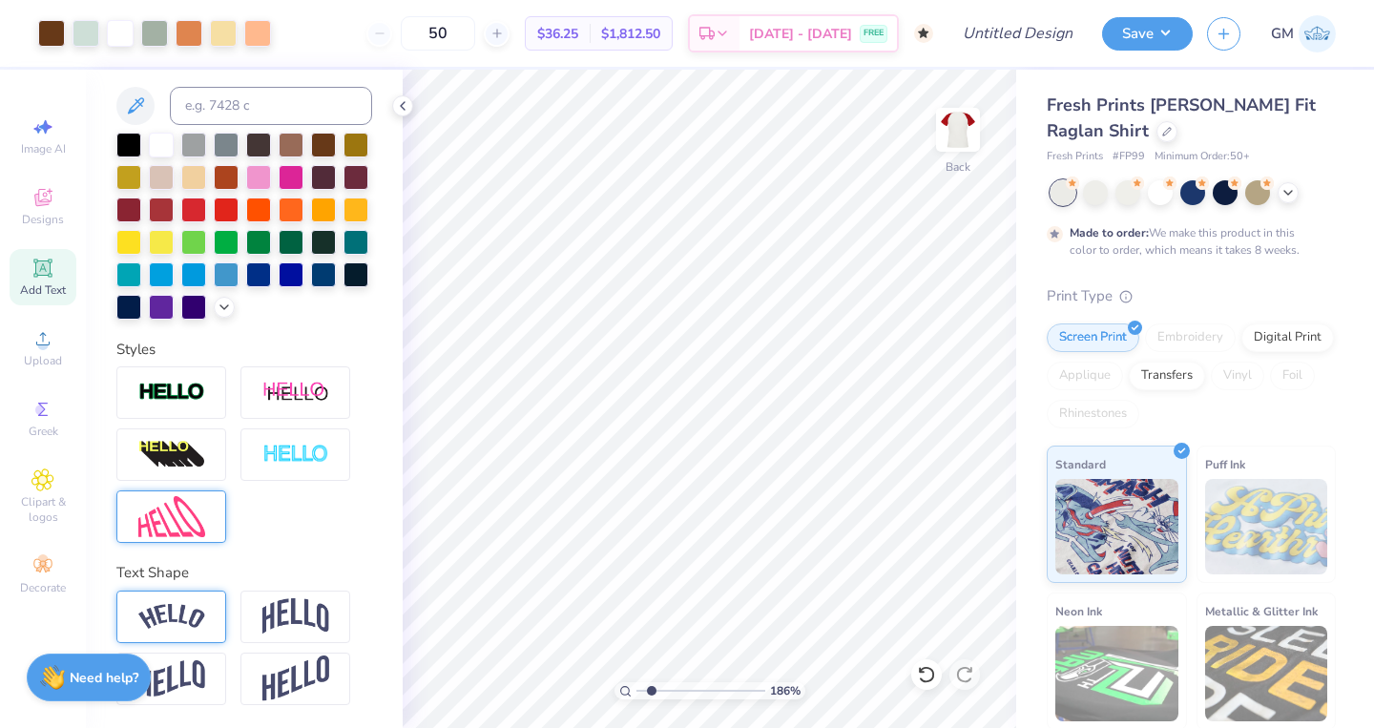
type input "1.86"
click at [652, 691] on input "range" at bounding box center [700, 690] width 129 height 17
click at [1000, 33] on input "Design Title" at bounding box center [1041, 33] width 94 height 38
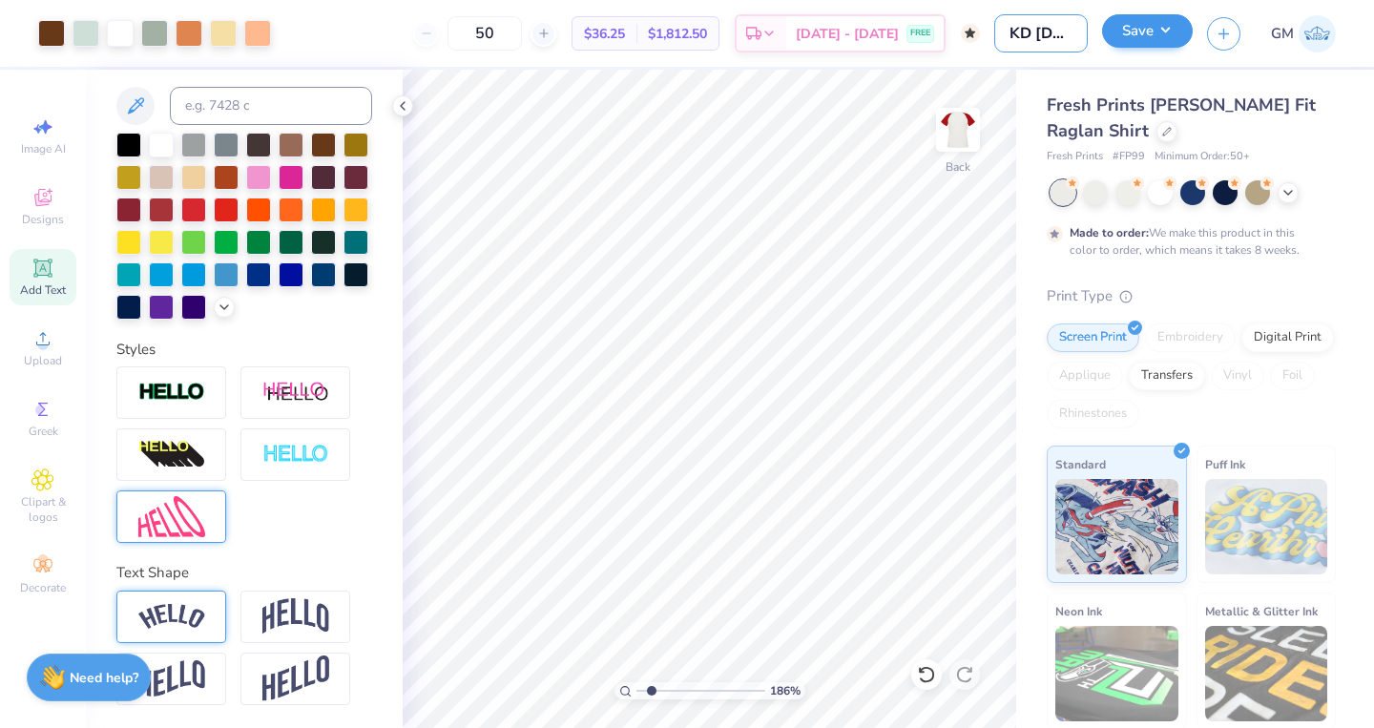
type input "KD carnival shirt"
click at [1169, 31] on button "Save" at bounding box center [1147, 30] width 91 height 33
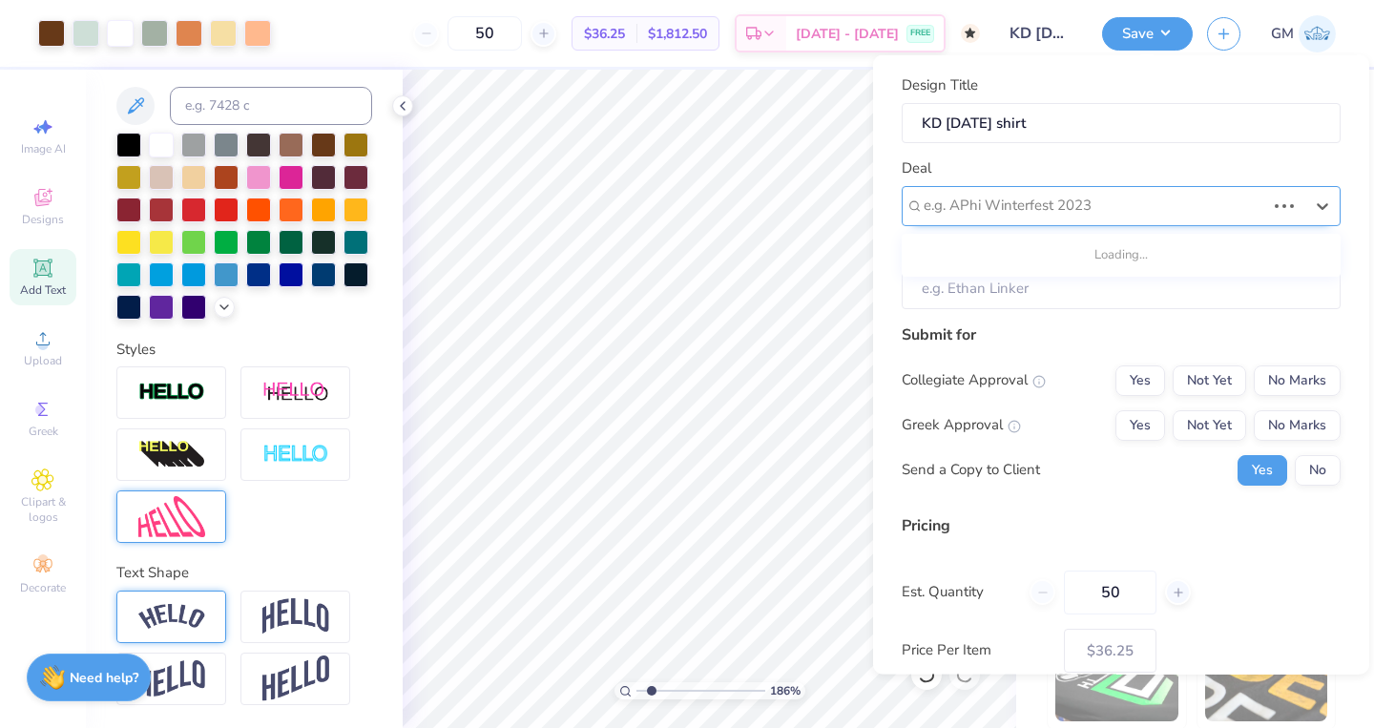
click at [1076, 199] on div "e.g. APhi Winterfest 2023" at bounding box center [1095, 206] width 342 height 22
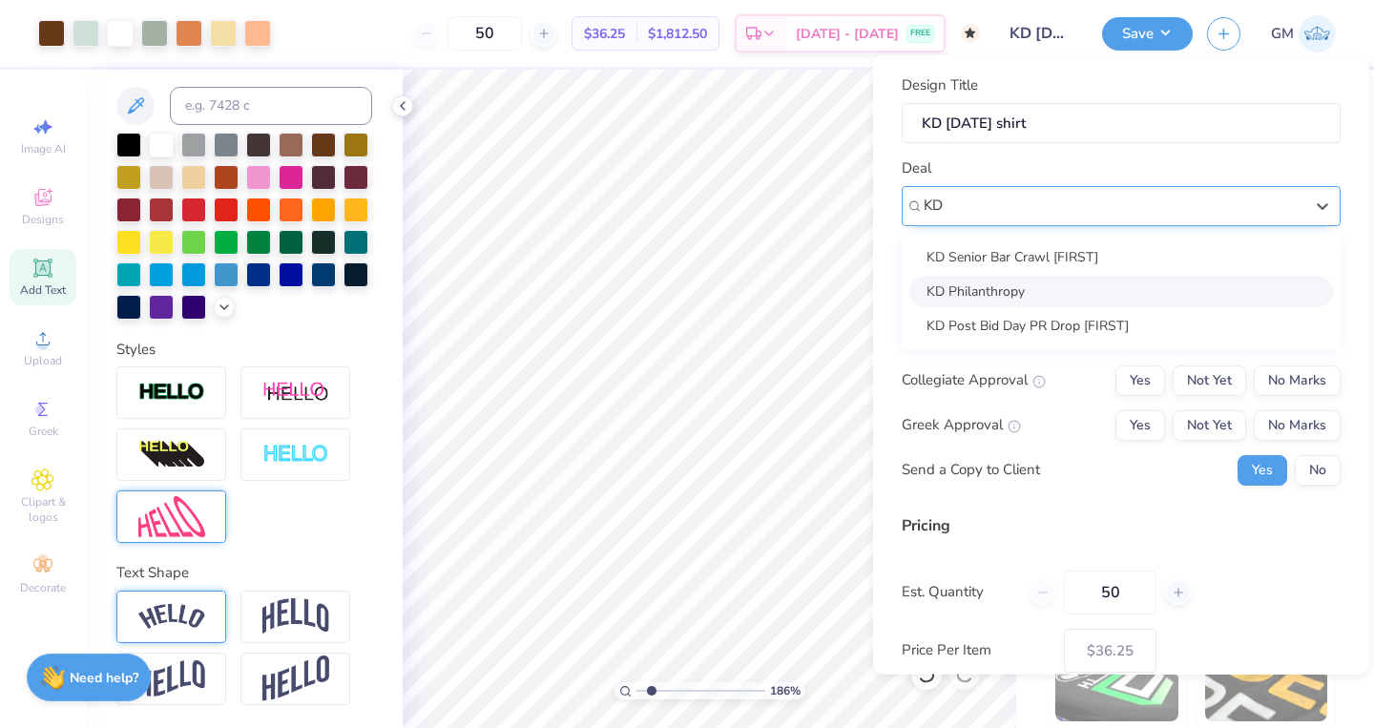
click at [1038, 287] on div "KD Philanthropy" at bounding box center [1121, 290] width 424 height 31
type input "KD"
type input "Uma Trukhan"
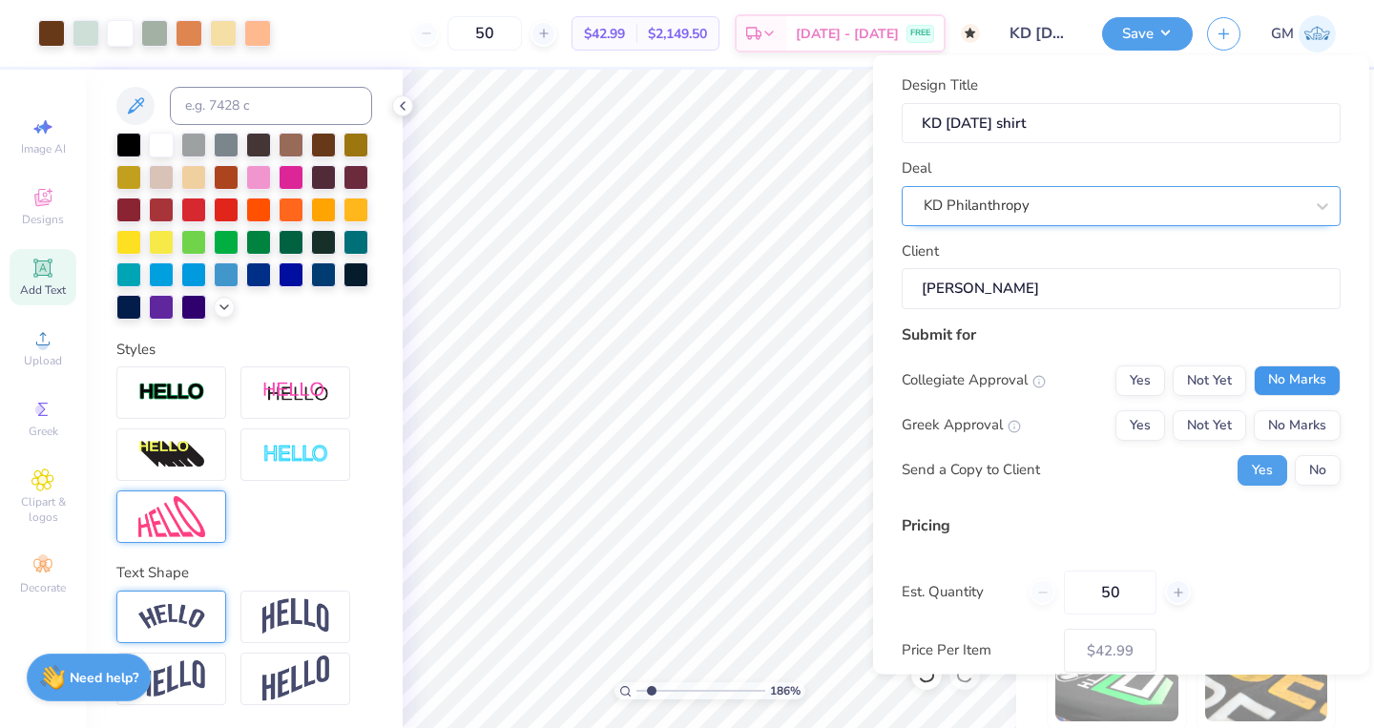
click at [1297, 379] on button "No Marks" at bounding box center [1297, 379] width 87 height 31
click at [1156, 413] on button "Yes" at bounding box center [1140, 424] width 50 height 31
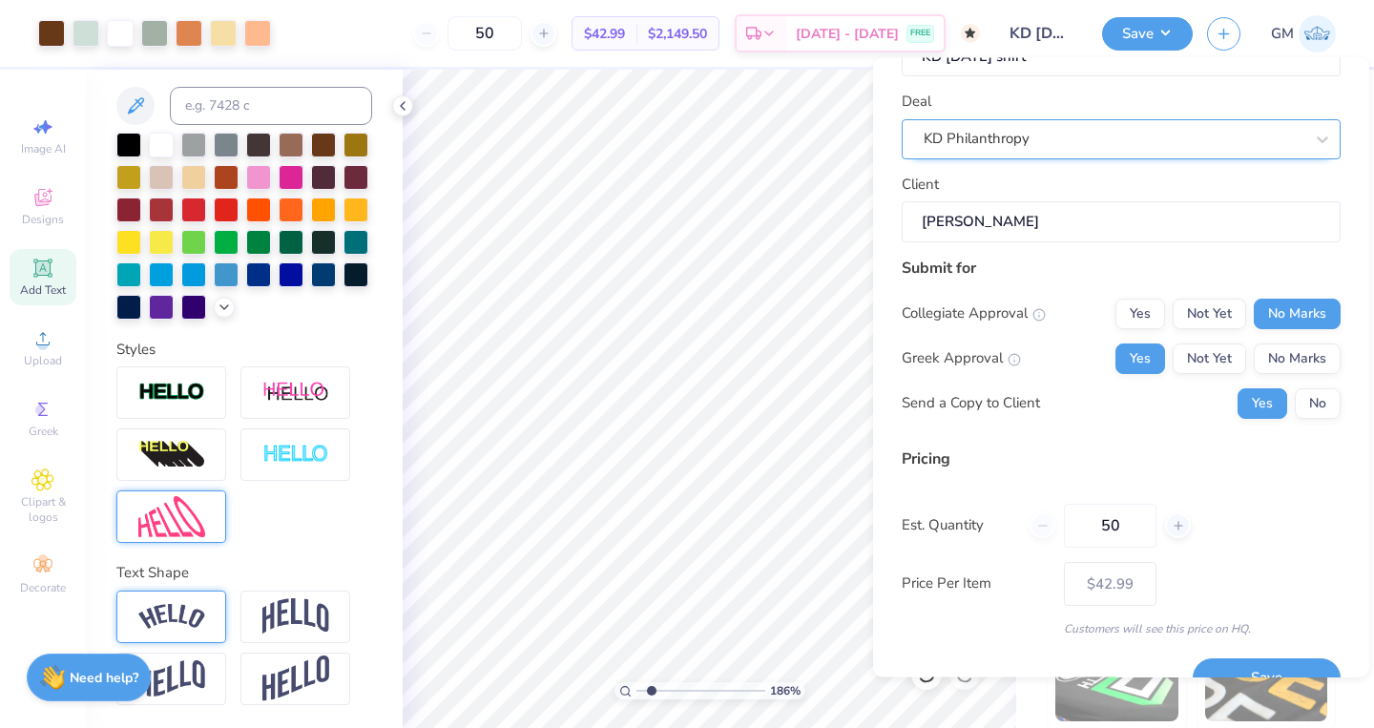
scroll to position [71, 0]
click at [1276, 366] on button "No Marks" at bounding box center [1297, 357] width 87 height 31
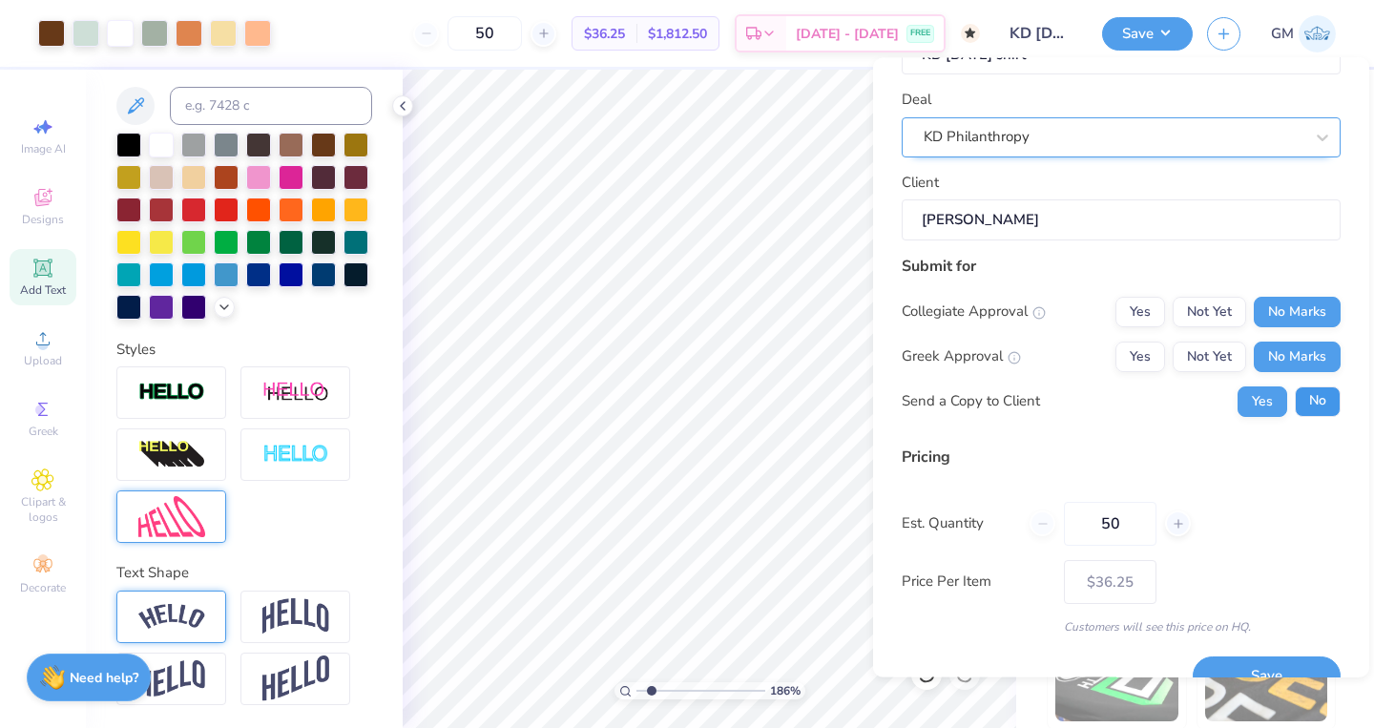
click at [1323, 409] on button "No" at bounding box center [1318, 401] width 46 height 31
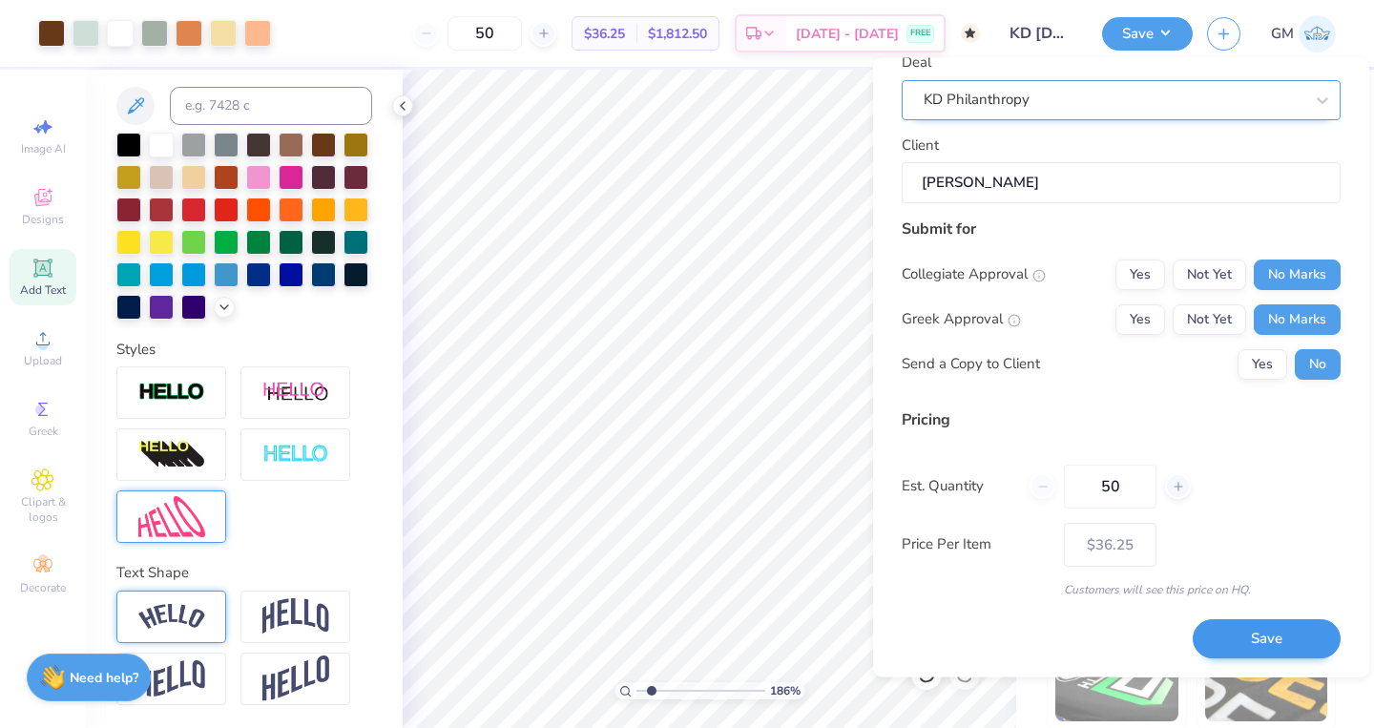
scroll to position [107, 0]
click at [1265, 648] on button "Save" at bounding box center [1267, 640] width 148 height 39
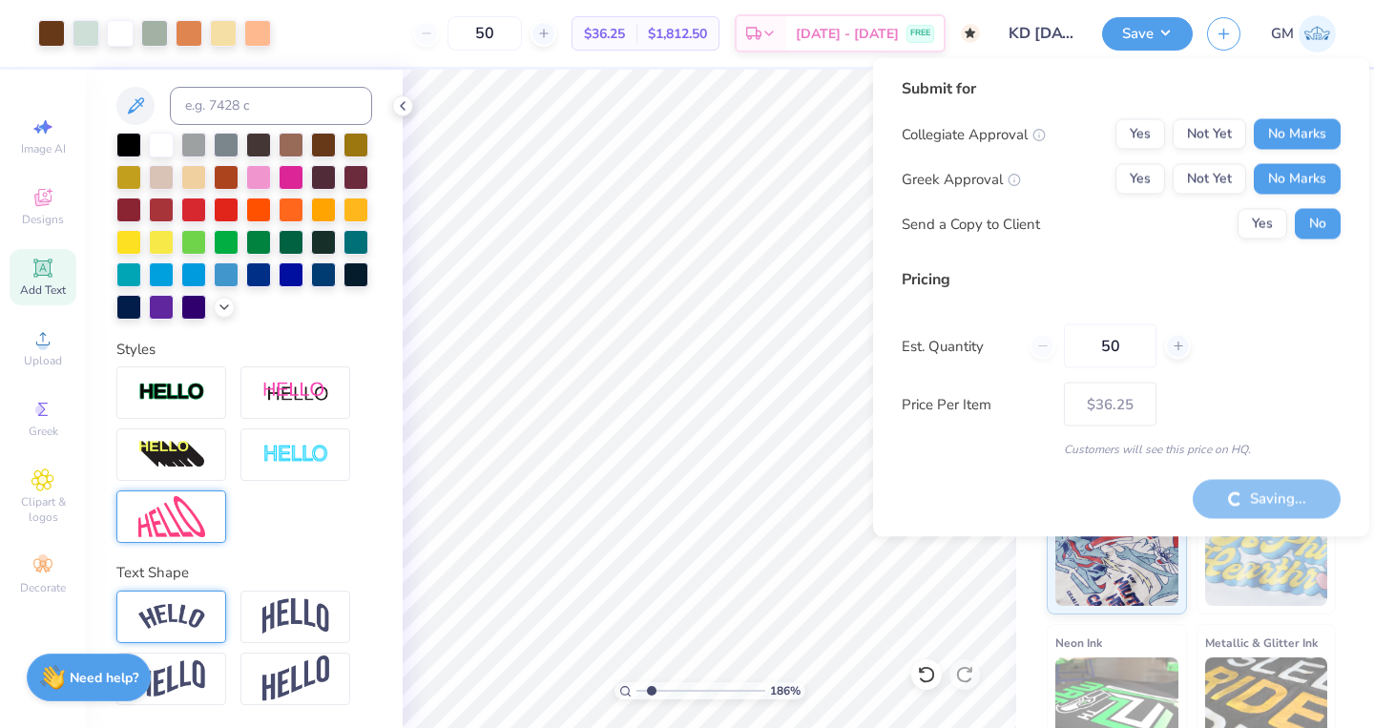
type input "– –"
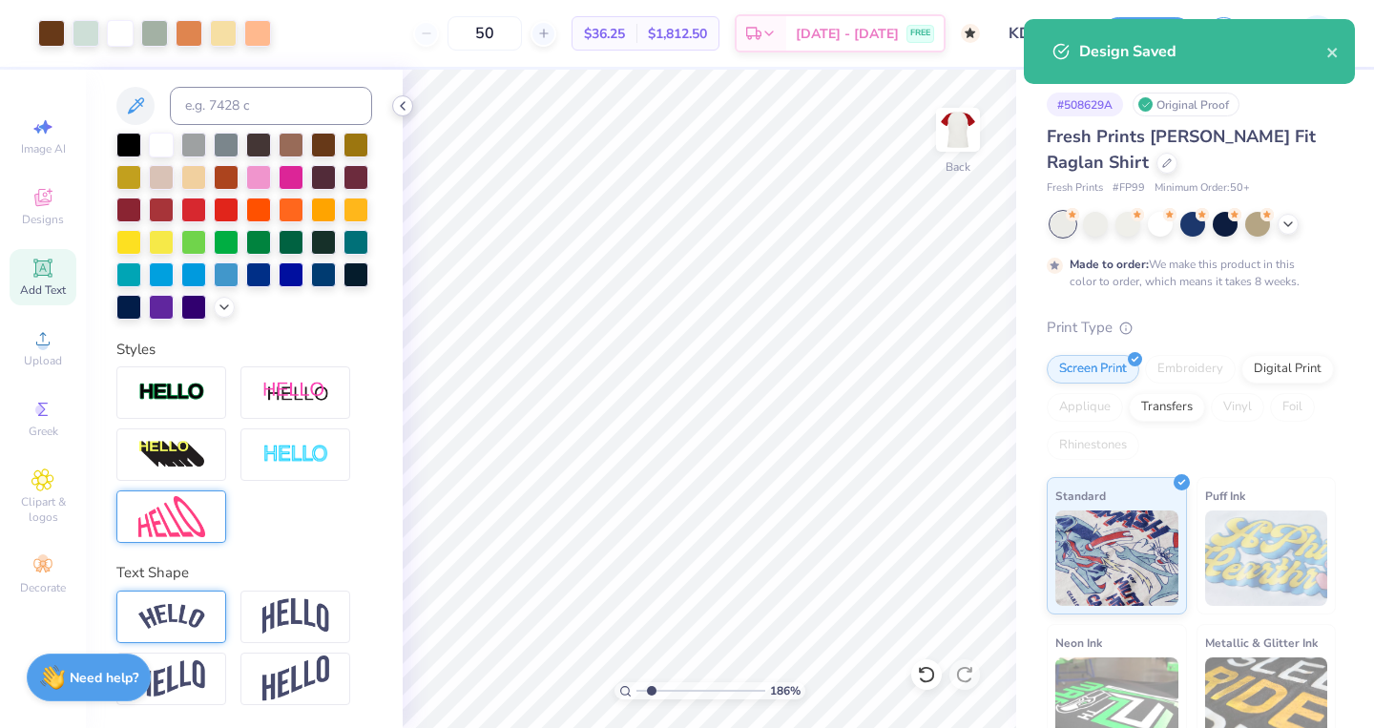
click at [411, 104] on div at bounding box center [402, 105] width 21 height 21
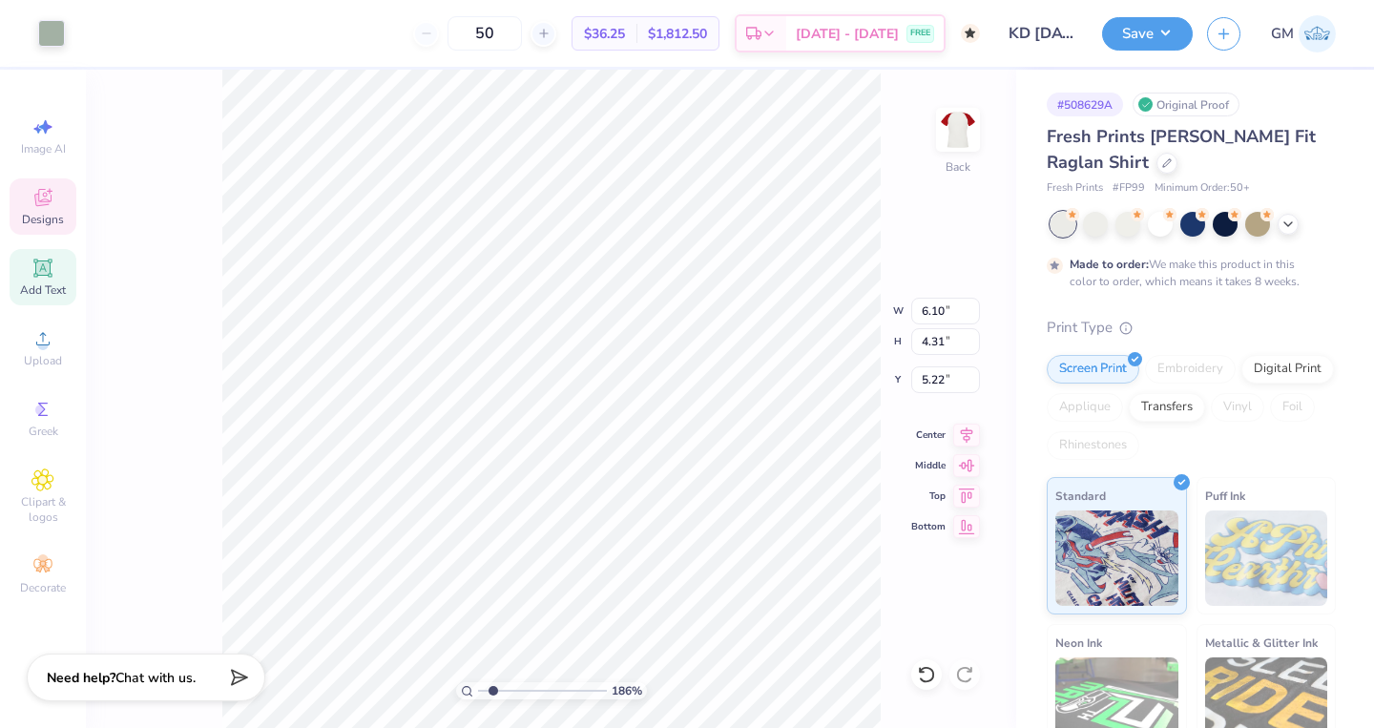
type input "8.53"
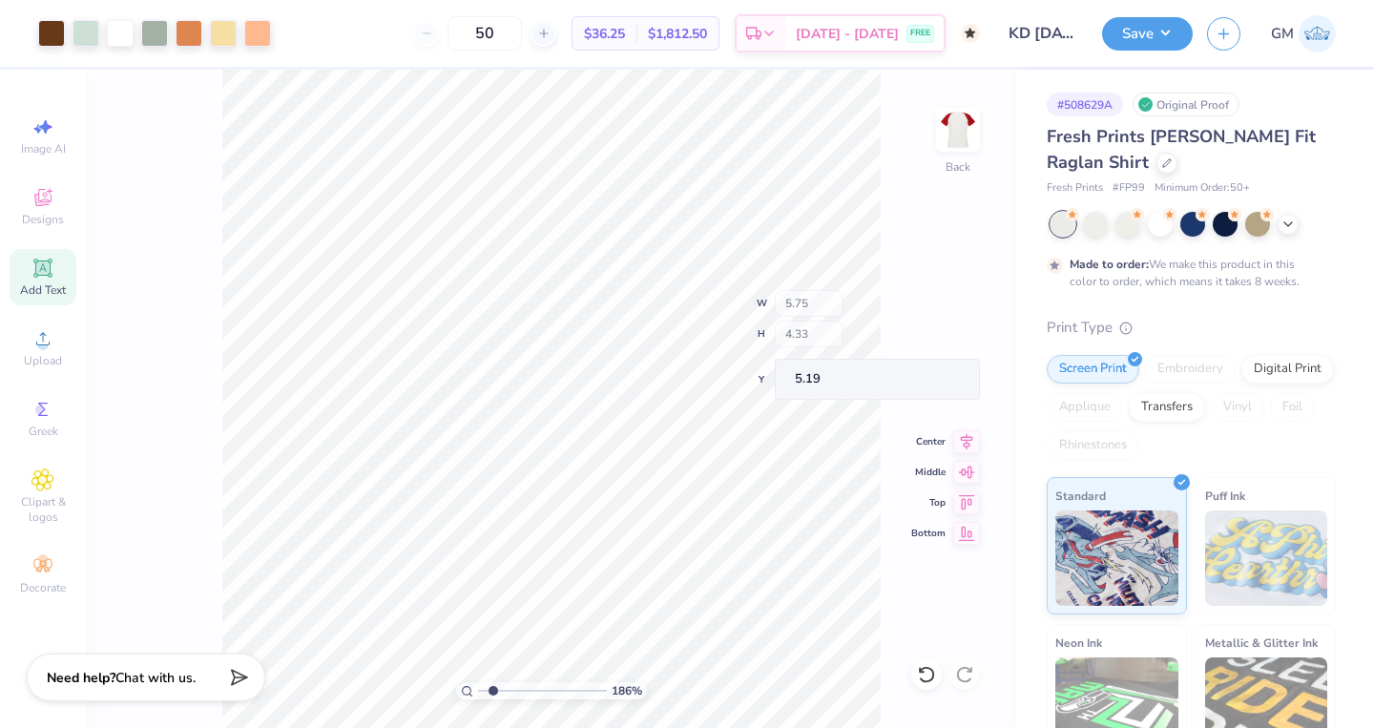
type input "8.37"
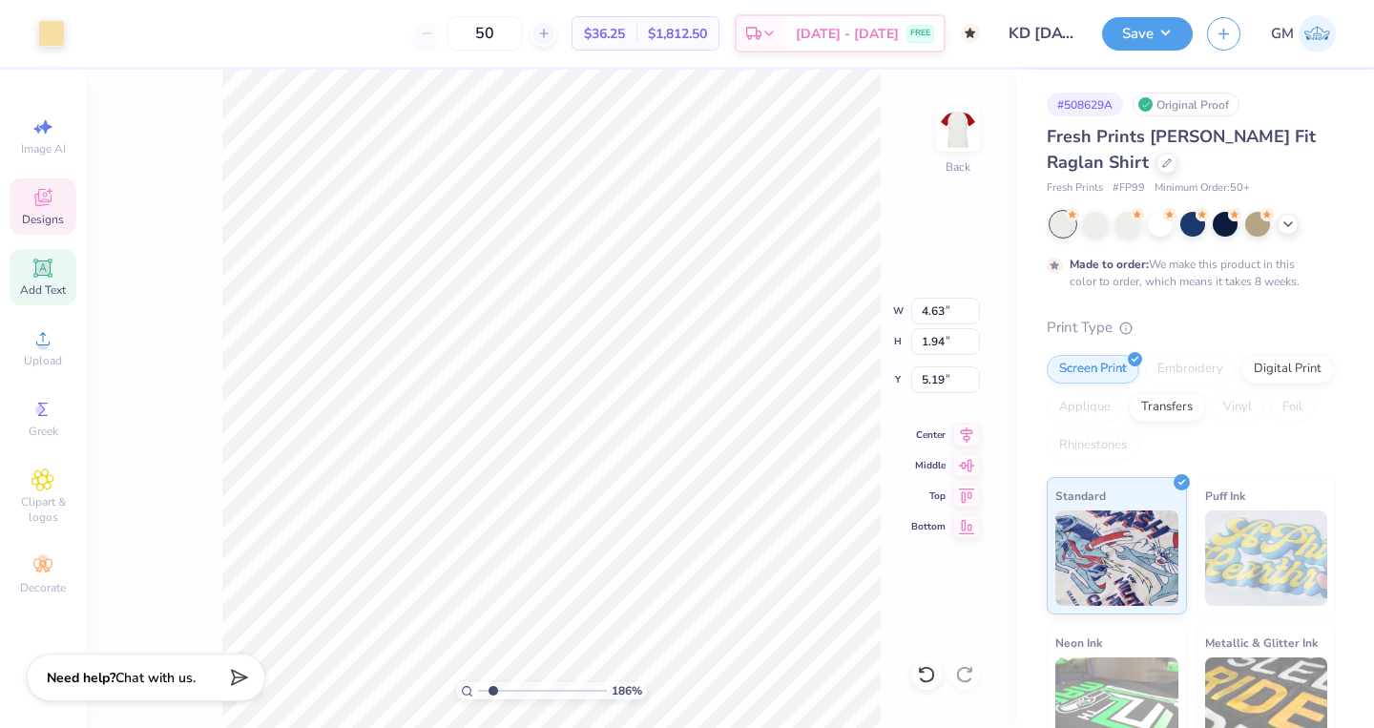
type input "11.01"
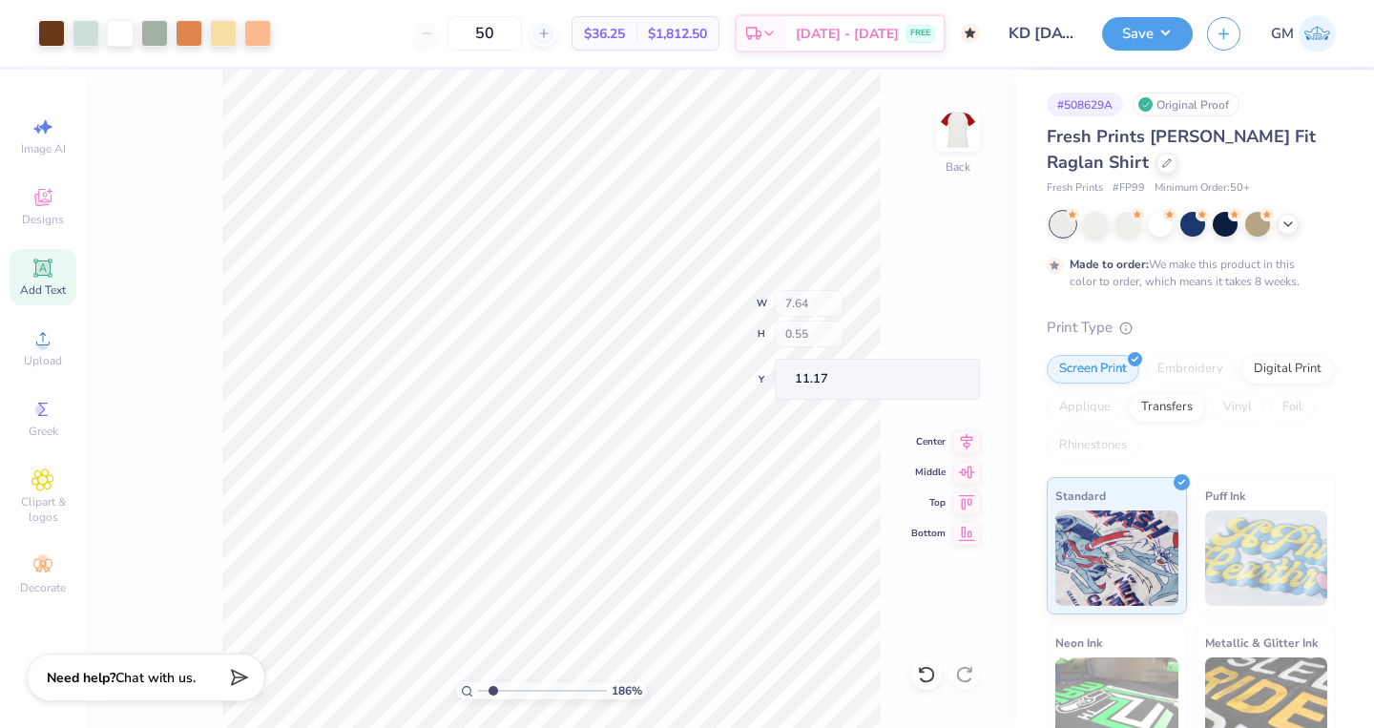
type input "11.17"
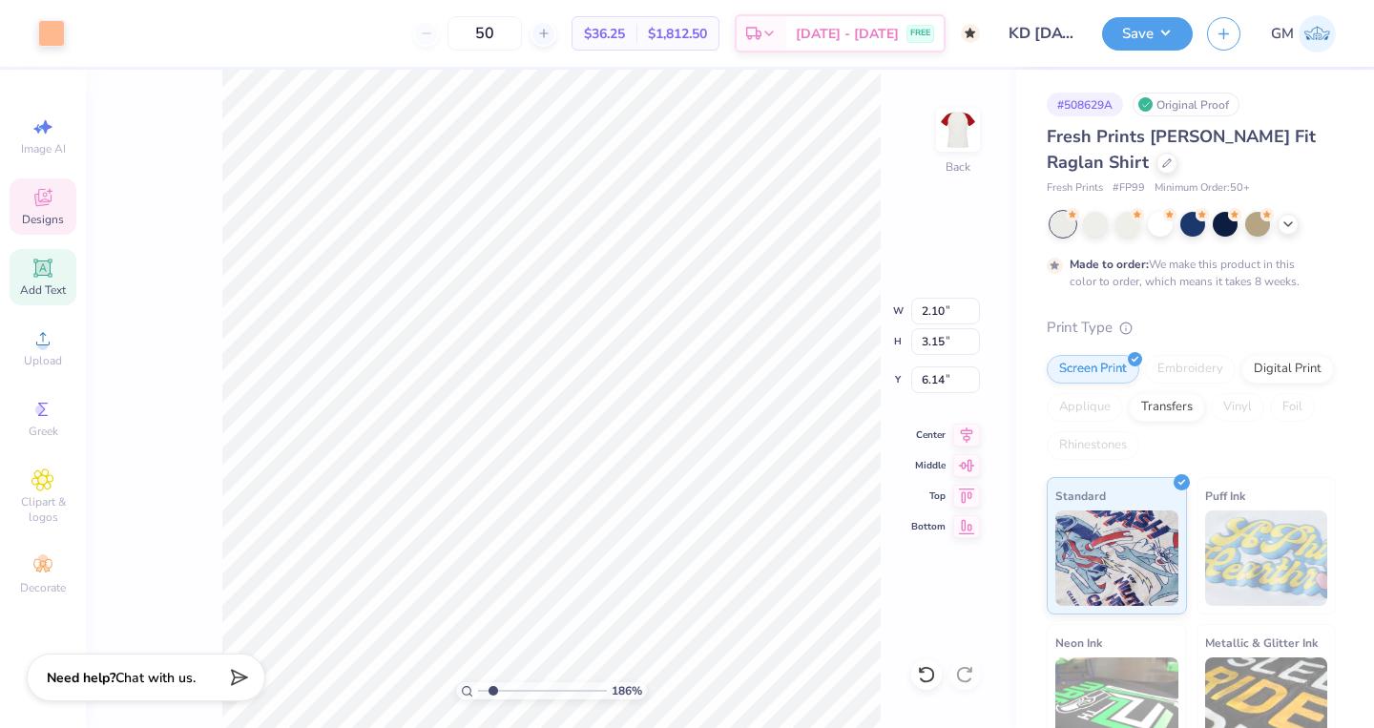
type input "8.83"
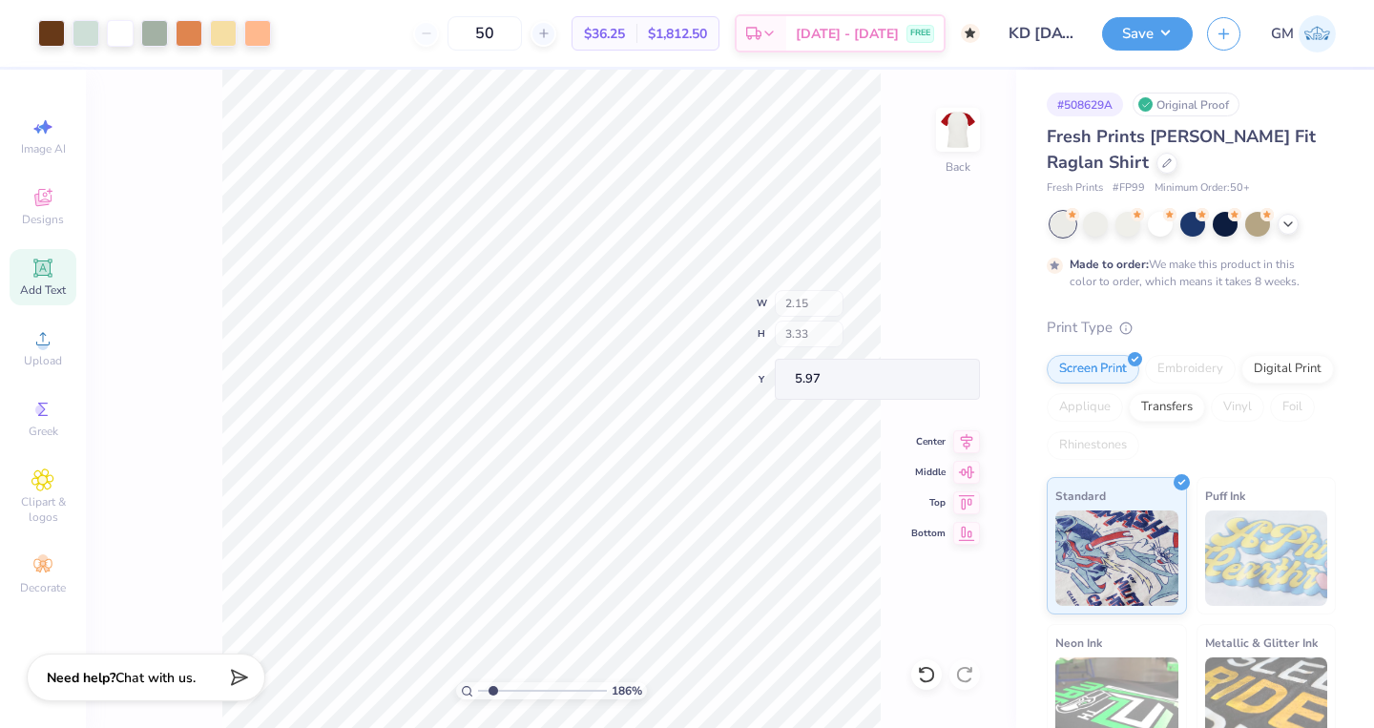
type input "10.53"
type input "7.22"
type input "5.58"
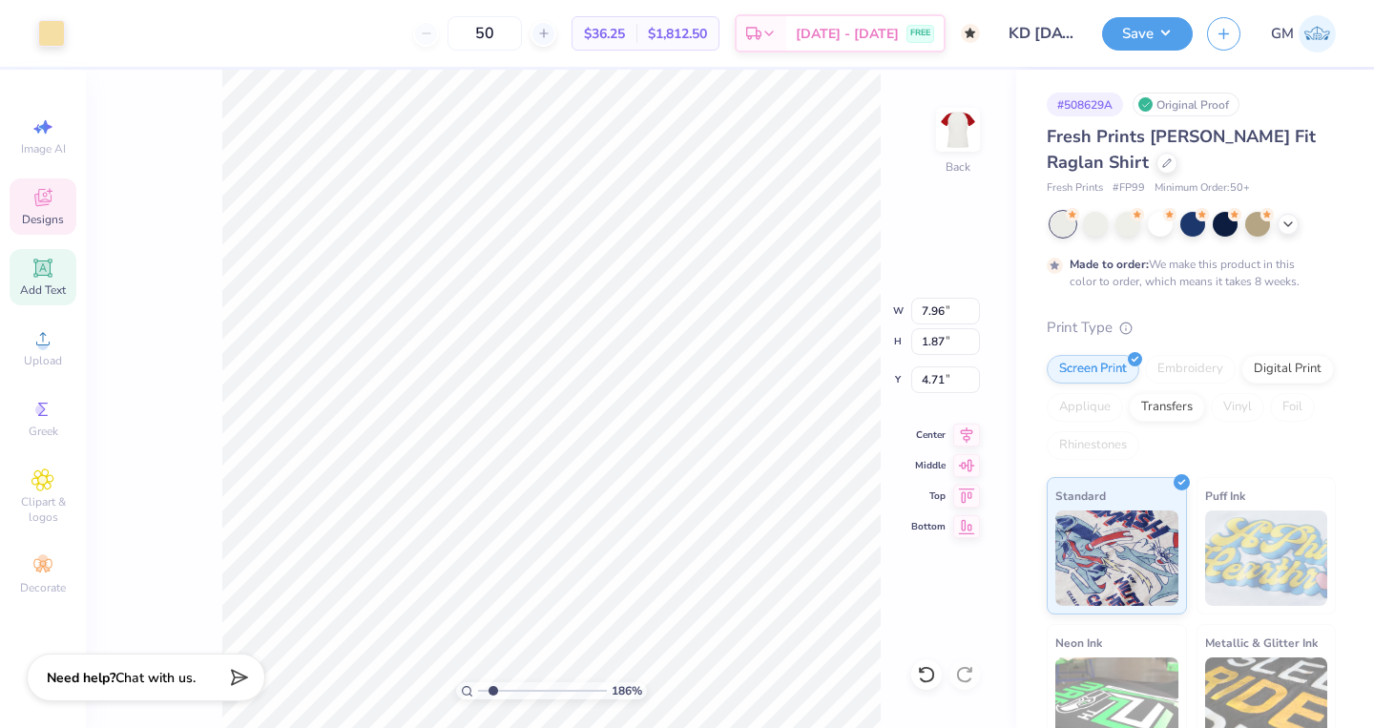
type input "5.62"
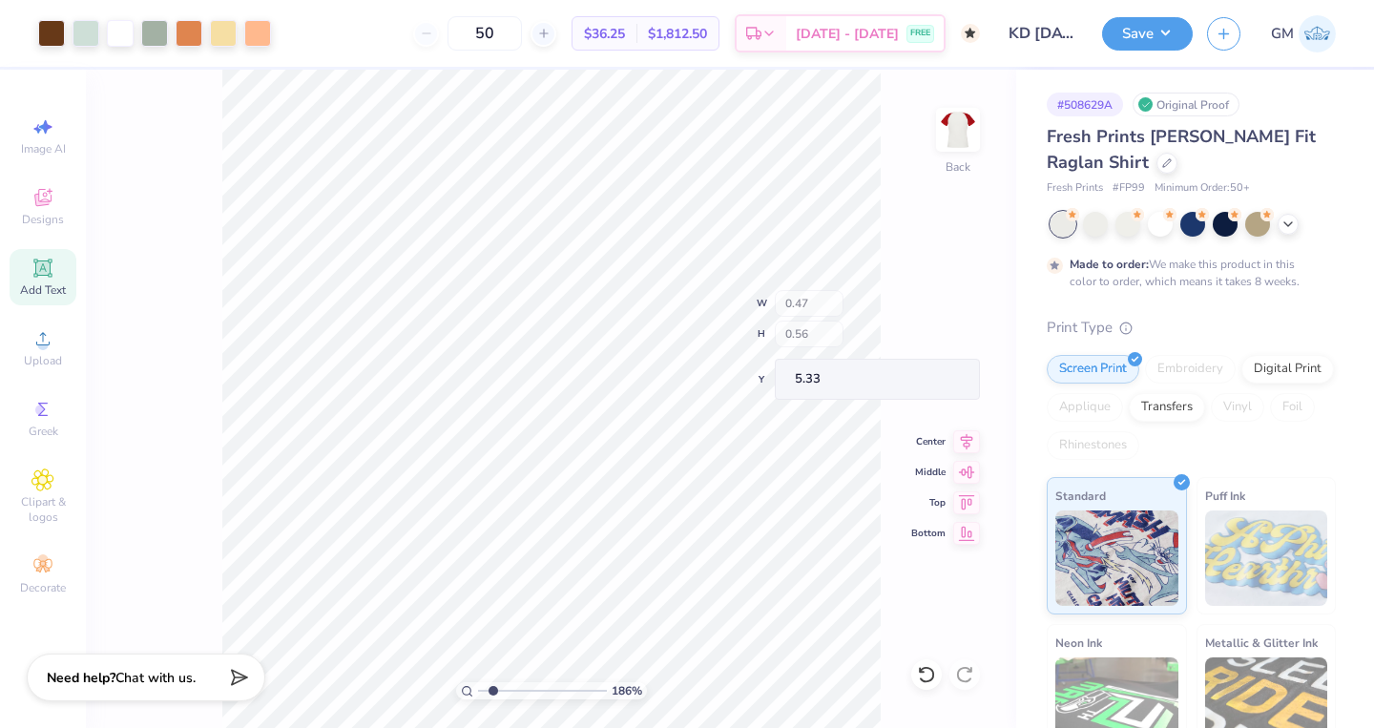
type input "6.22"
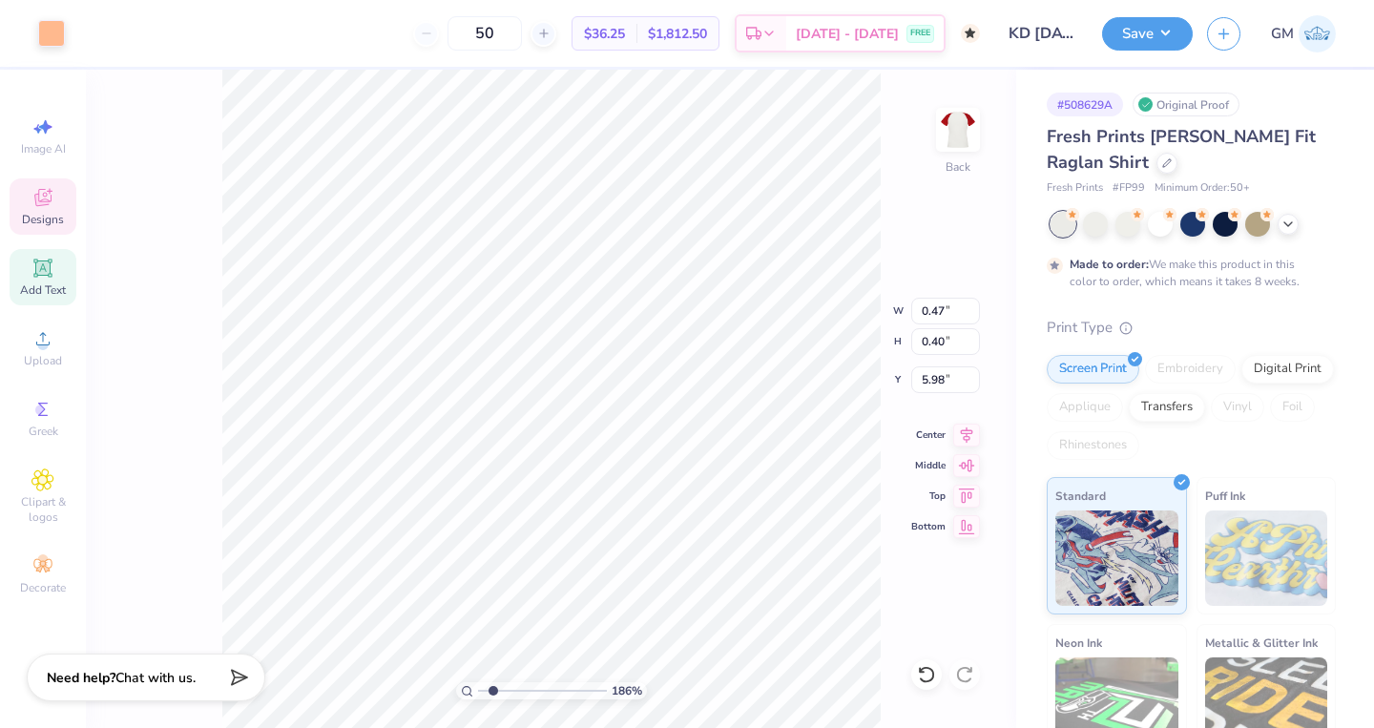
type input "6.48"
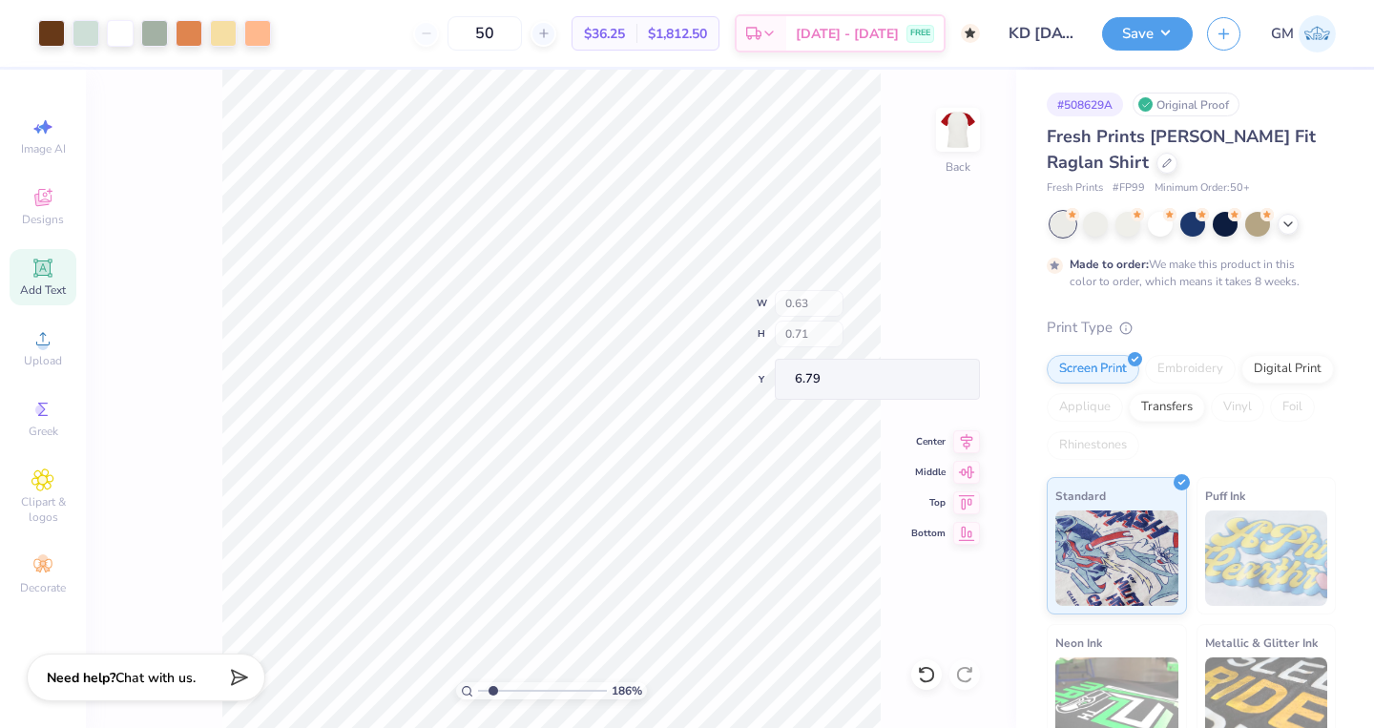
type input "7.20"
type input "10.13"
type input "8.73"
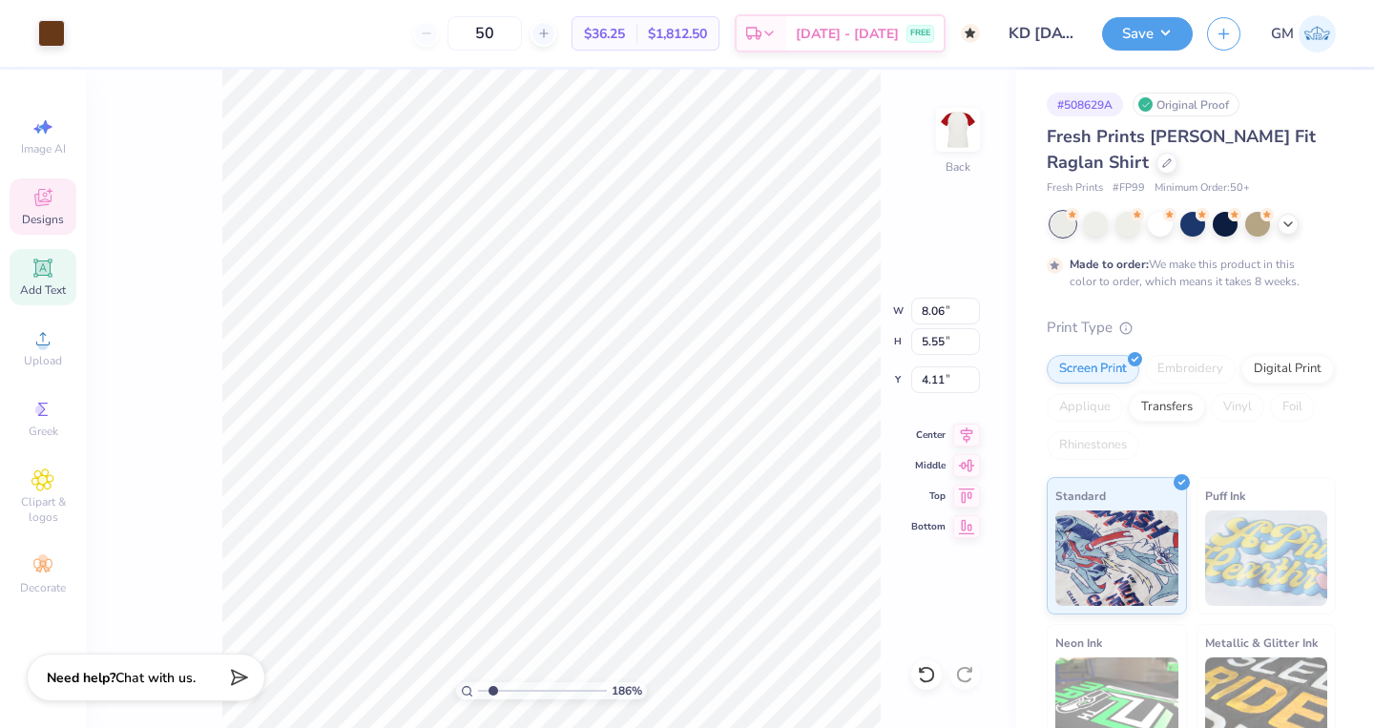
type input "5.25"
type input "0.45"
type input "0.54"
type input "7.47"
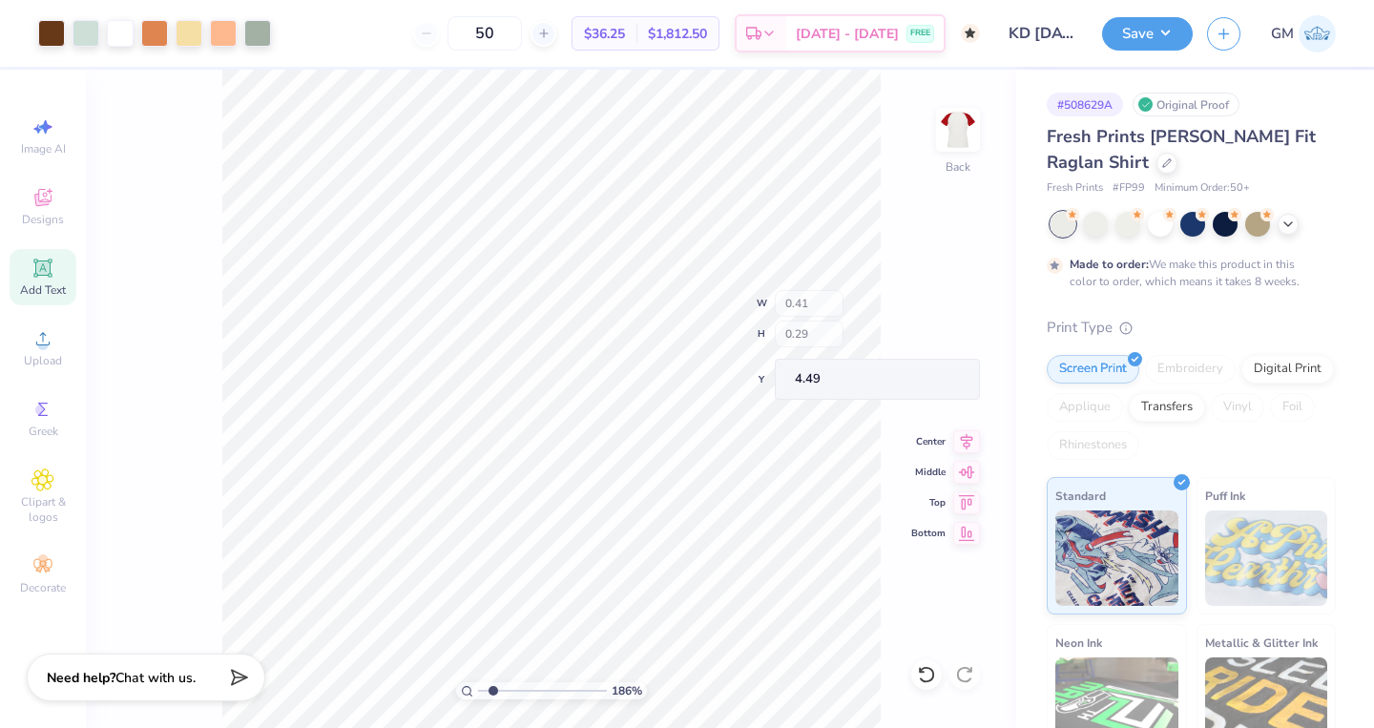
type input "4.47"
type input "4.23"
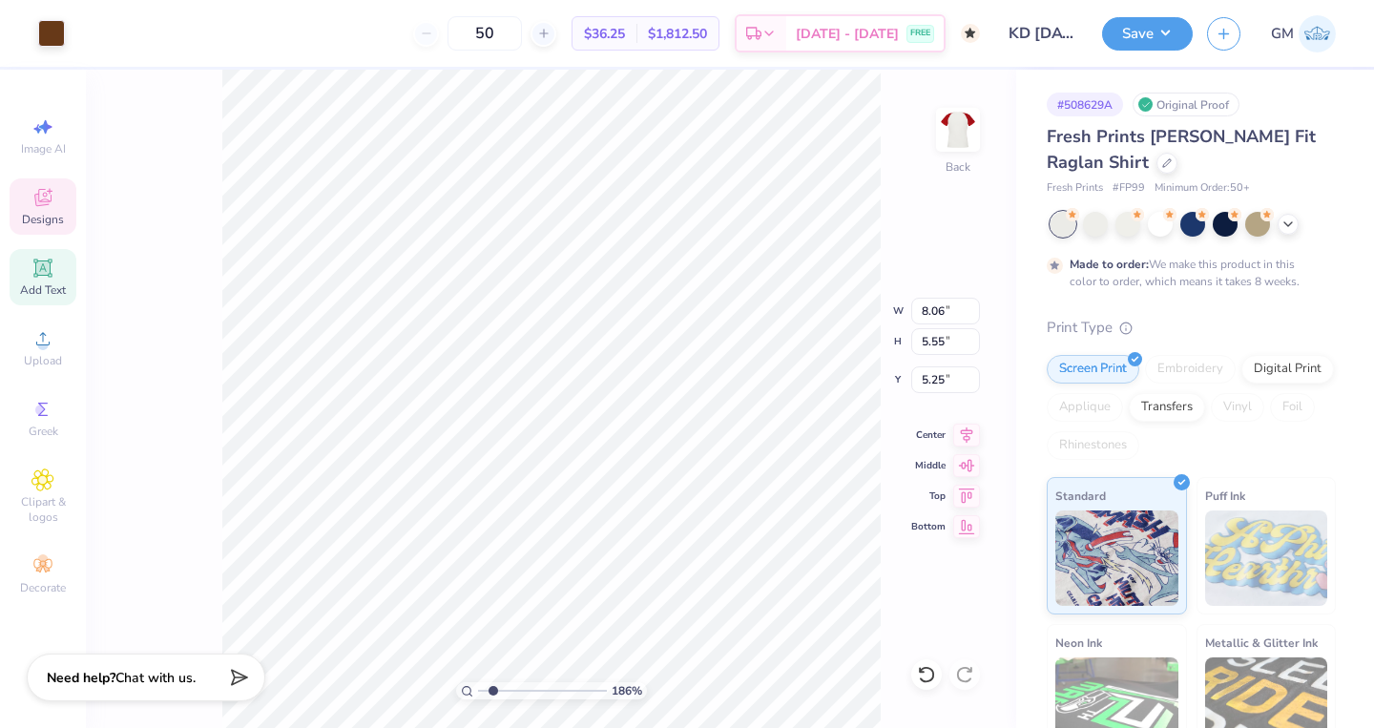
type input "9.54"
click at [921, 672] on icon at bounding box center [922, 670] width 4 height 4
type input "5.41"
click at [1146, 25] on button "Save" at bounding box center [1147, 30] width 91 height 33
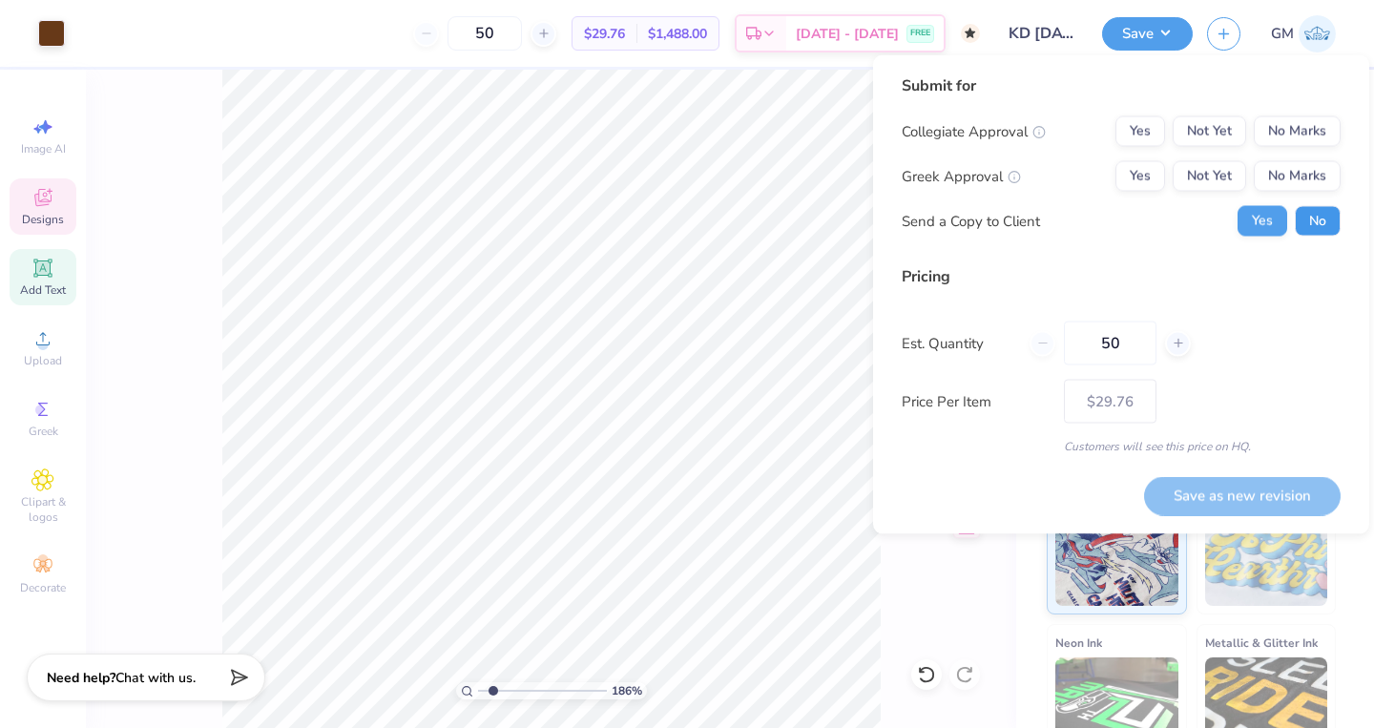
click at [1313, 218] on button "No" at bounding box center [1318, 221] width 46 height 31
click at [1307, 171] on button "No Marks" at bounding box center [1297, 176] width 87 height 31
click at [1307, 126] on button "No Marks" at bounding box center [1297, 131] width 87 height 31
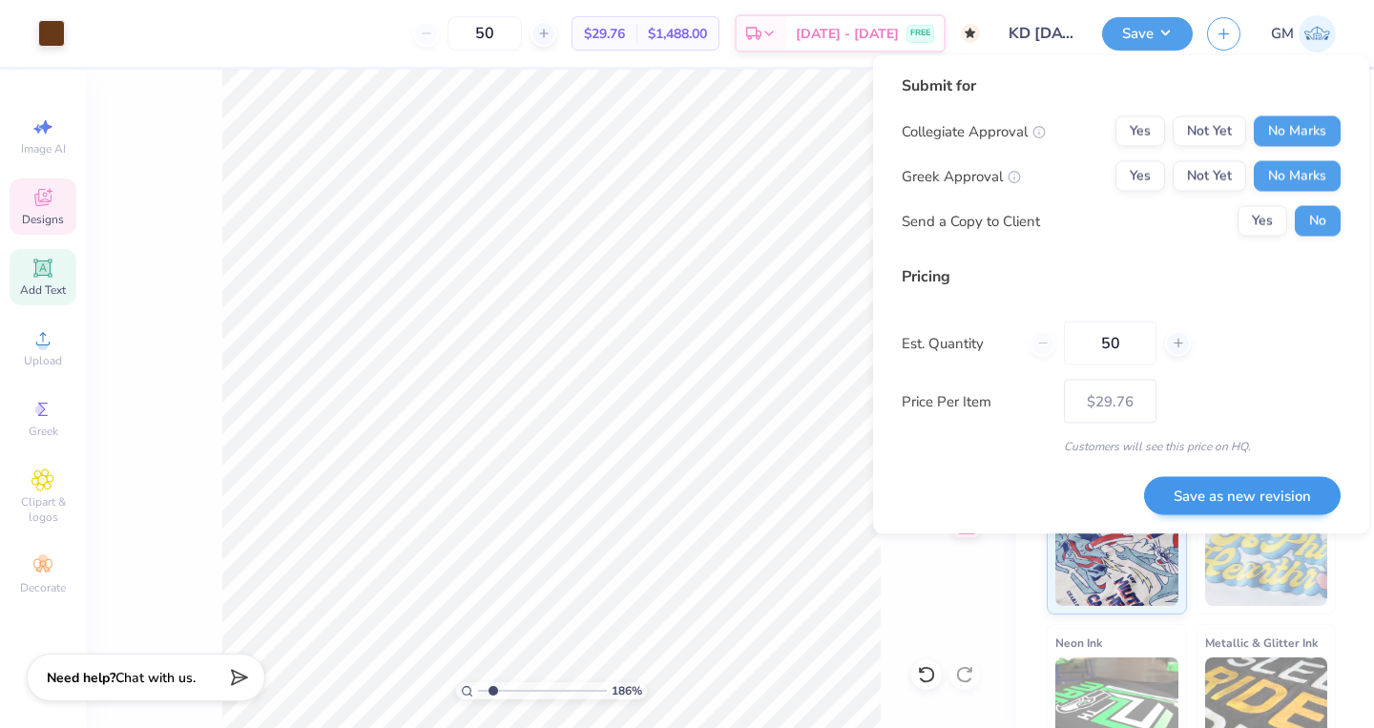
click at [1263, 489] on button "Save as new revision" at bounding box center [1242, 495] width 197 height 39
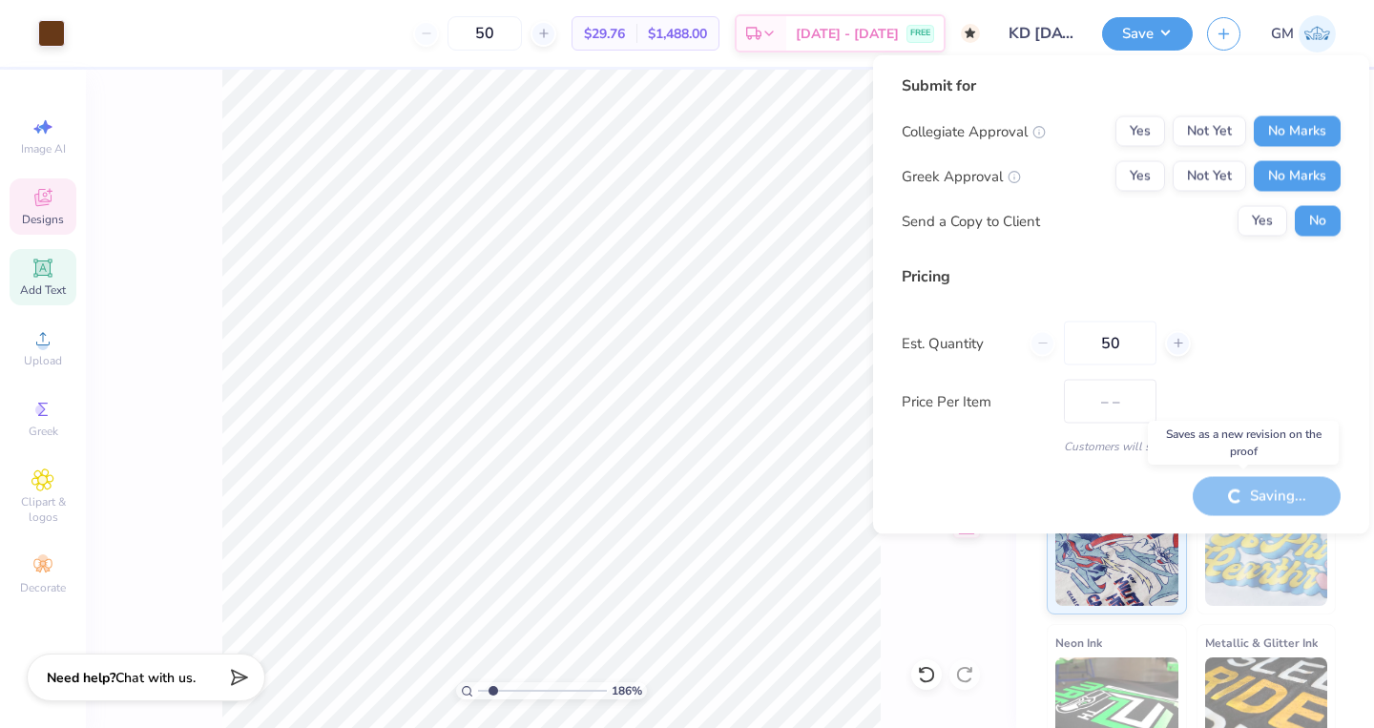
type input "$29.76"
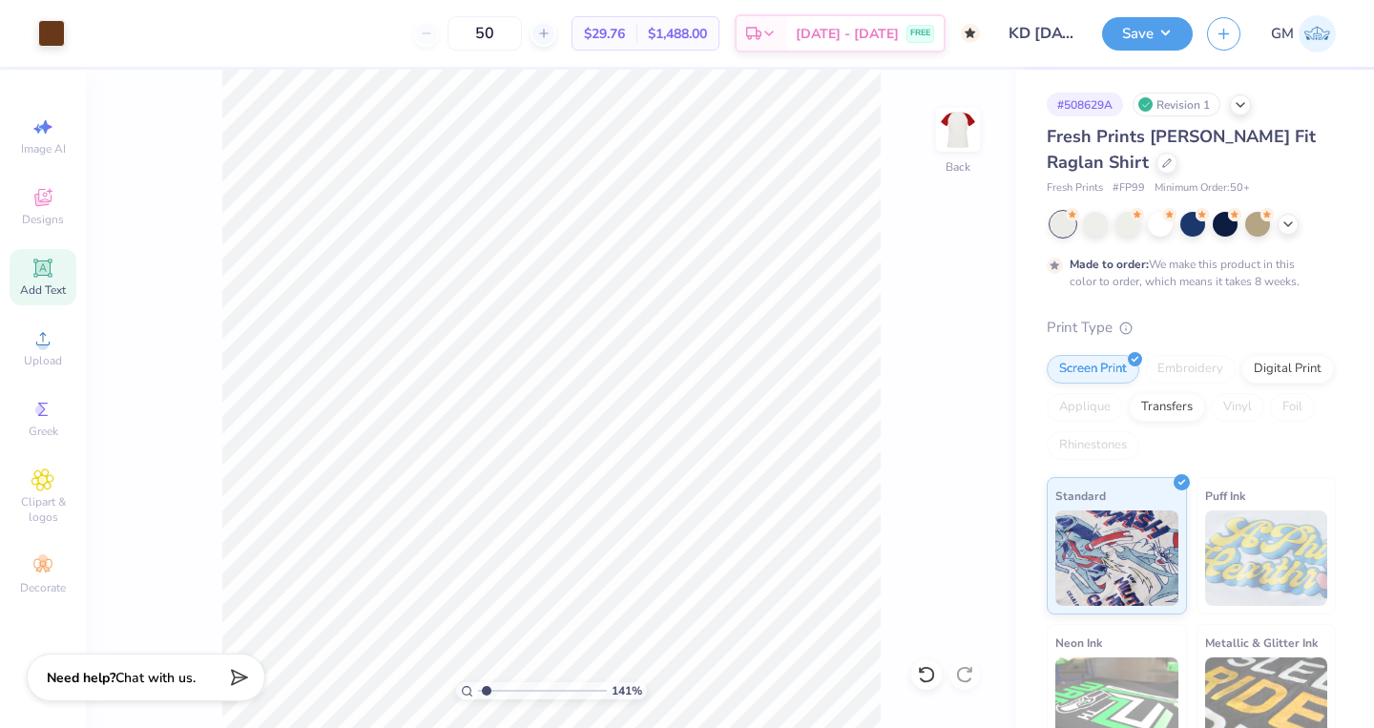
click at [487, 691] on input "range" at bounding box center [542, 690] width 129 height 17
type input "1.11"
click at [484, 689] on input "range" at bounding box center [542, 690] width 129 height 17
type input "7.20"
type input "1.37"
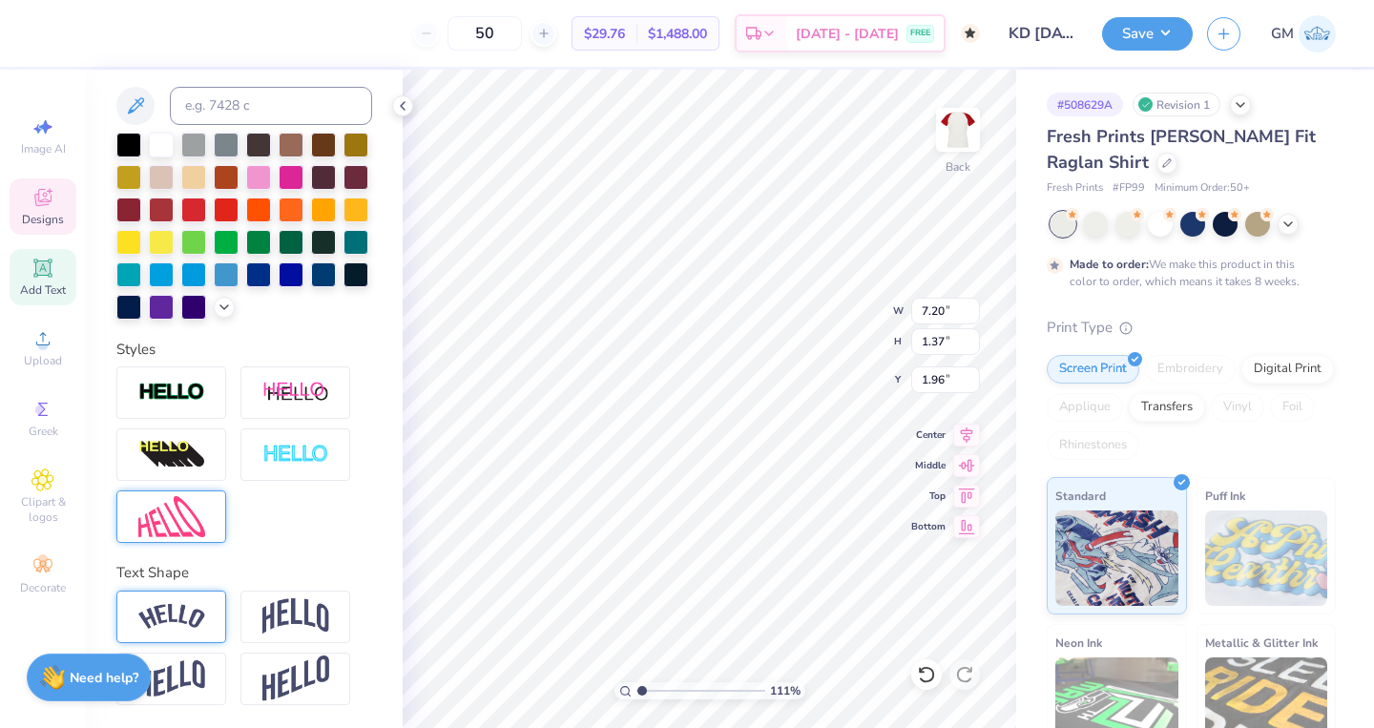
type input "3.34"
type input "5.02"
type input "1.57"
type input "11.34"
type input "0.50"
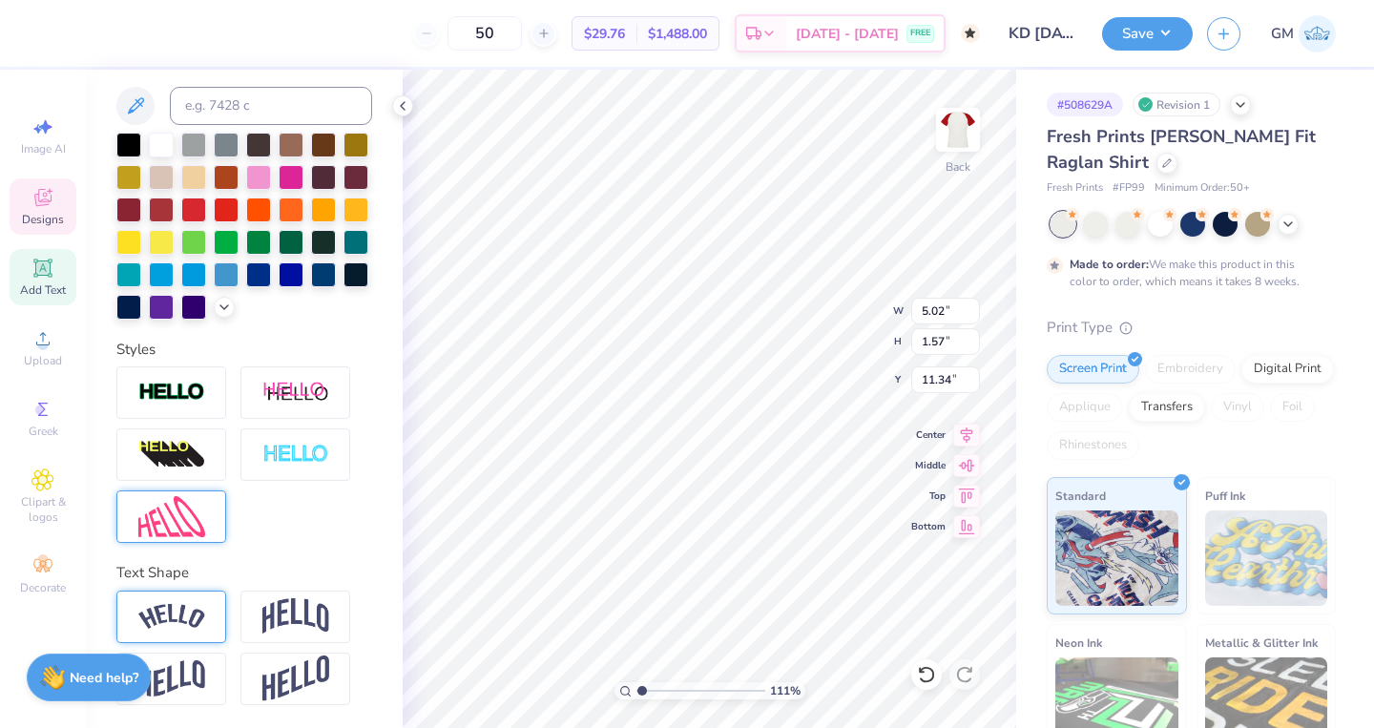
type input "0.35"
type input "11.78"
type input "0.47"
type input "0.34"
type input "11.61"
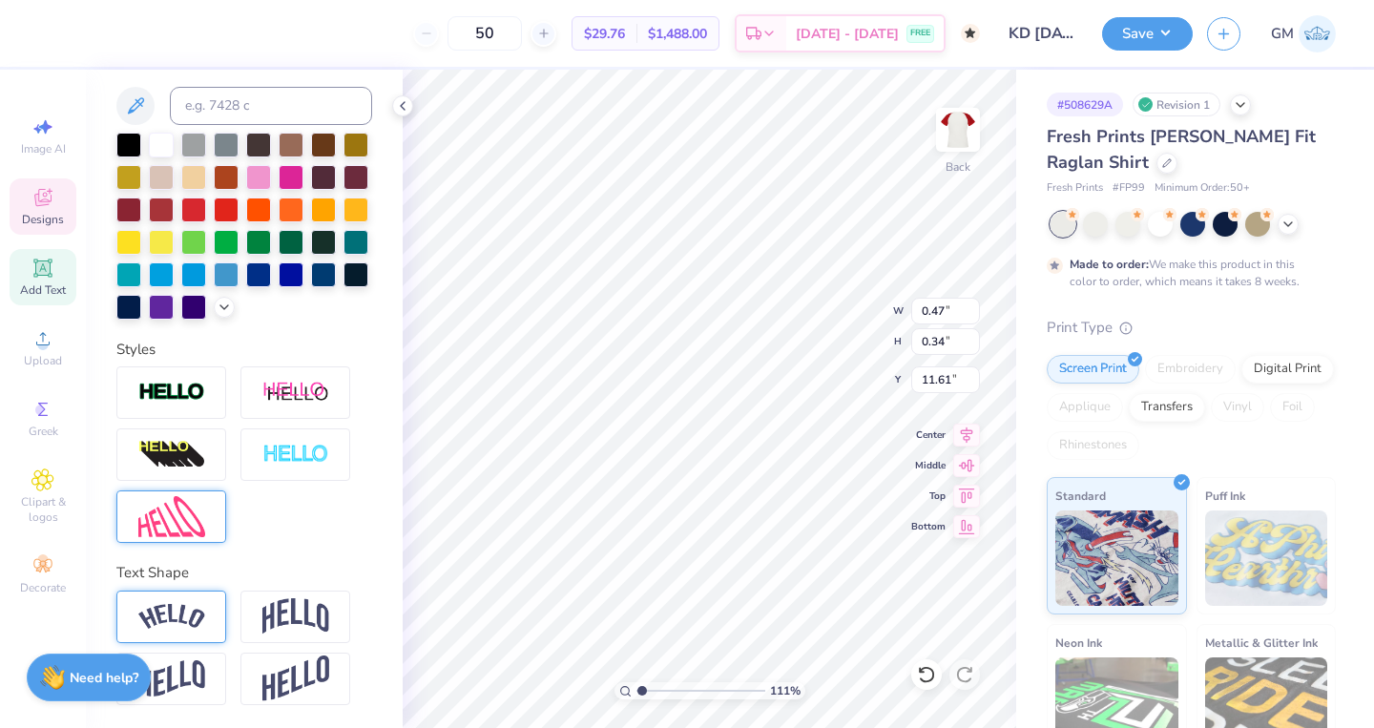
type input "11.79"
type textarea "S"
type textarea "KAPPA DELTA"
click at [169, 207] on div at bounding box center [161, 208] width 25 height 25
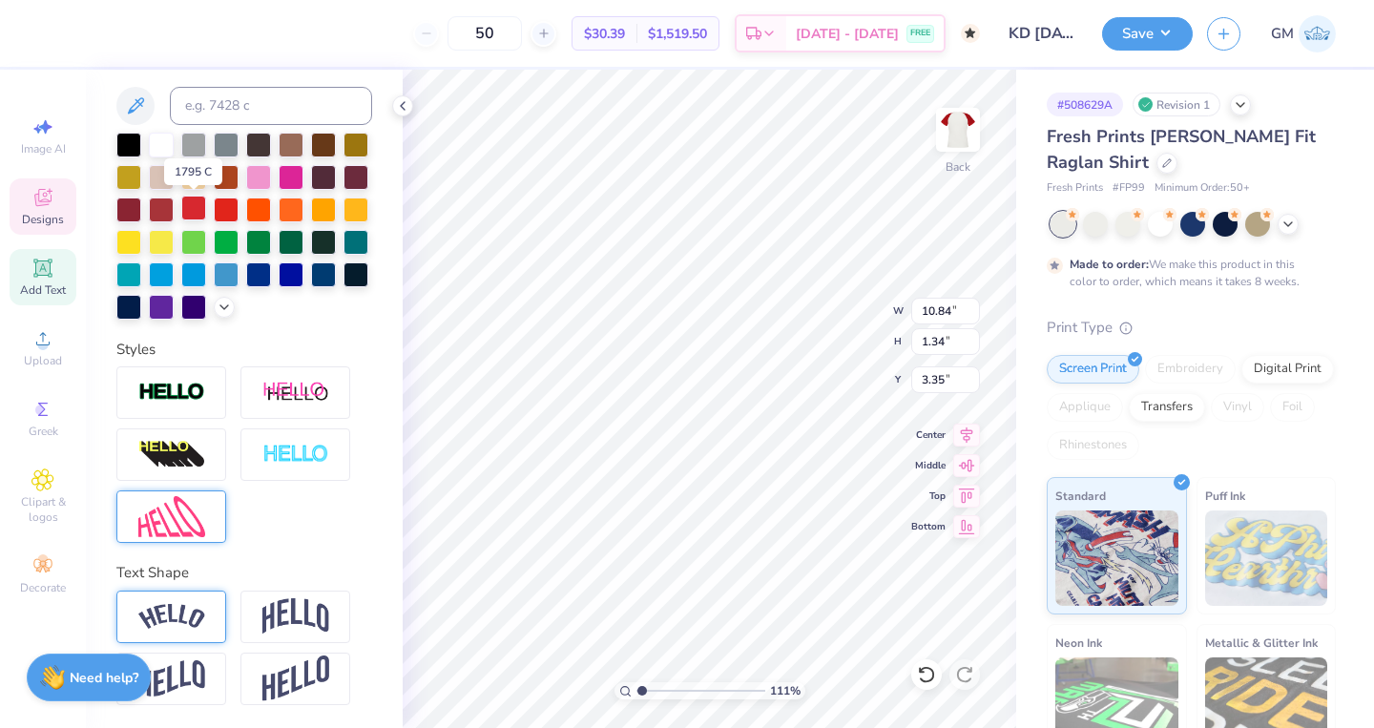
click at [194, 211] on div at bounding box center [193, 208] width 25 height 25
type input "8.06"
type input "5.55"
type input "5.41"
click at [191, 215] on div at bounding box center [193, 208] width 25 height 25
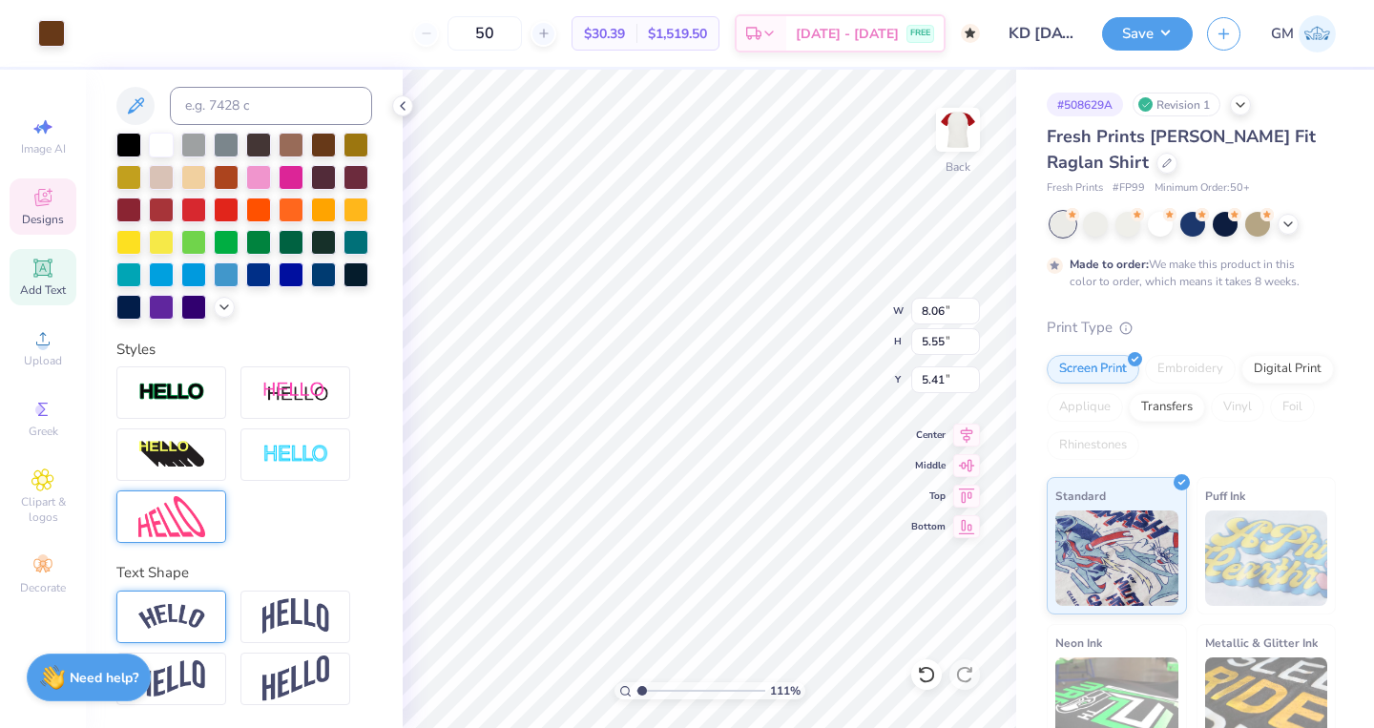
click at [67, 39] on div "Art colors 50 $30.39 Per Item $1,519.50 Total Est. Delivery Oct 9 - 12 FREE Des…" at bounding box center [687, 33] width 1374 height 67
click at [60, 39] on div at bounding box center [51, 31] width 27 height 27
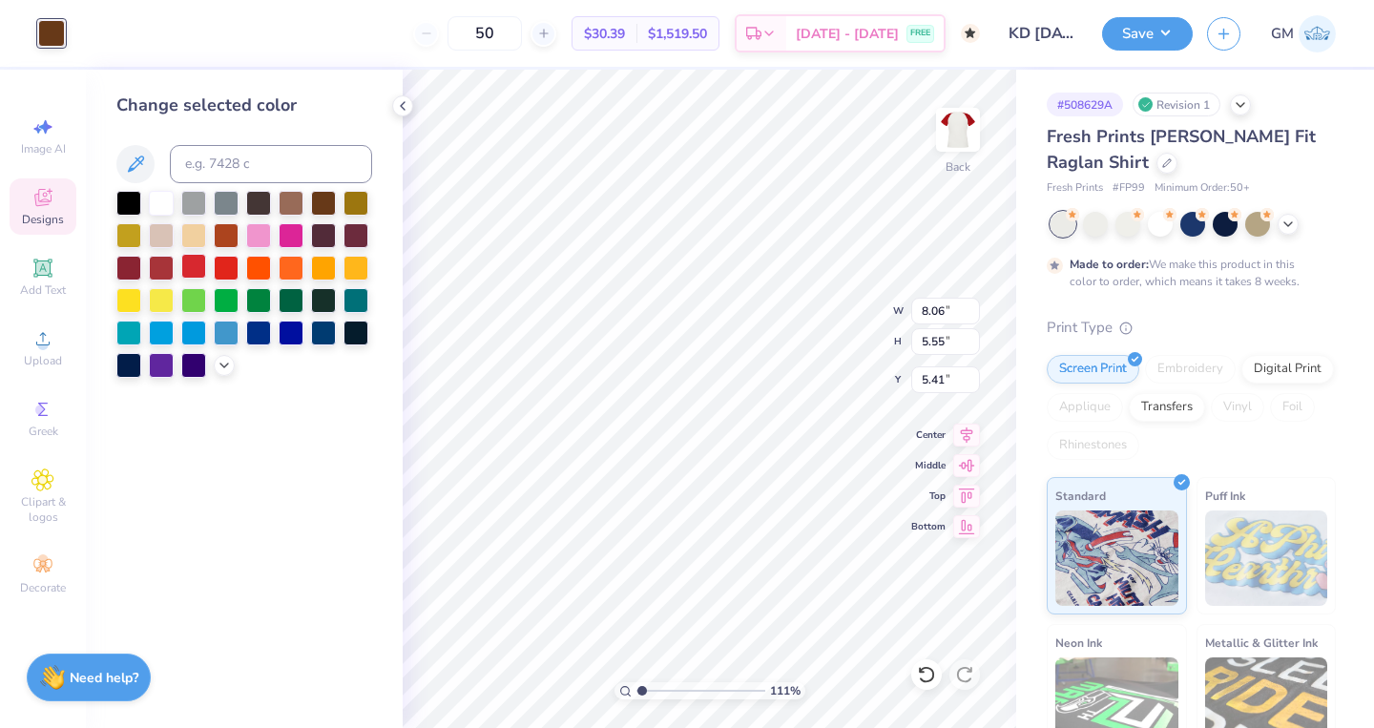
click at [198, 276] on div at bounding box center [193, 266] width 25 height 25
type input "5.02"
type input "1.57"
type input "11.34"
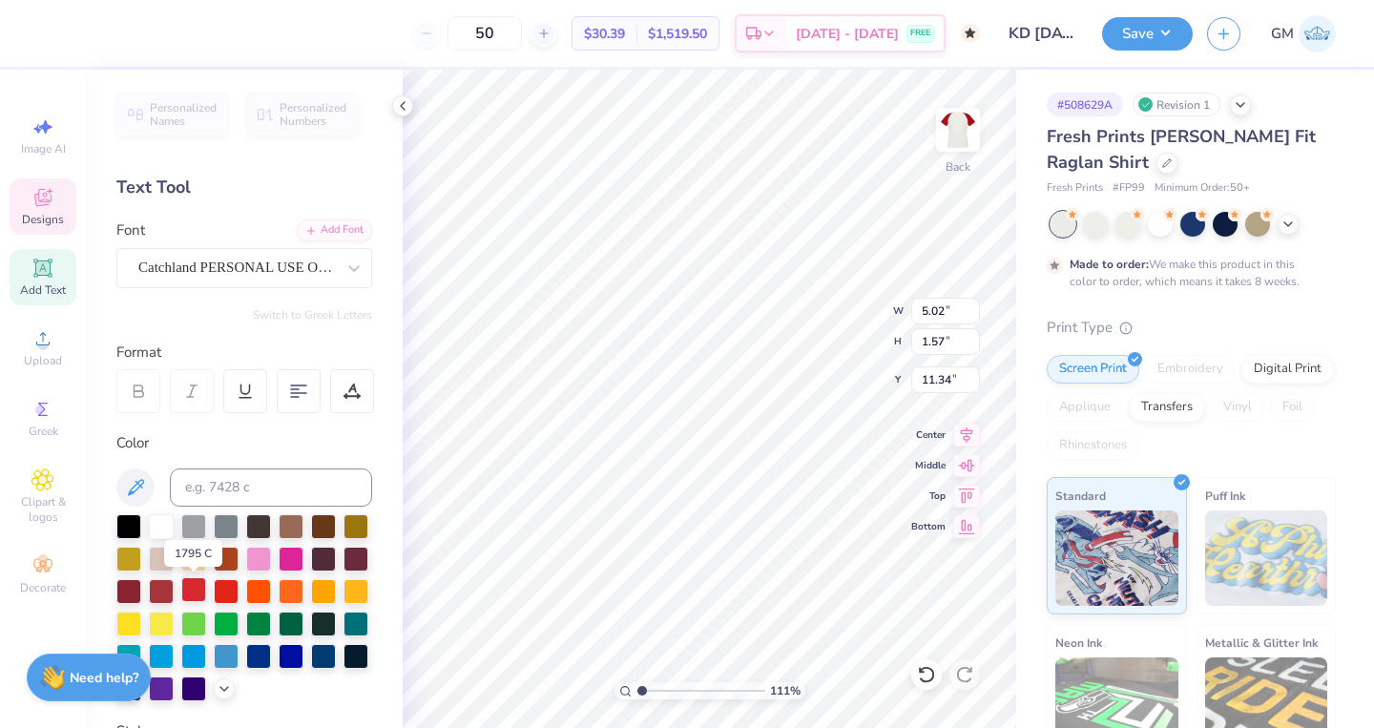
click at [197, 593] on div at bounding box center [193, 589] width 25 height 25
type input "0.50"
type input "0.35"
type input "11.78"
click at [197, 591] on div at bounding box center [193, 589] width 25 height 25
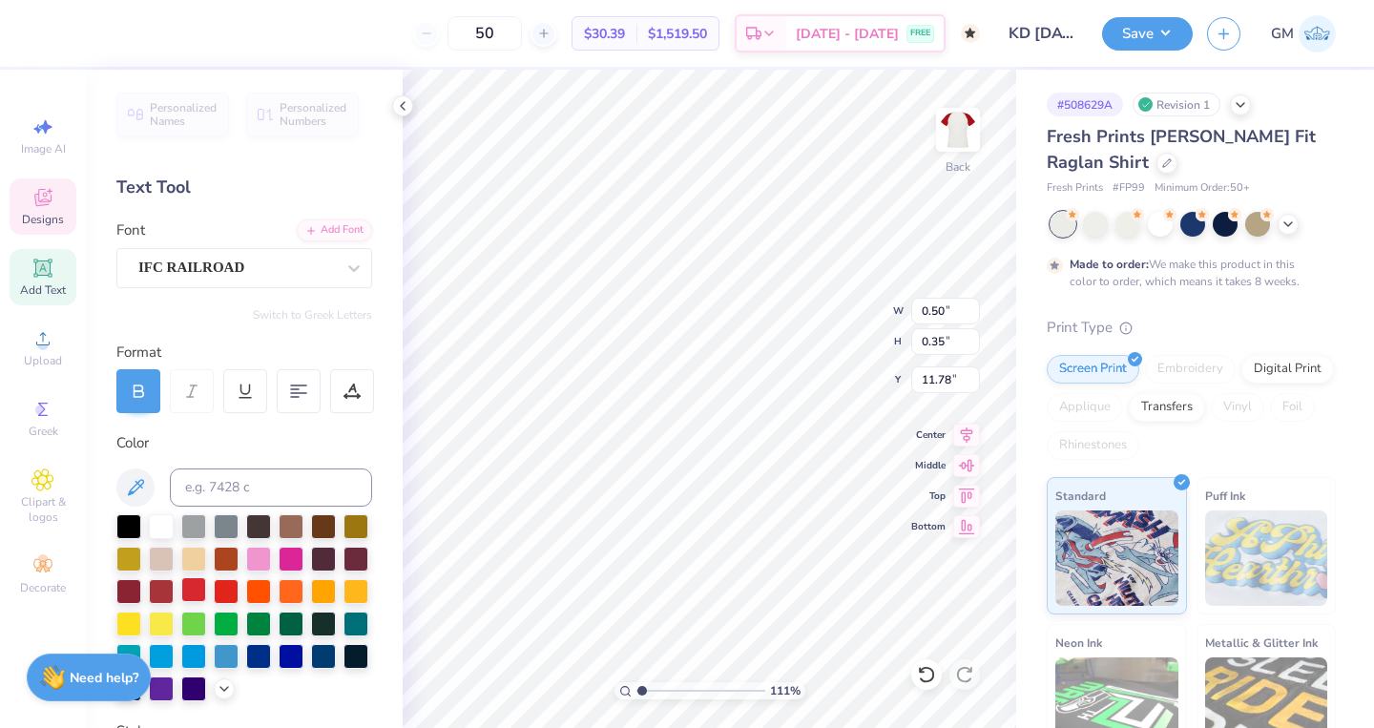
type input "0.47"
type input "0.34"
type input "11.79"
click at [190, 593] on div at bounding box center [193, 589] width 25 height 25
type input "3.42"
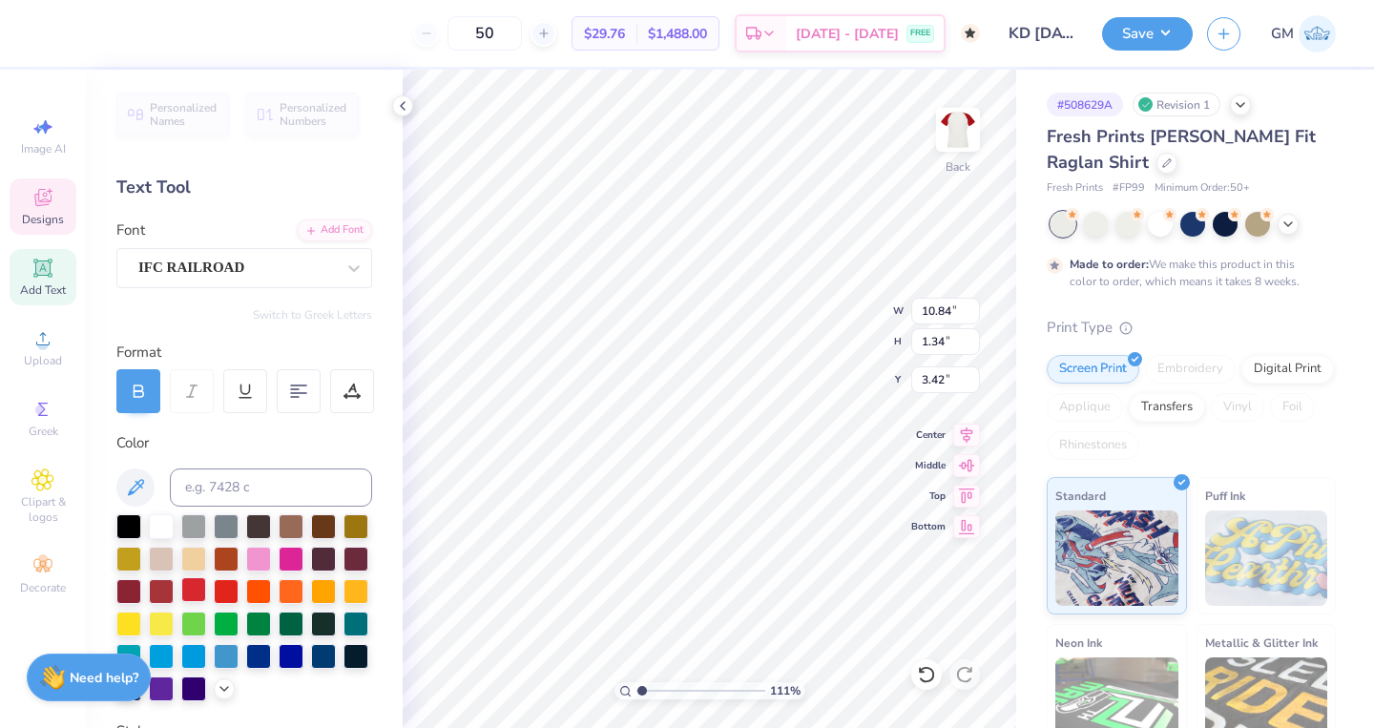
type textarea "KAPPA DELTA"
type input "1.38"
drag, startPoint x: 642, startPoint y: 688, endPoint x: 632, endPoint y: 685, distance: 10.9
type input "1"
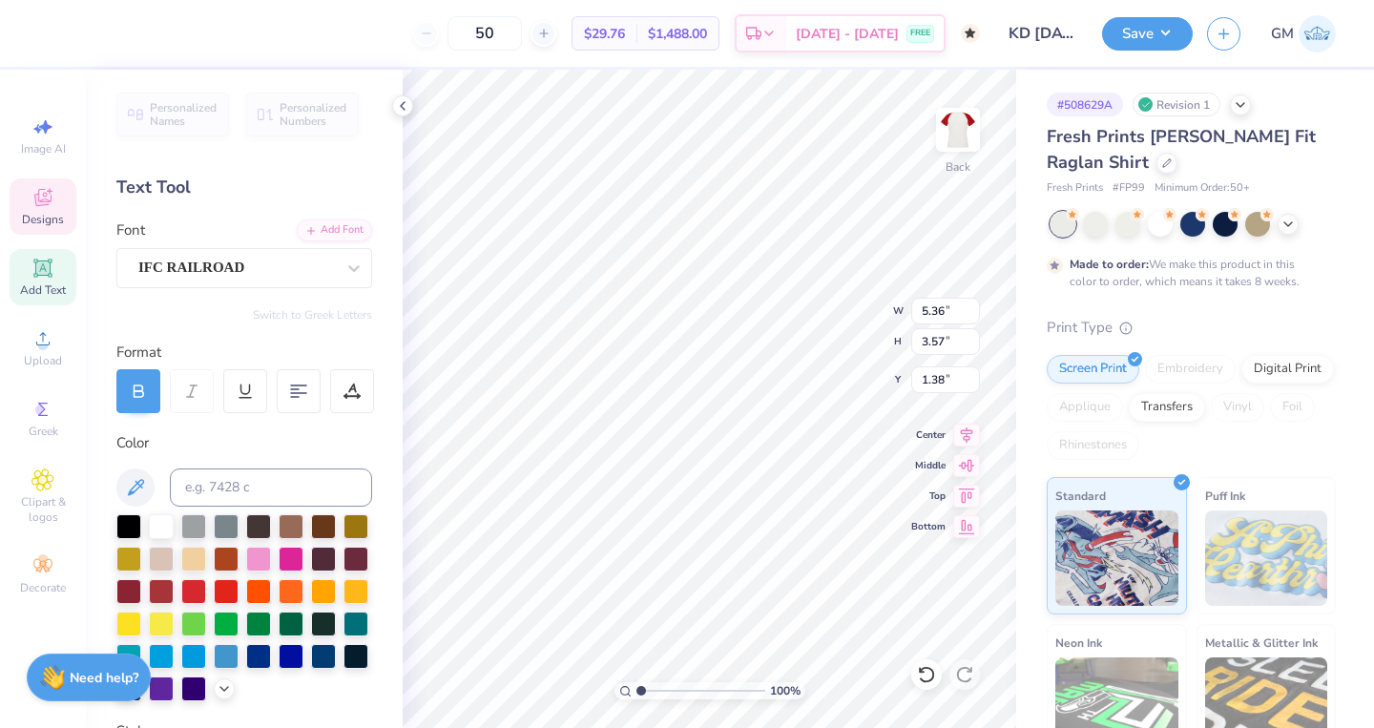
click at [632, 685] on div "100 %" at bounding box center [709, 690] width 191 height 17
type input "12.98"
type input "0.47"
type input "0.34"
type input "13.43"
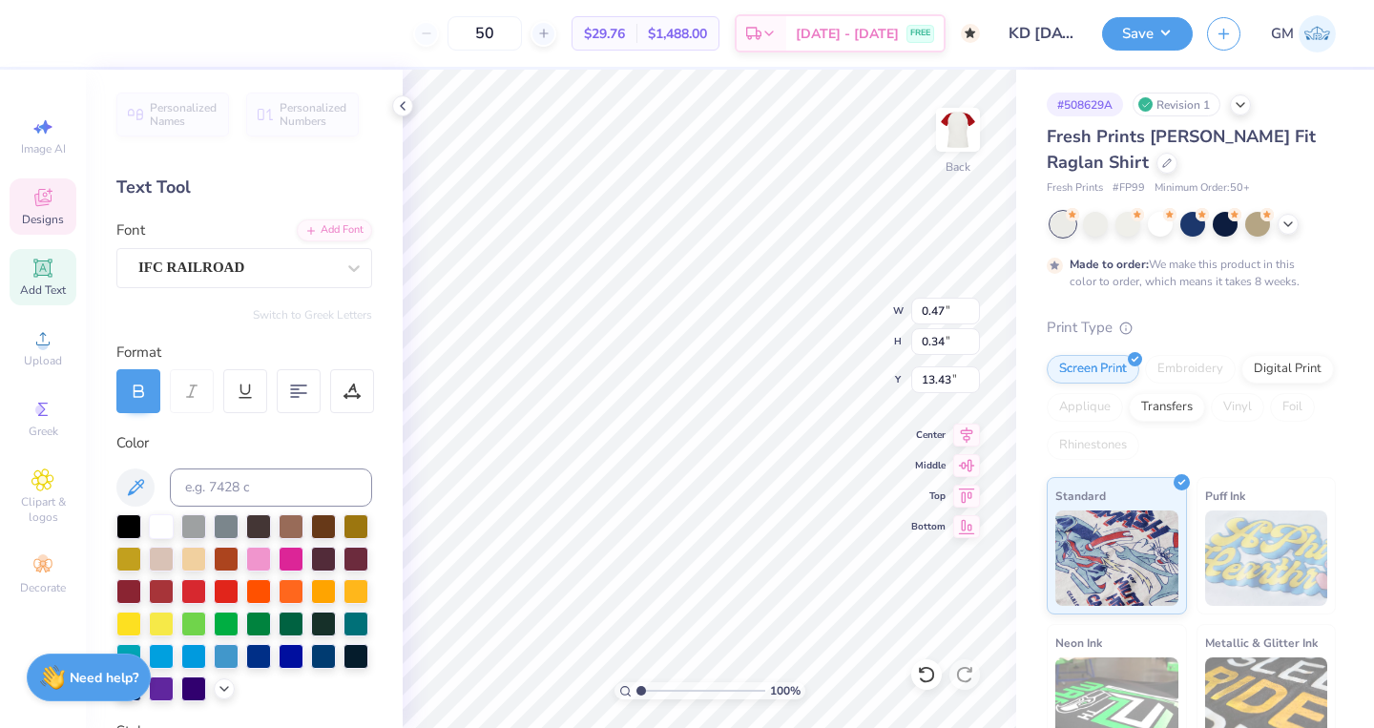
type input "0.50"
type input "0.35"
type input "13.42"
type input "0.47"
type input "0.34"
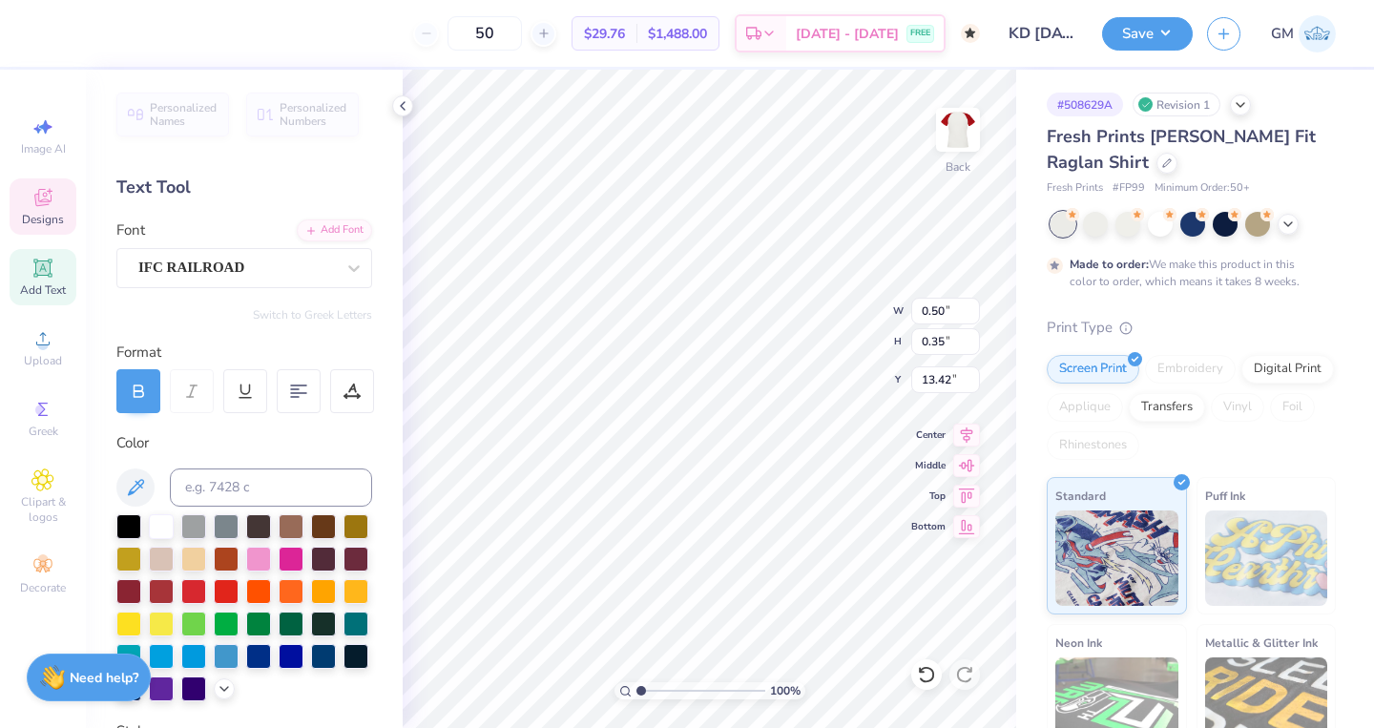
type input "13.43"
type input "8.06"
type input "5.55"
type input "6.87"
type input "5.36"
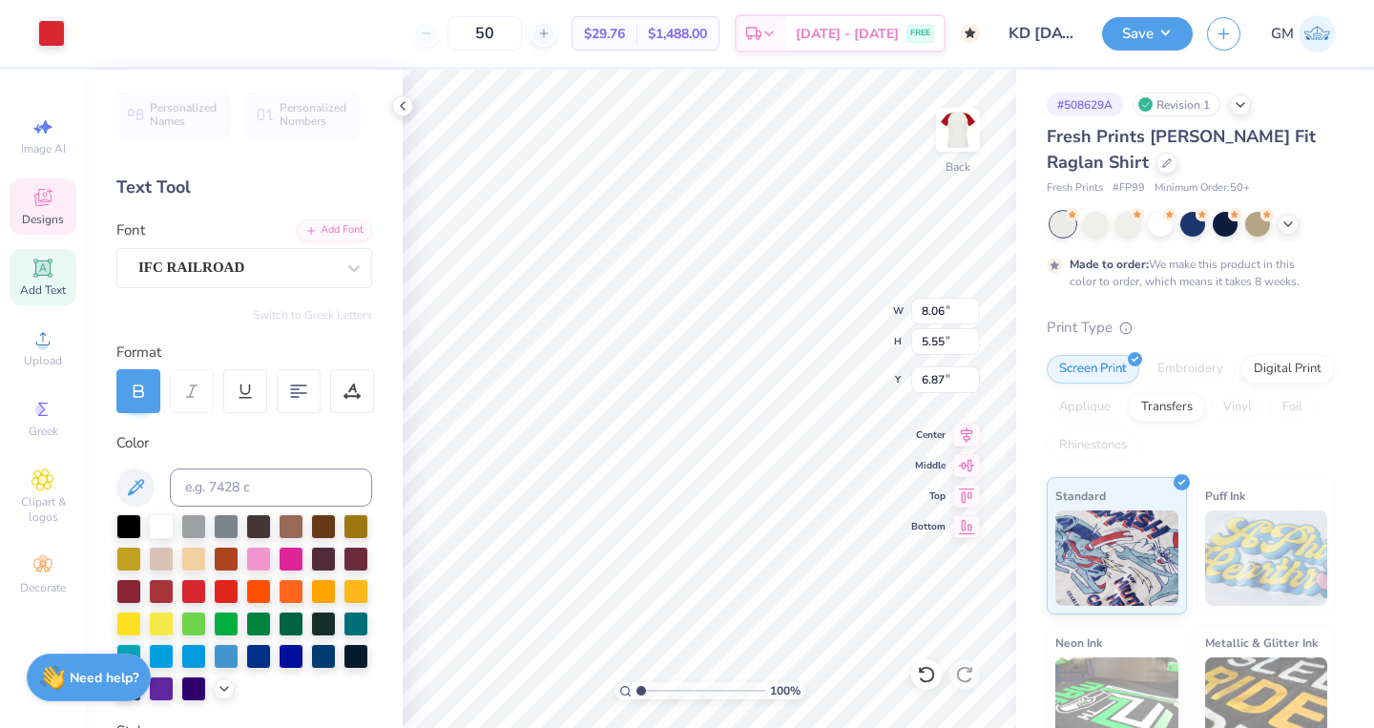
type input "3.57"
type input "1.38"
type input "6.66"
type input "4.43"
type input "2.12"
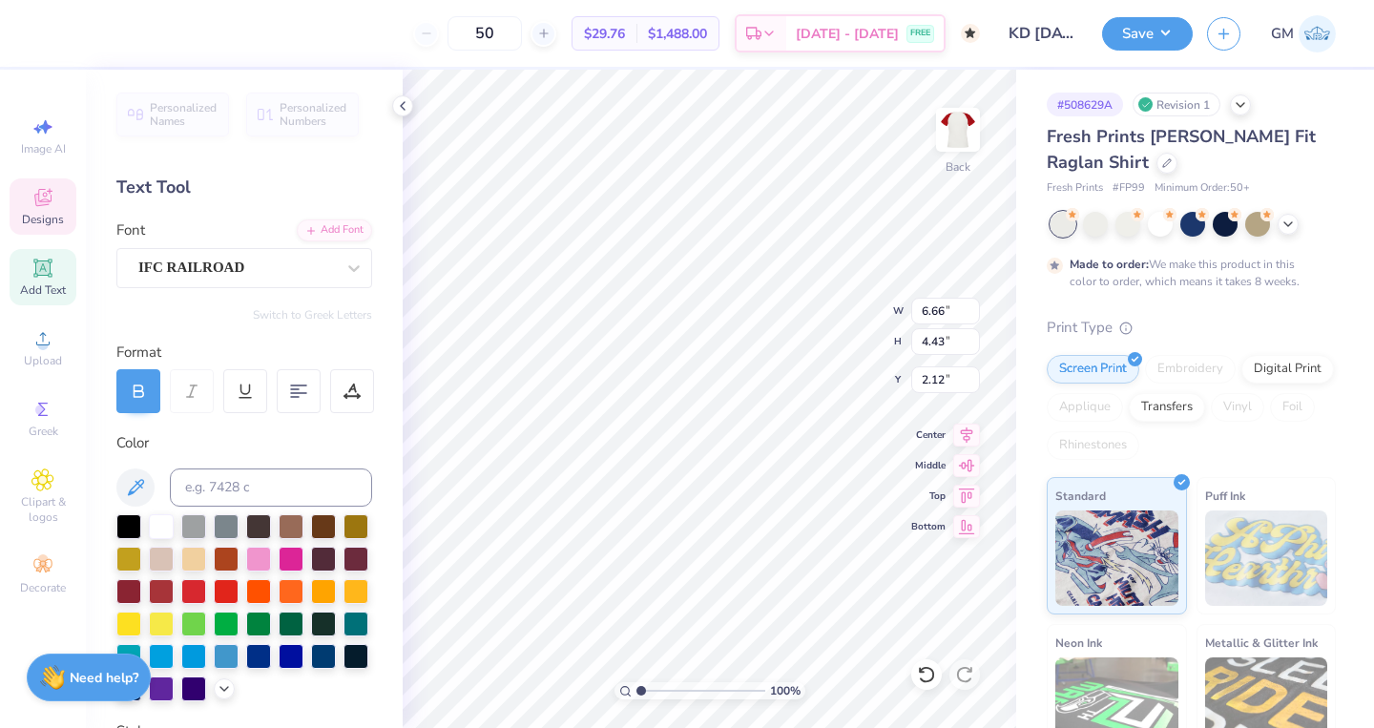
type input "8.06"
type input "5.55"
type input "6.87"
type textarea "KAPPA DELTA"
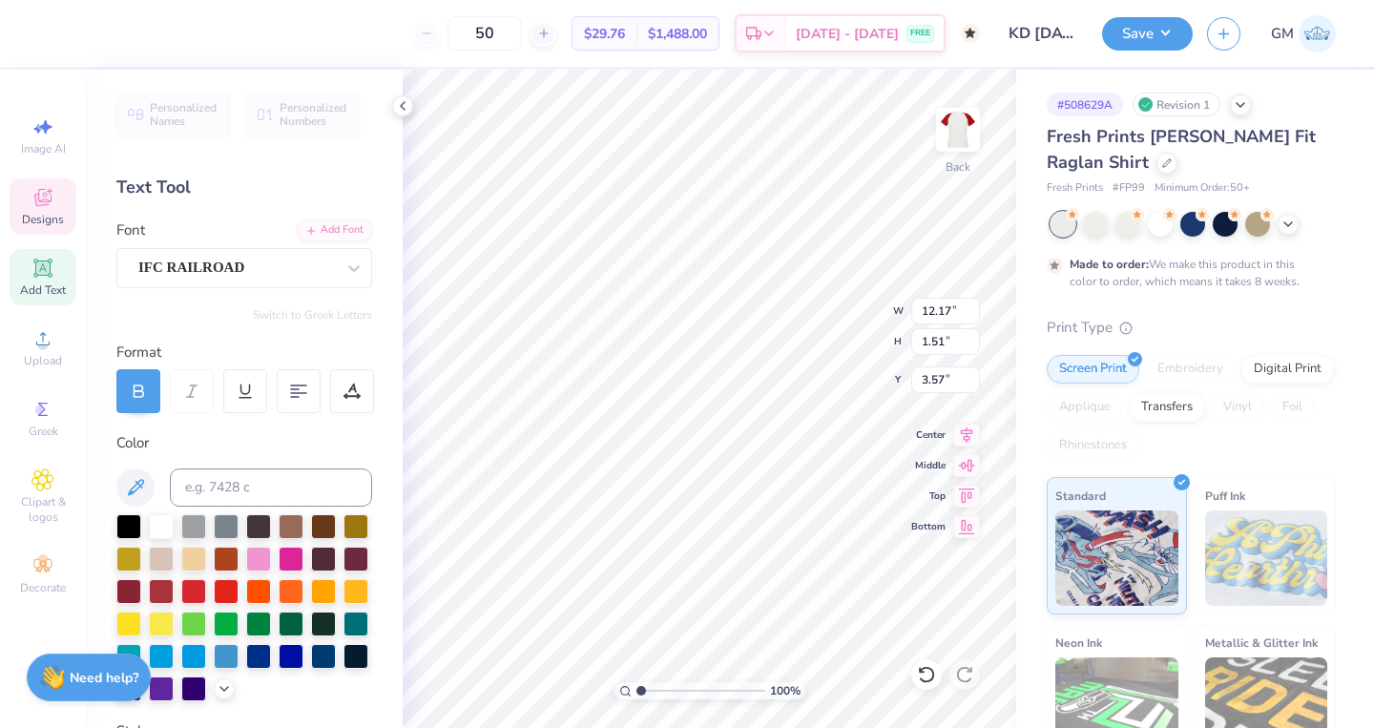
type input "8.62"
type input "1.07"
type input "5.54"
type input "5.02"
type input "1.57"
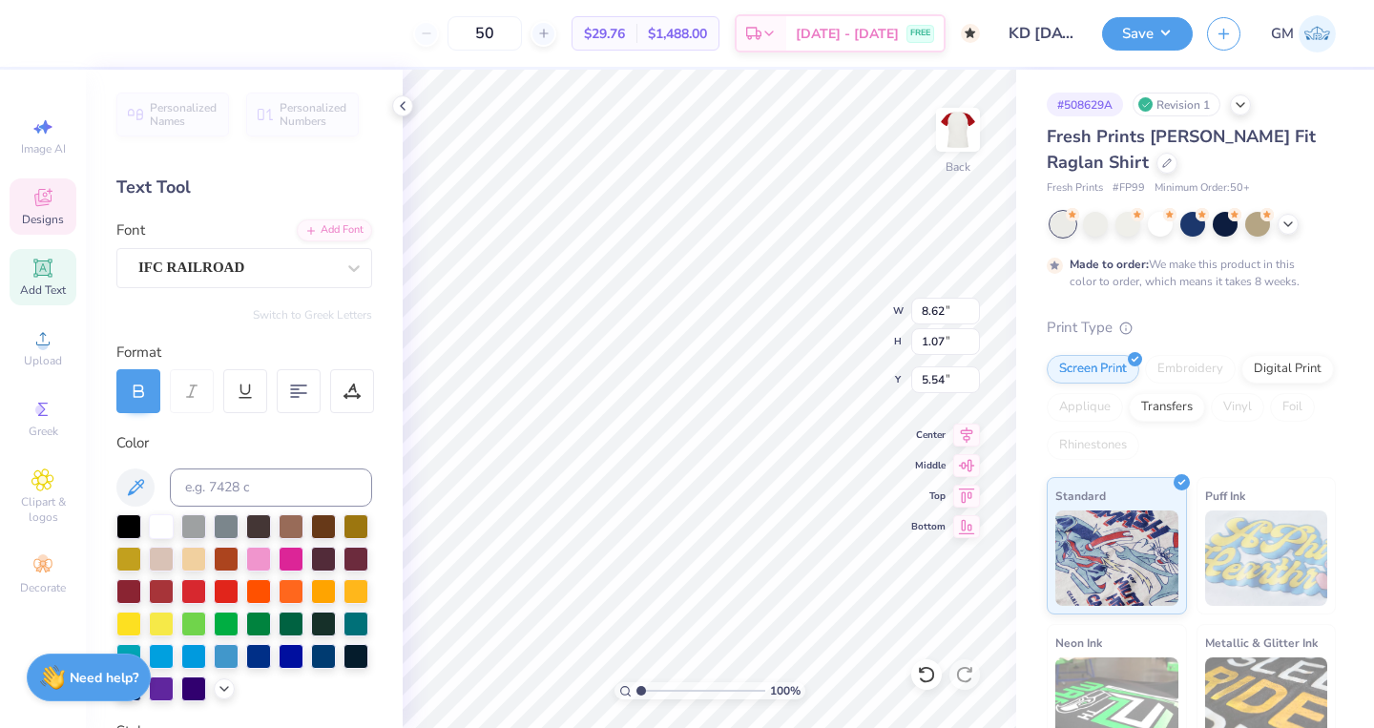
type input "12.98"
type textarea "D"
type textarea "Carnival"
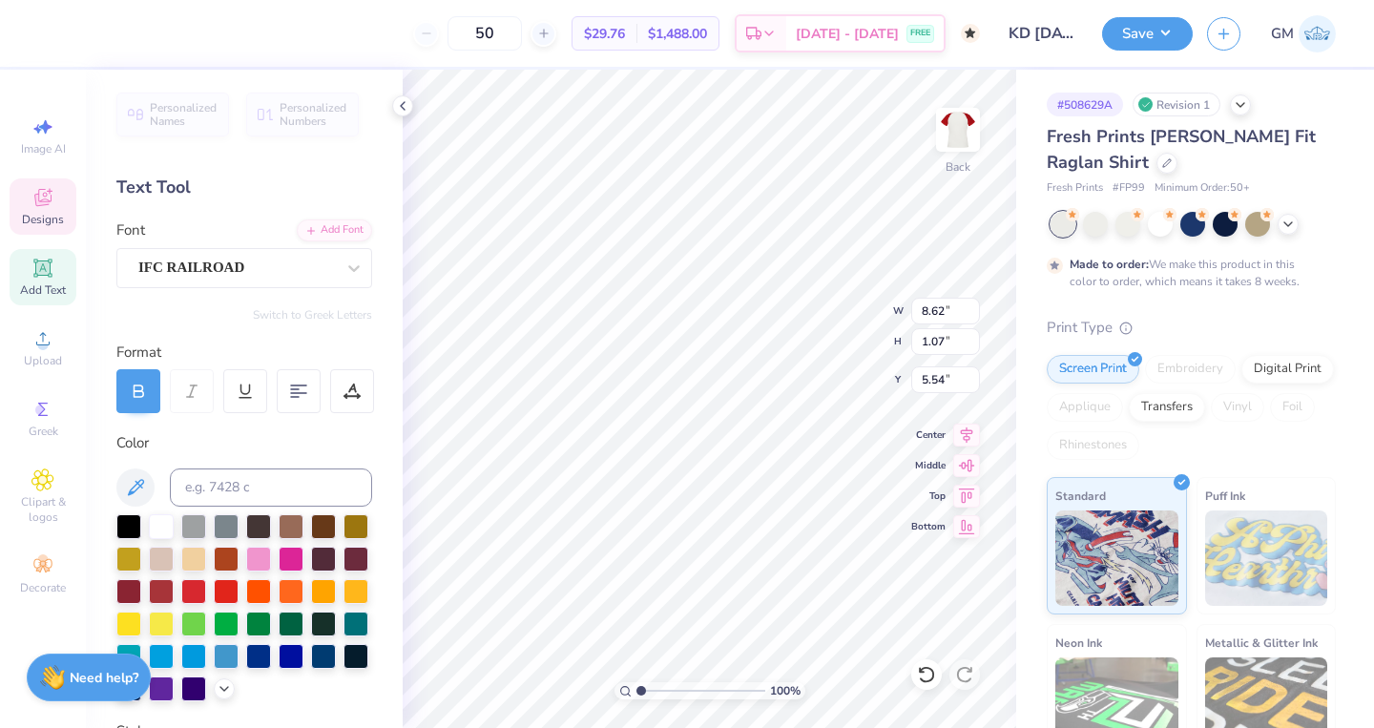
type input "15.24"
type input "8.06"
type input "5.55"
type input "3.00"
type input "8.62"
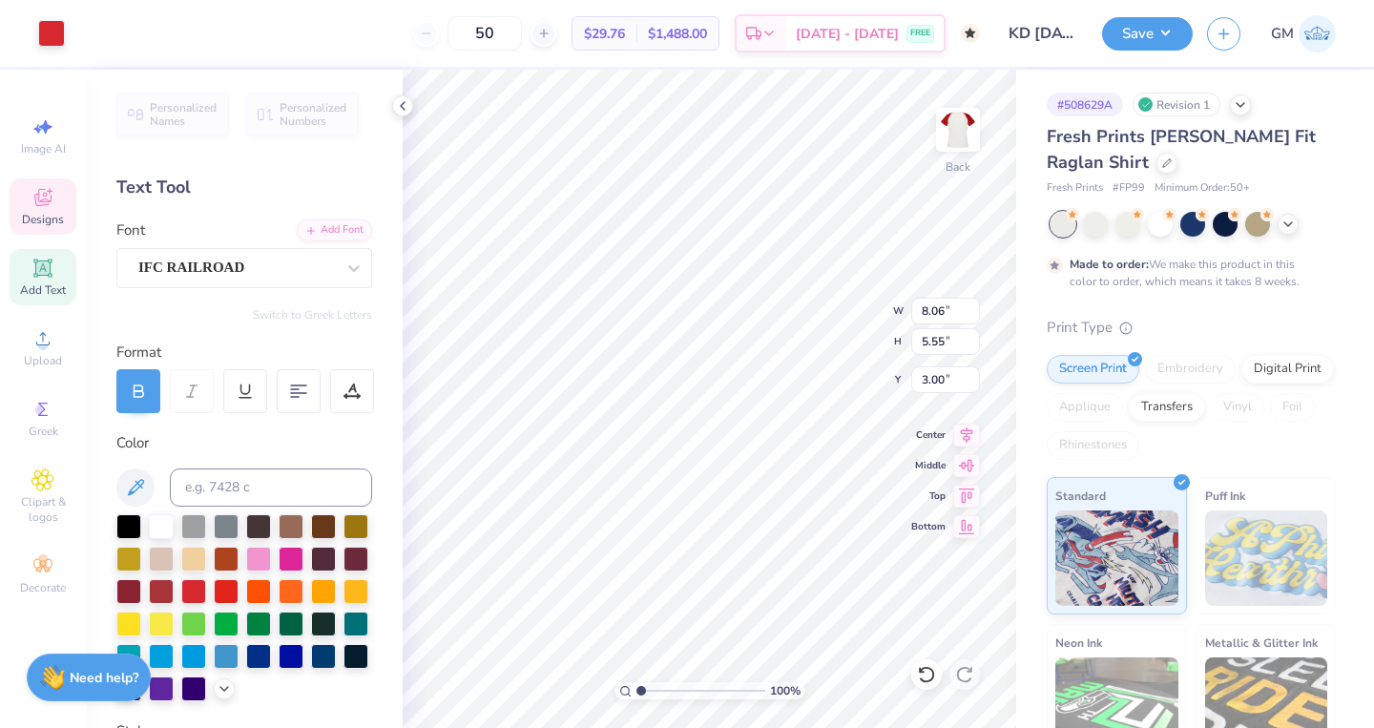
type input "1.07"
type input "8.86"
type input "3.72"
type input "0.97"
type input "10.36"
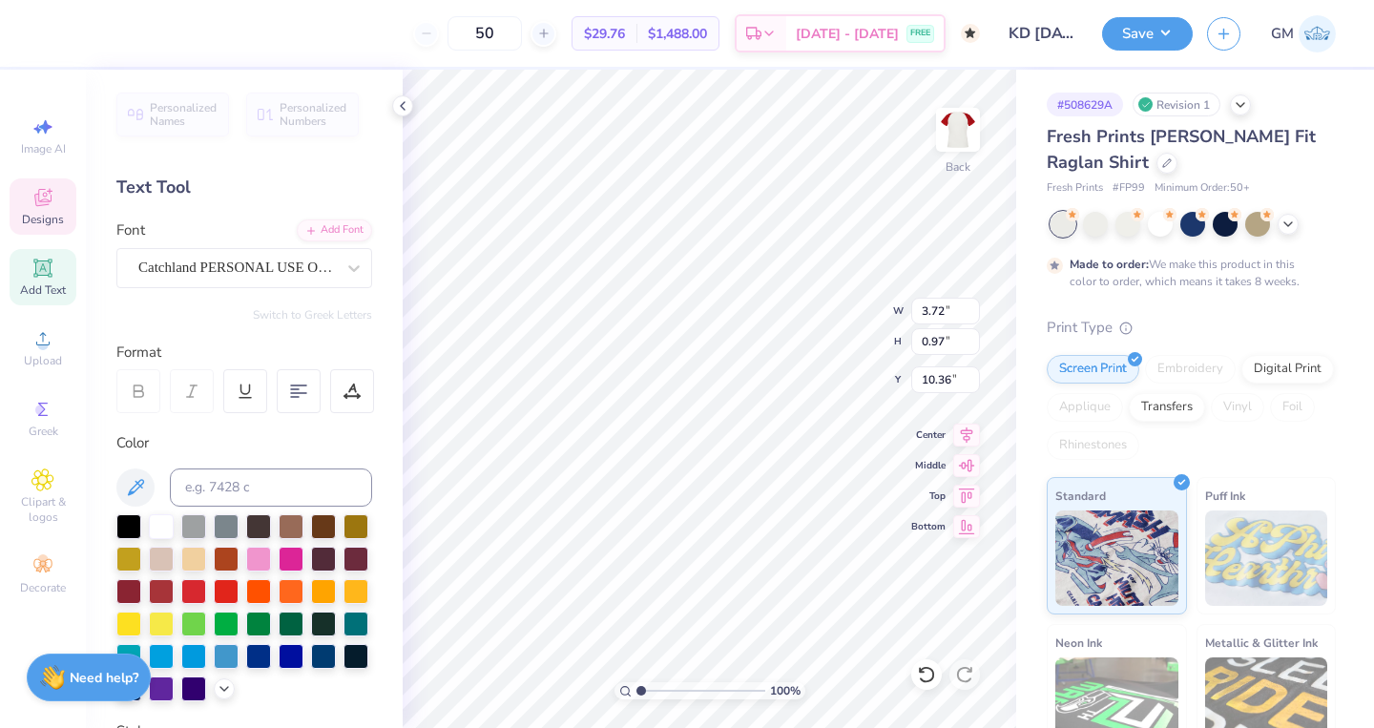
type input "0.50"
type input "0.35"
type input "10.67"
type input "0.47"
type input "0.34"
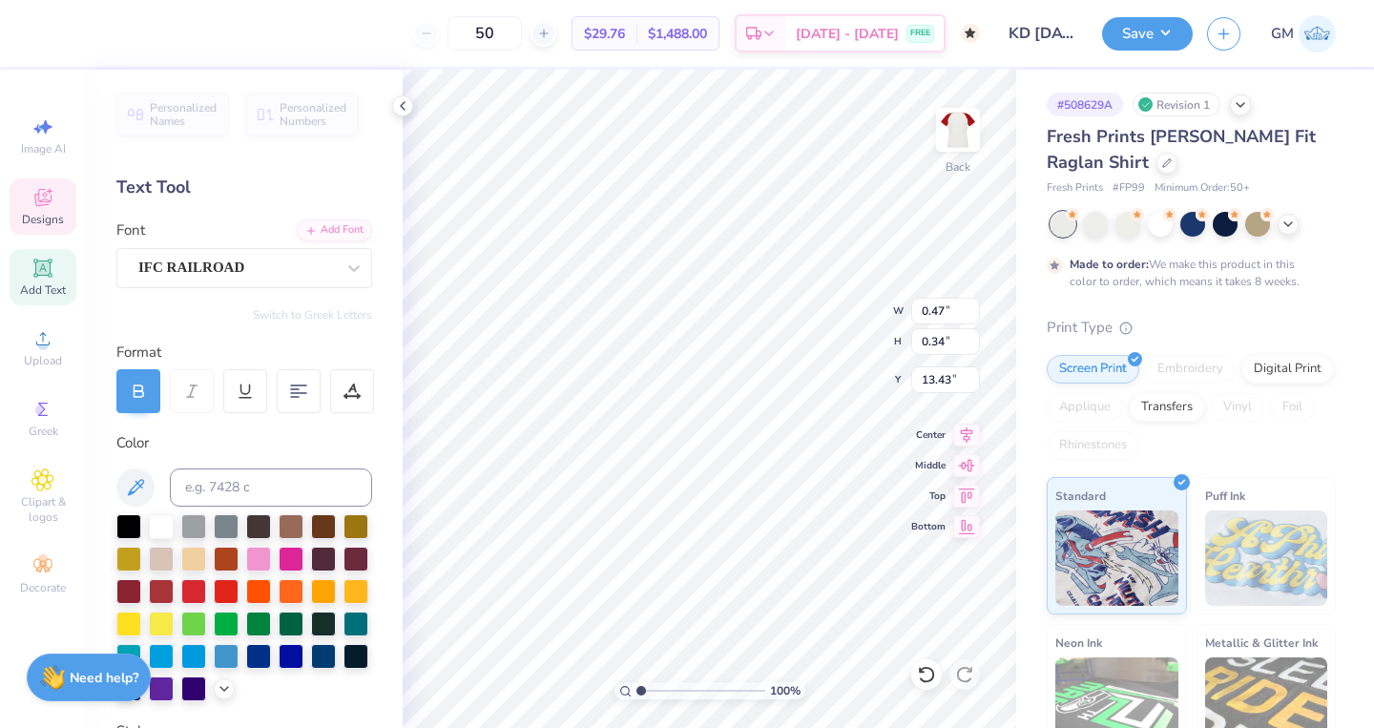
type input "10.68"
drag, startPoint x: 643, startPoint y: 688, endPoint x: 654, endPoint y: 688, distance: 10.5
click at [654, 688] on input "range" at bounding box center [700, 690] width 129 height 17
drag, startPoint x: 655, startPoint y: 689, endPoint x: 633, endPoint y: 682, distance: 22.9
type input "1"
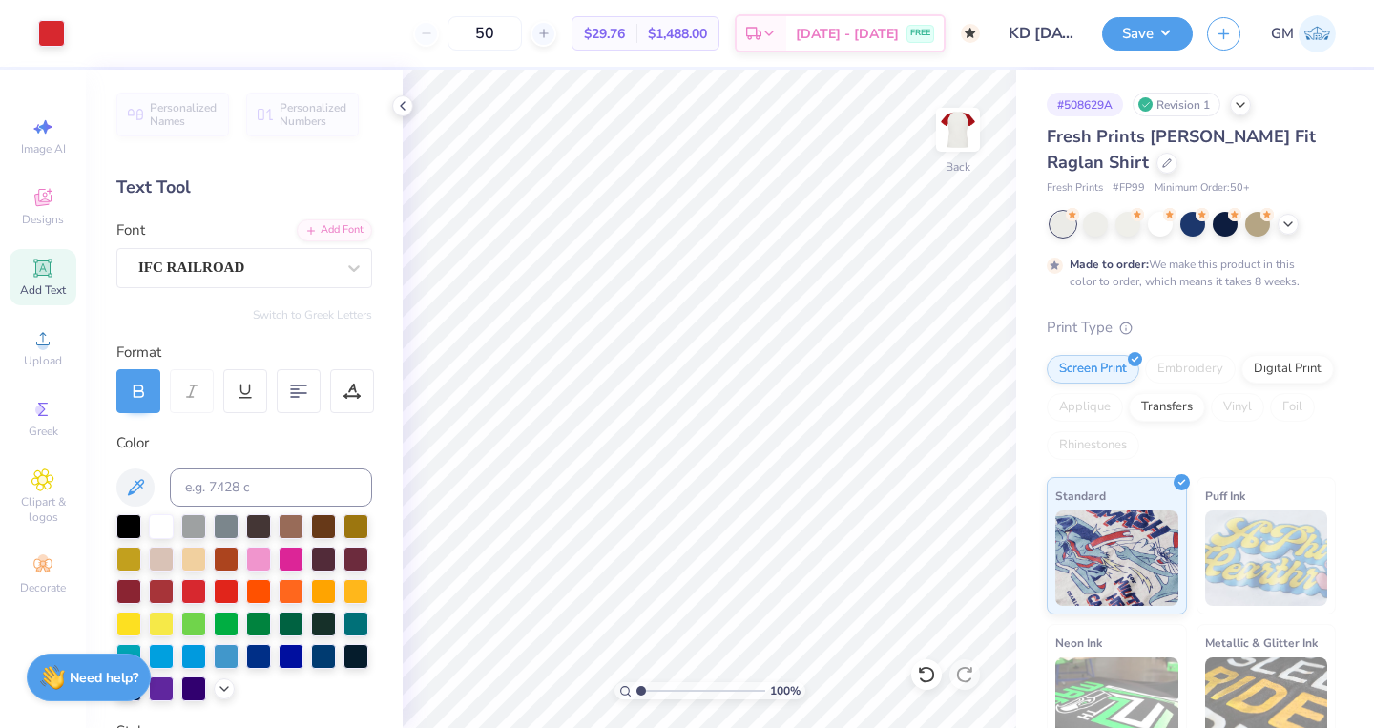
click at [633, 682] on div "100 %" at bounding box center [709, 690] width 191 height 17
click at [927, 676] on icon at bounding box center [926, 674] width 19 height 19
type textarea "25"
type input "0.50"
type input "0.45"
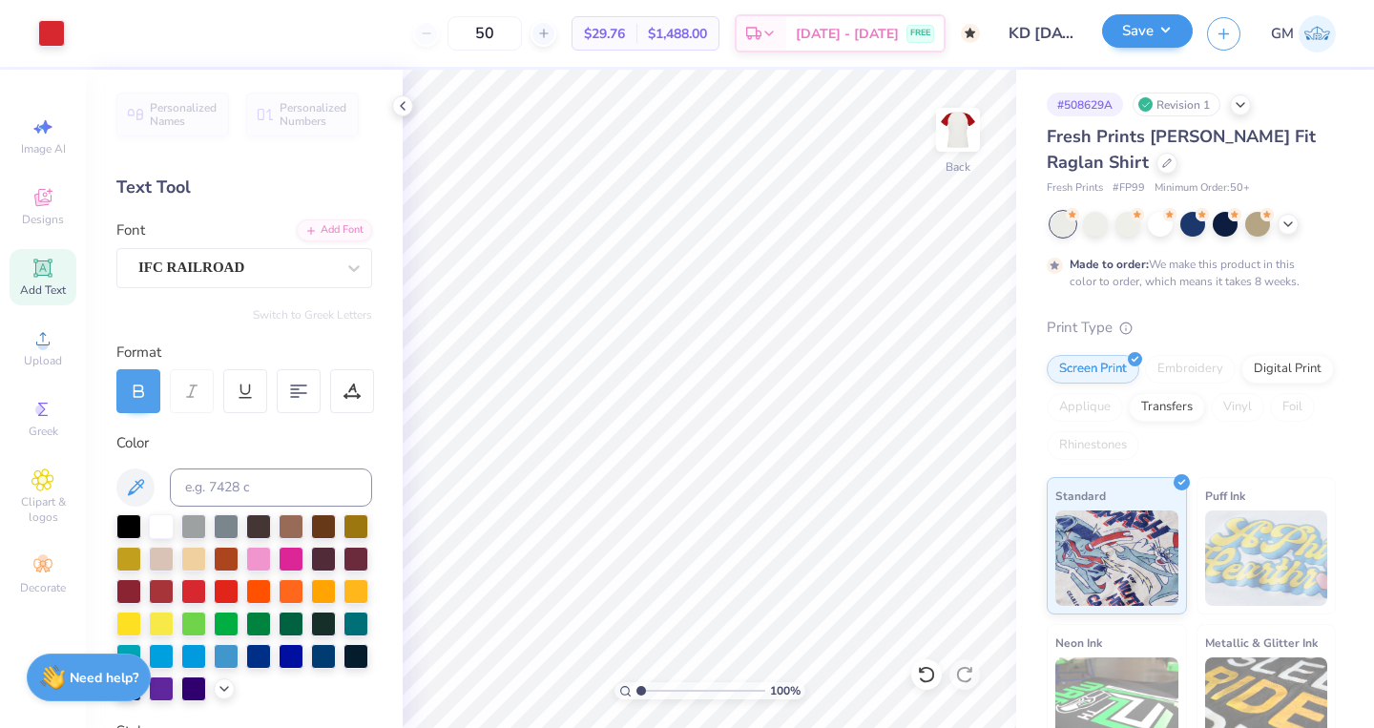
click at [1142, 41] on button "Save" at bounding box center [1147, 30] width 91 height 33
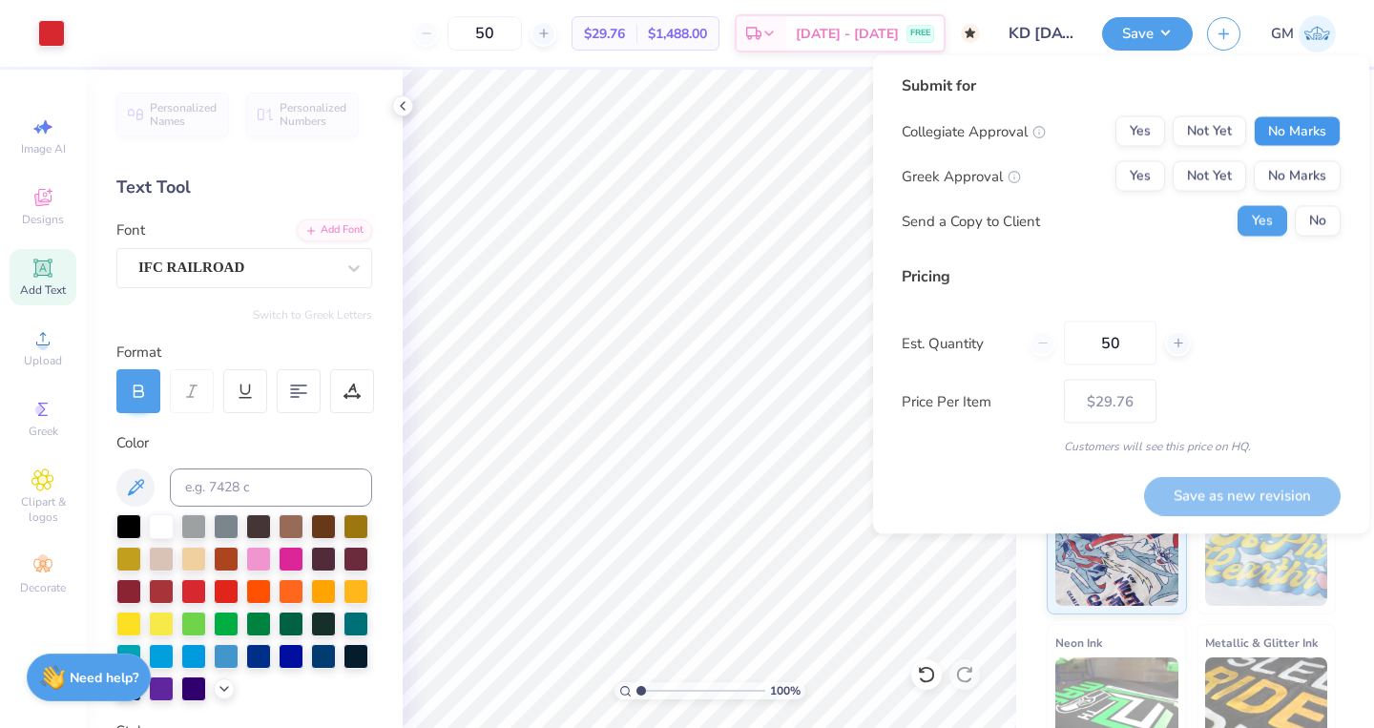
click at [1282, 138] on button "No Marks" at bounding box center [1297, 131] width 87 height 31
click at [1144, 177] on button "Yes" at bounding box center [1140, 176] width 50 height 31
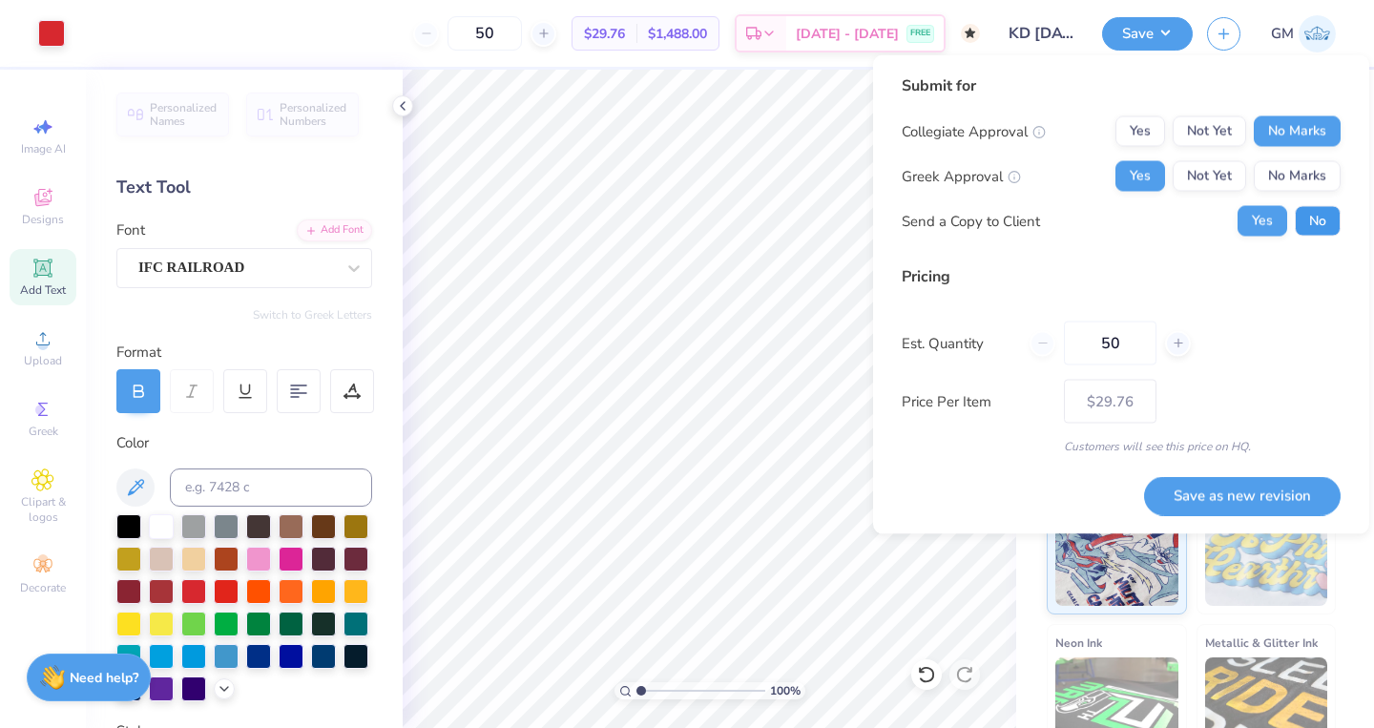
click at [1323, 223] on button "No" at bounding box center [1318, 221] width 46 height 31
click at [1267, 493] on button "Save as new revision" at bounding box center [1242, 495] width 197 height 39
type input "– –"
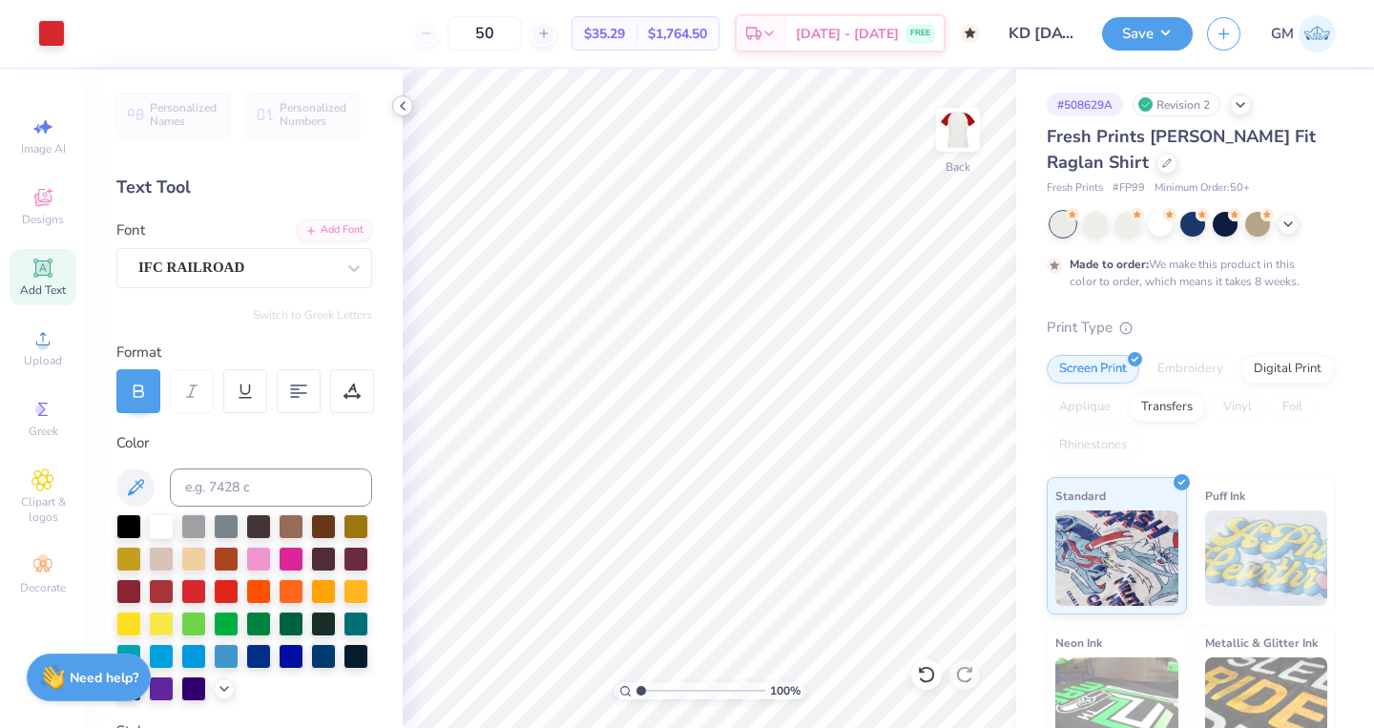
click at [405, 108] on icon at bounding box center [402, 105] width 15 height 15
